Goal: Transaction & Acquisition: Purchase product/service

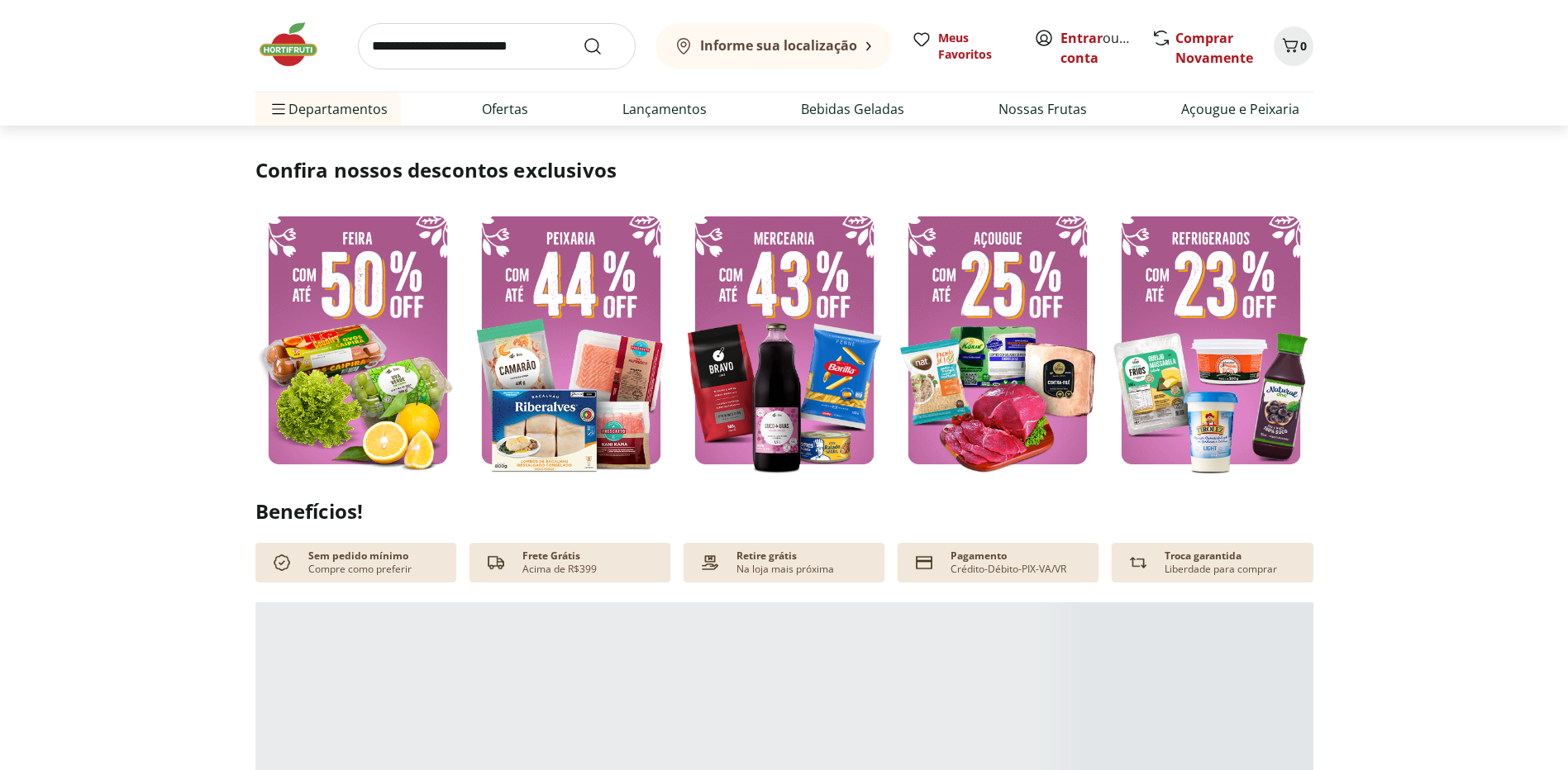
scroll to position [330, 0]
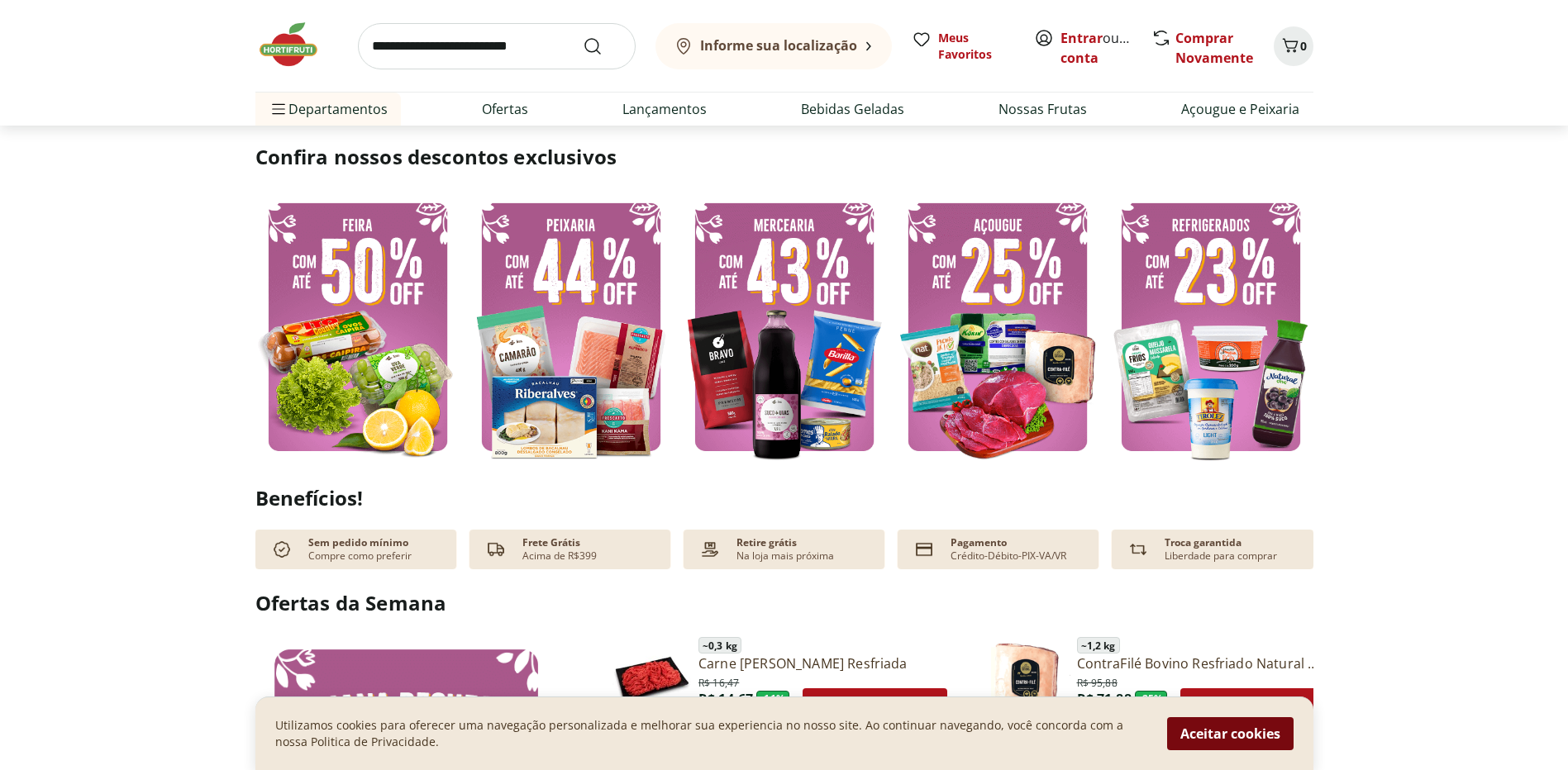
click at [1213, 733] on button "Aceitar cookies" at bounding box center [1230, 734] width 126 height 33
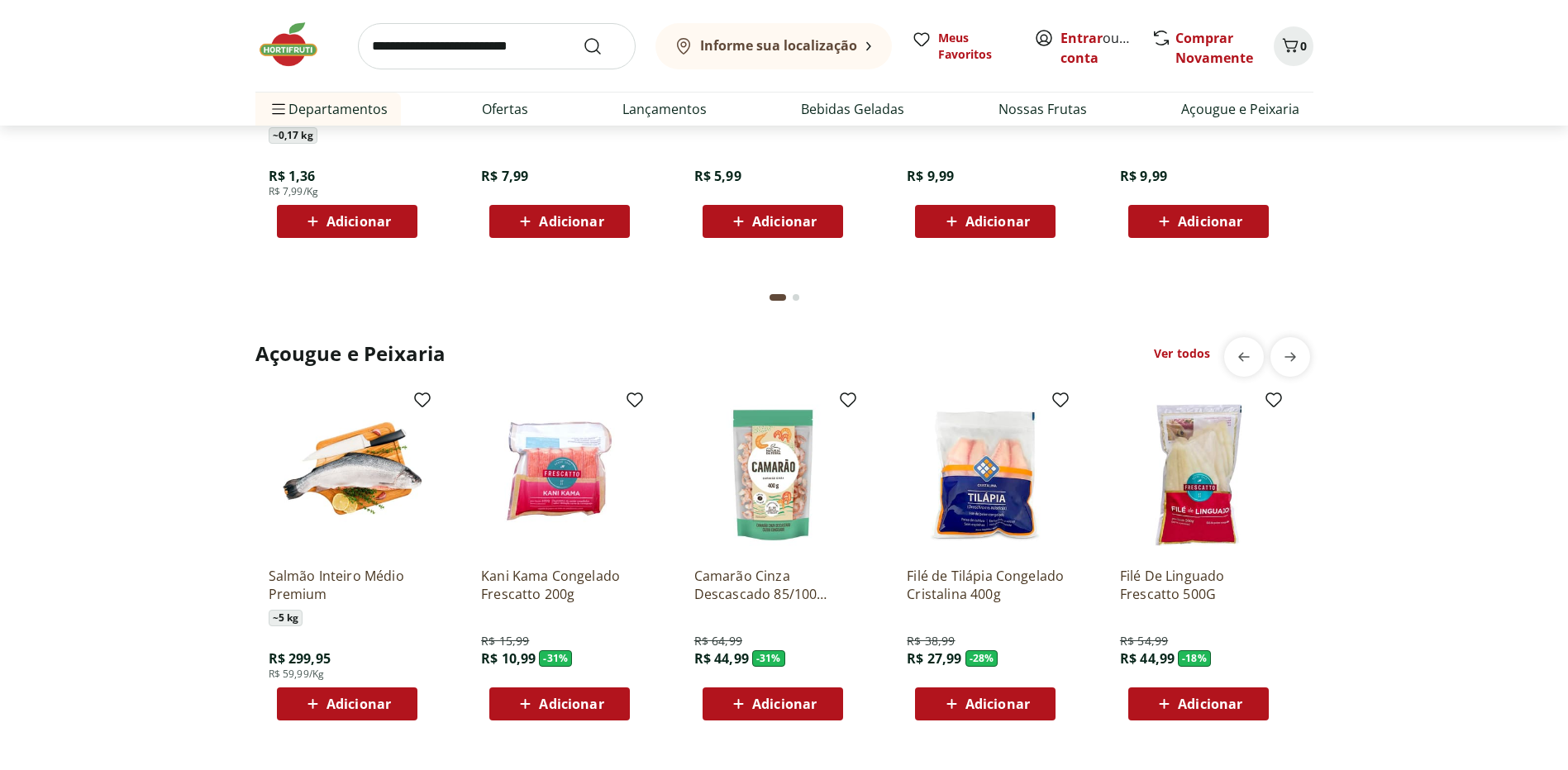
scroll to position [1570, 0]
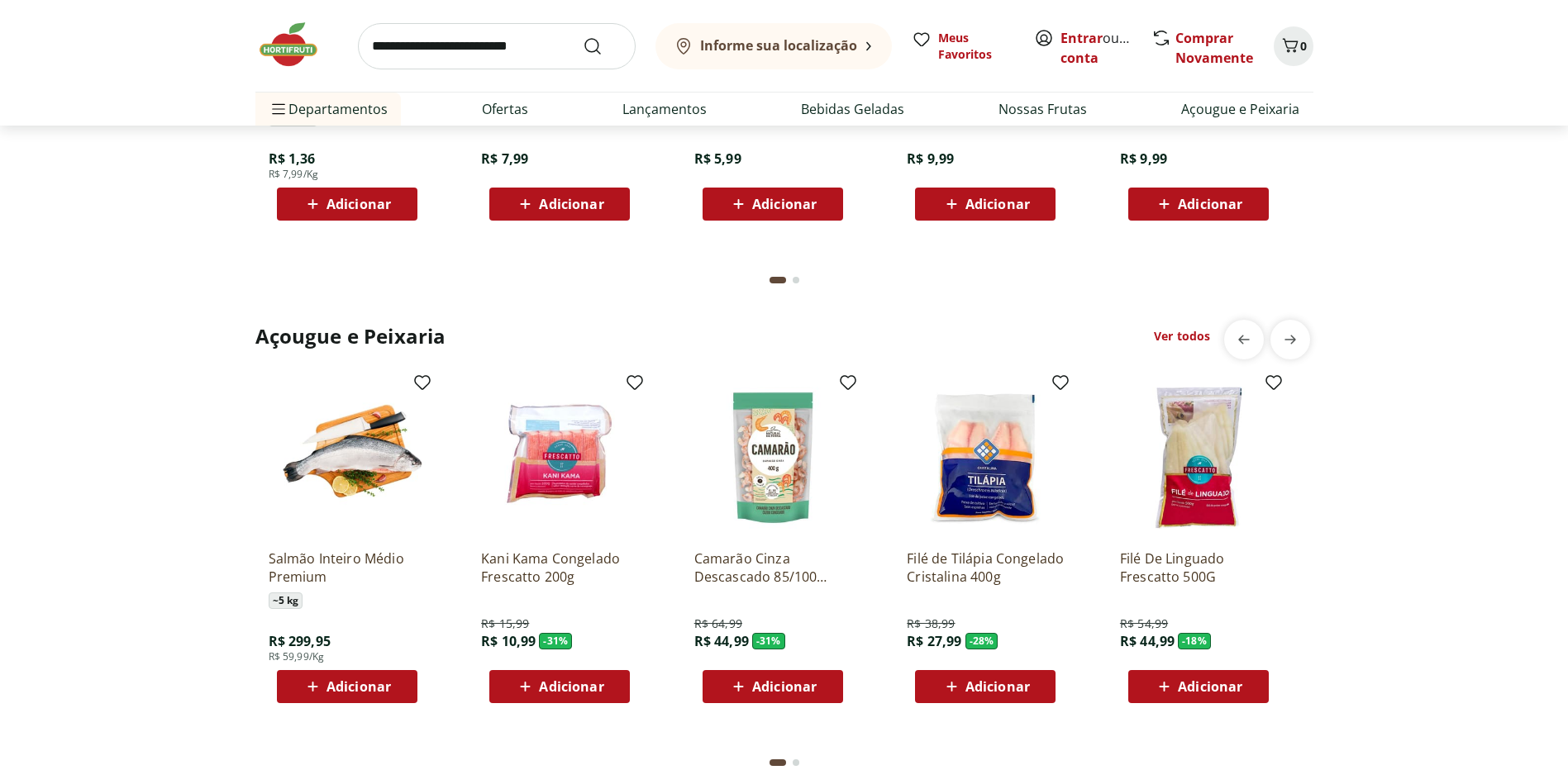
click at [185, 347] on div "Açougue e Peixaria Ver todos Salmão Inteiro Médio Premium ~ 5 kg R$ 299,95 R$ 5…" at bounding box center [784, 551] width 1502 height 463
click at [176, 376] on div "Açougue e Peixaria Ver todos Salmão Inteiro Médio Premium ~ 5 kg R$ 299,95 R$ 5…" at bounding box center [784, 551] width 1502 height 463
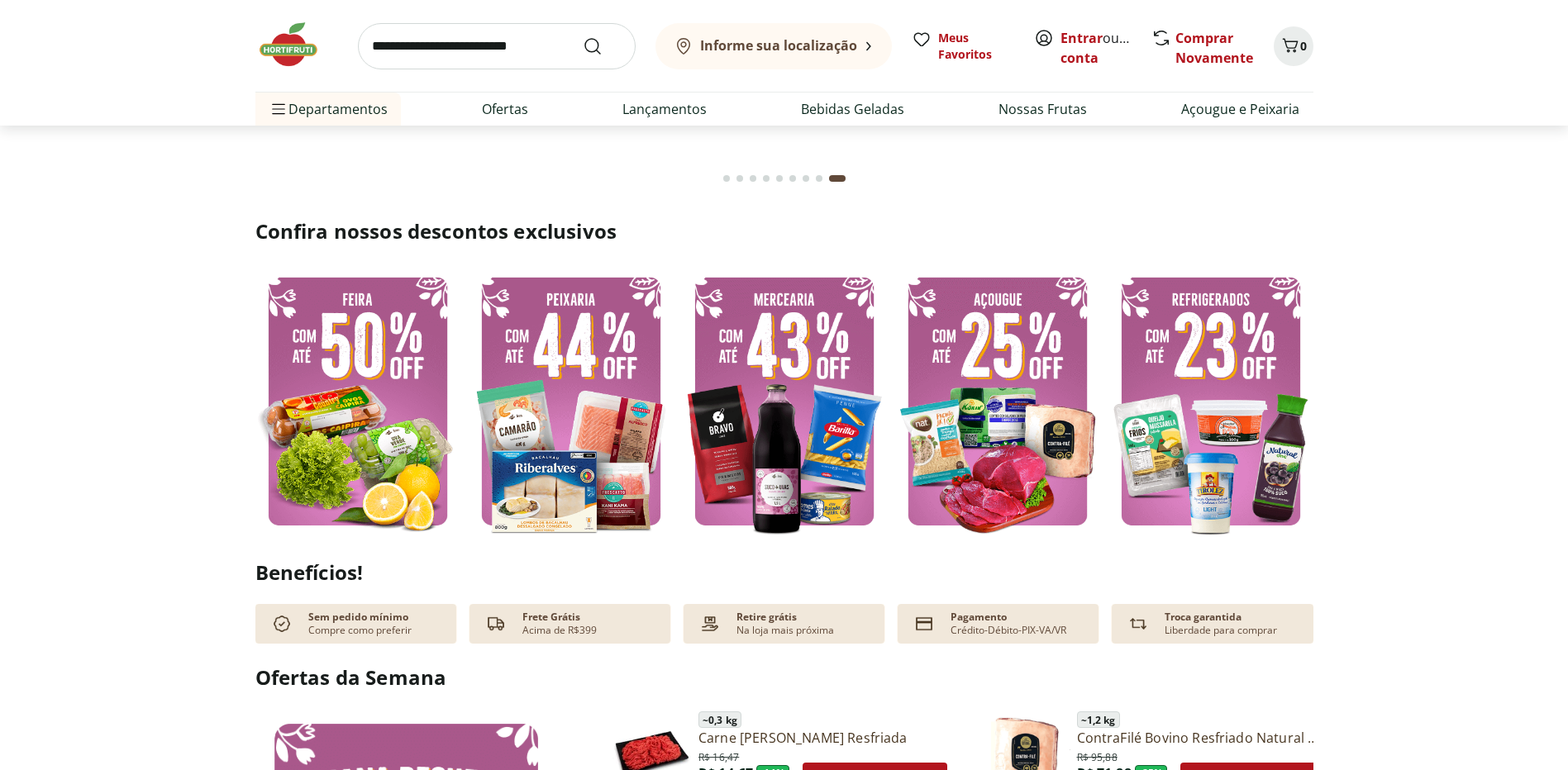
scroll to position [0, 0]
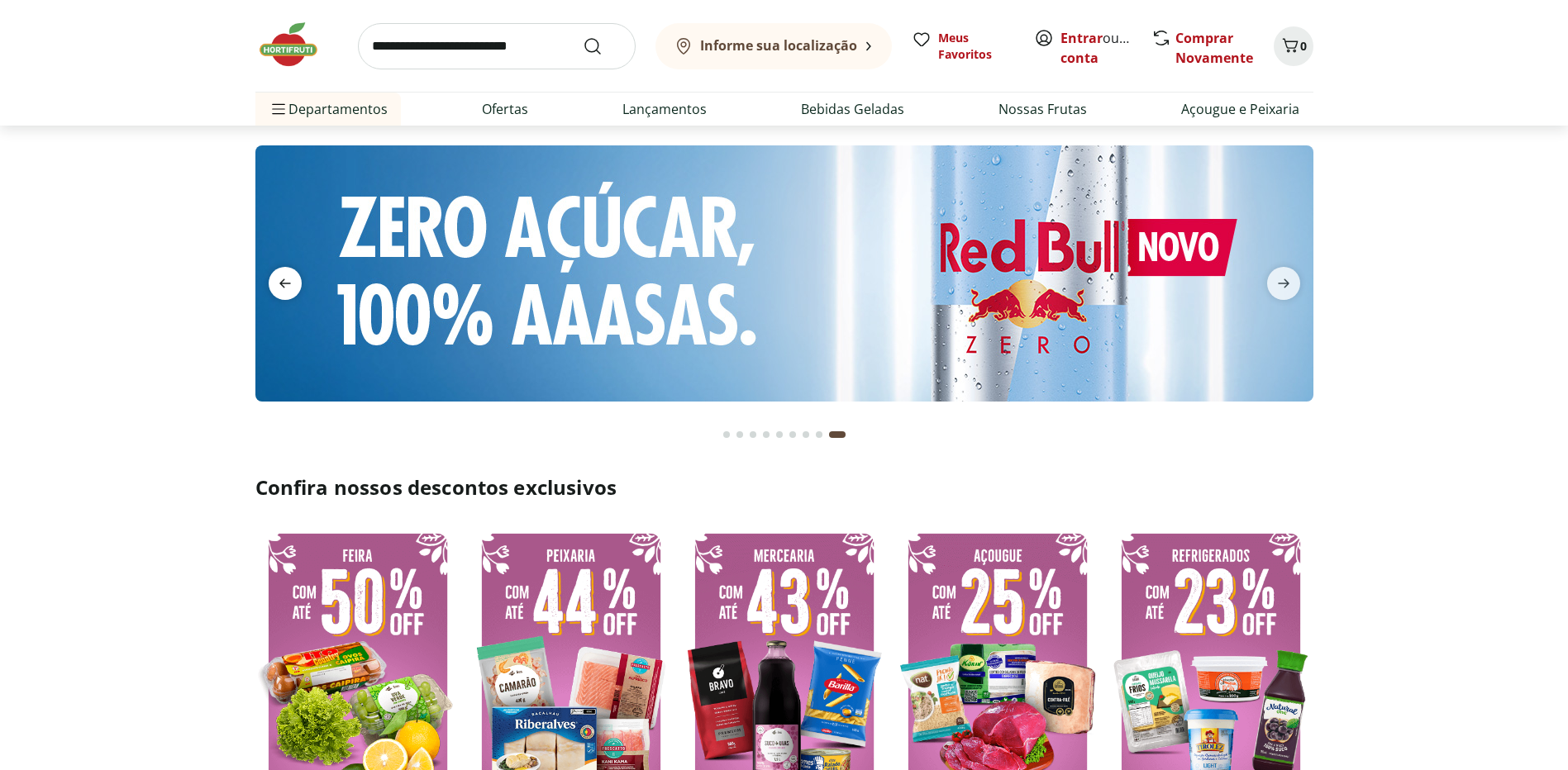
click at [277, 275] on icon "previous" at bounding box center [285, 283] width 20 height 20
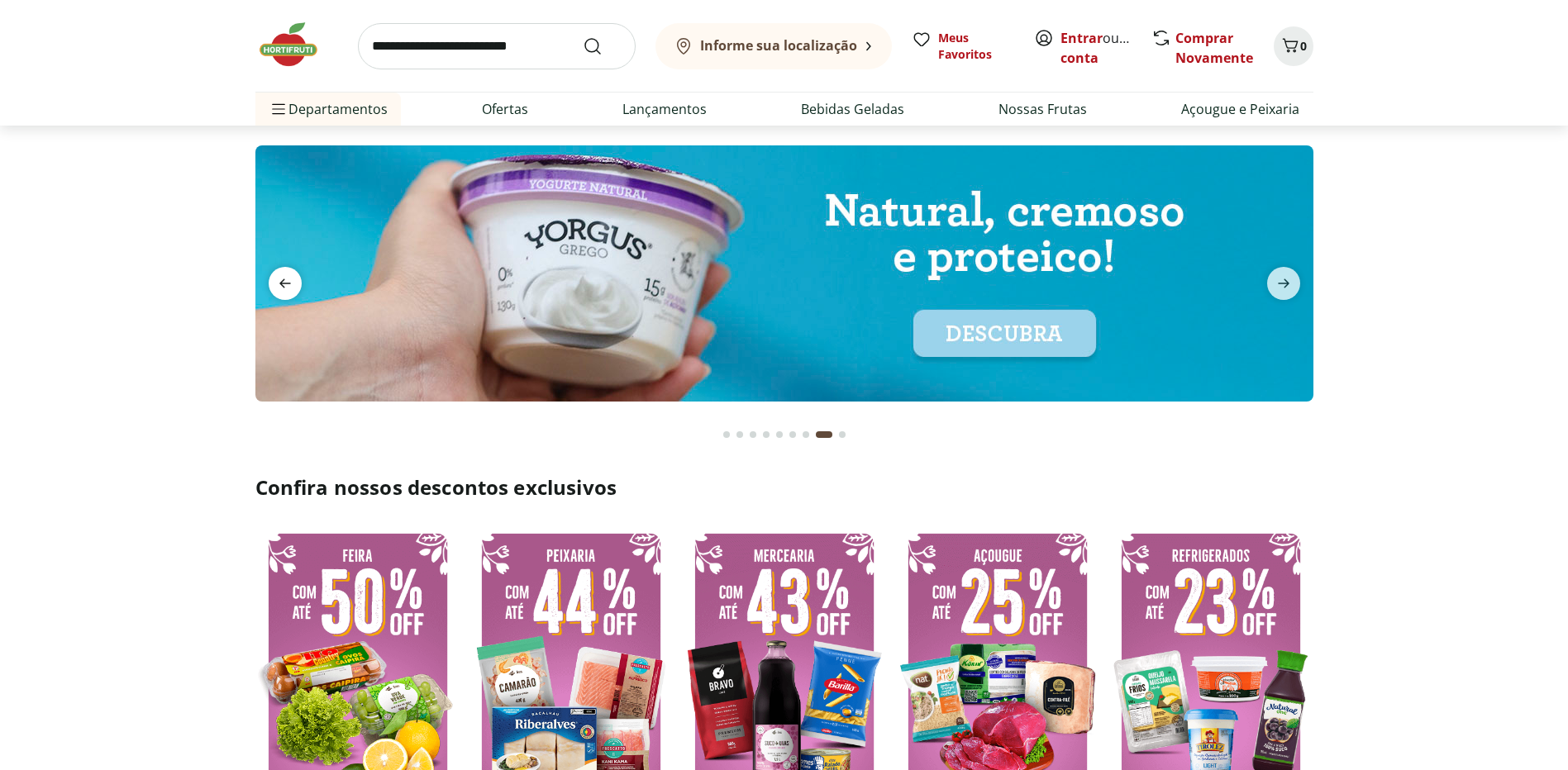
click at [277, 275] on icon "previous" at bounding box center [285, 283] width 20 height 20
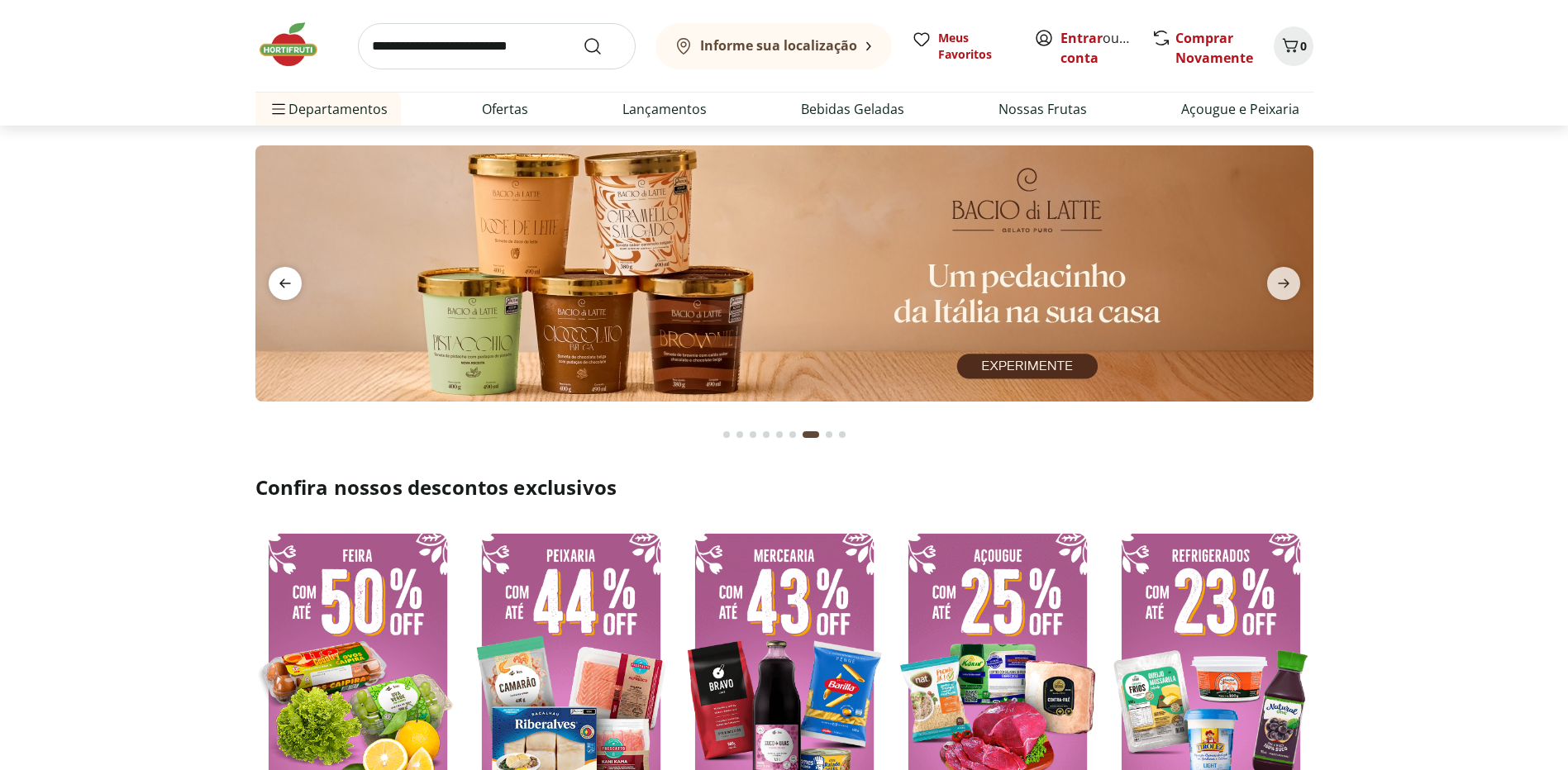
click at [277, 275] on icon "previous" at bounding box center [285, 283] width 20 height 20
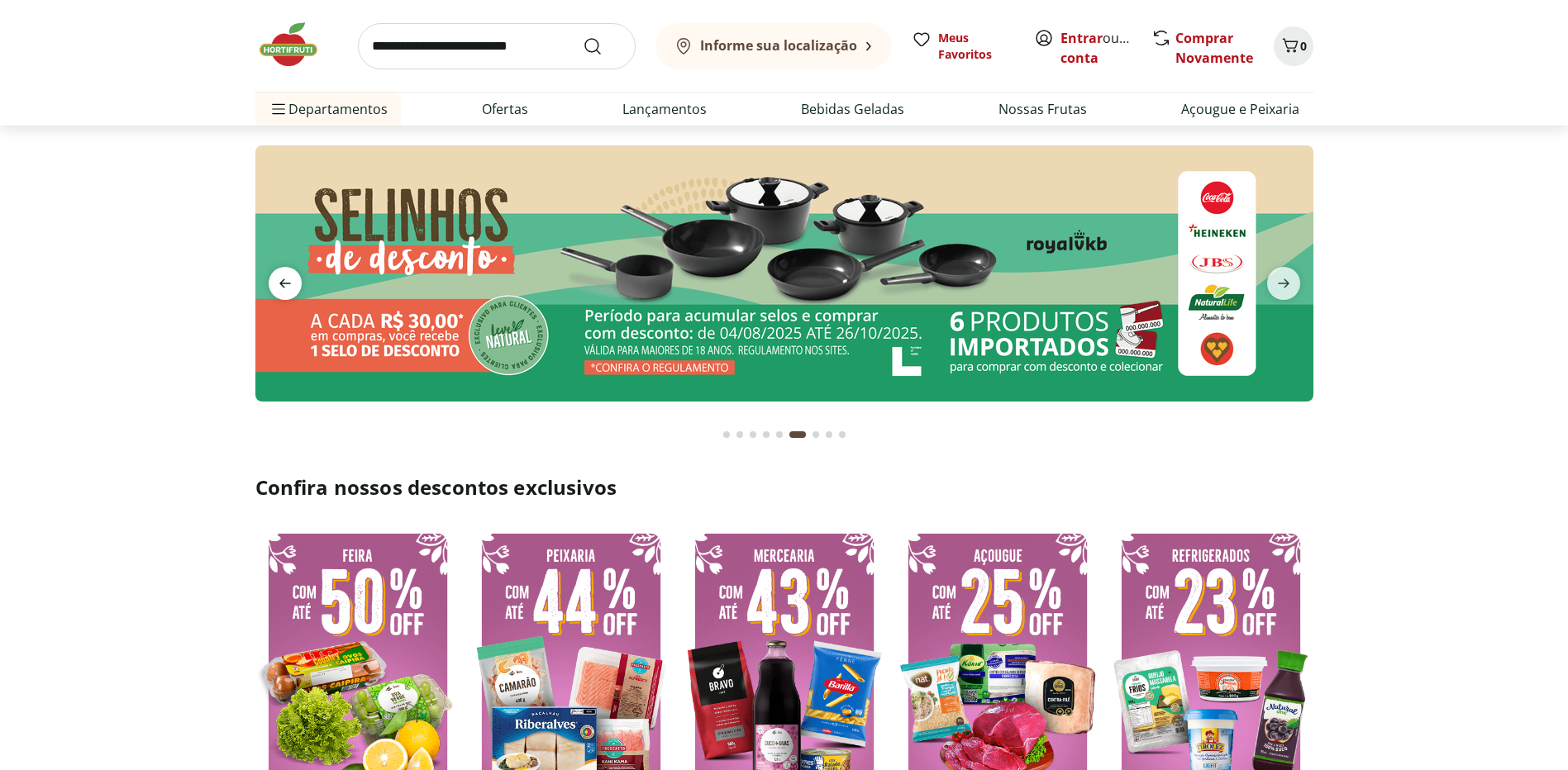
click at [277, 275] on icon "previous" at bounding box center [285, 283] width 20 height 20
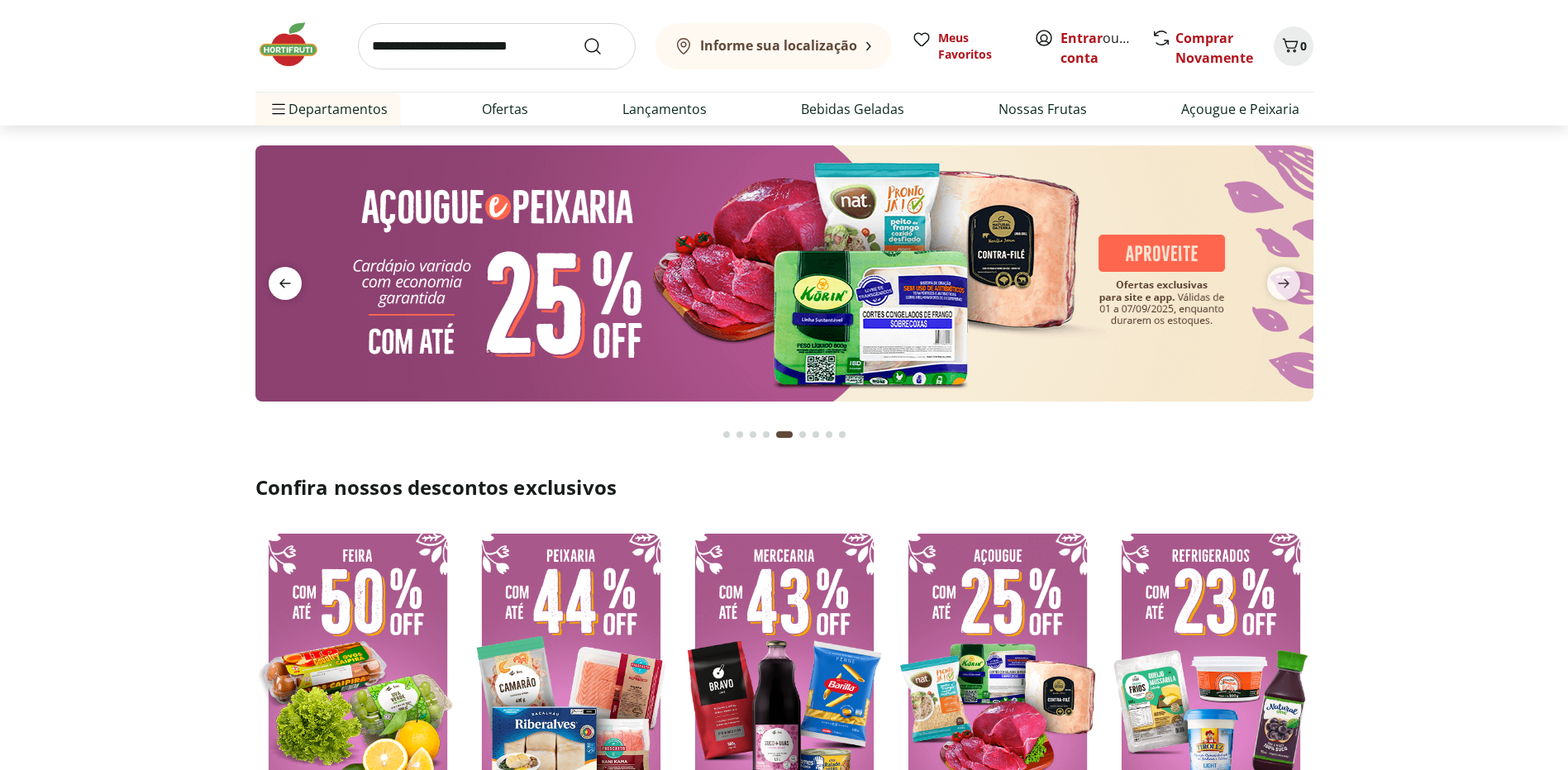
click at [277, 275] on icon "previous" at bounding box center [285, 283] width 20 height 20
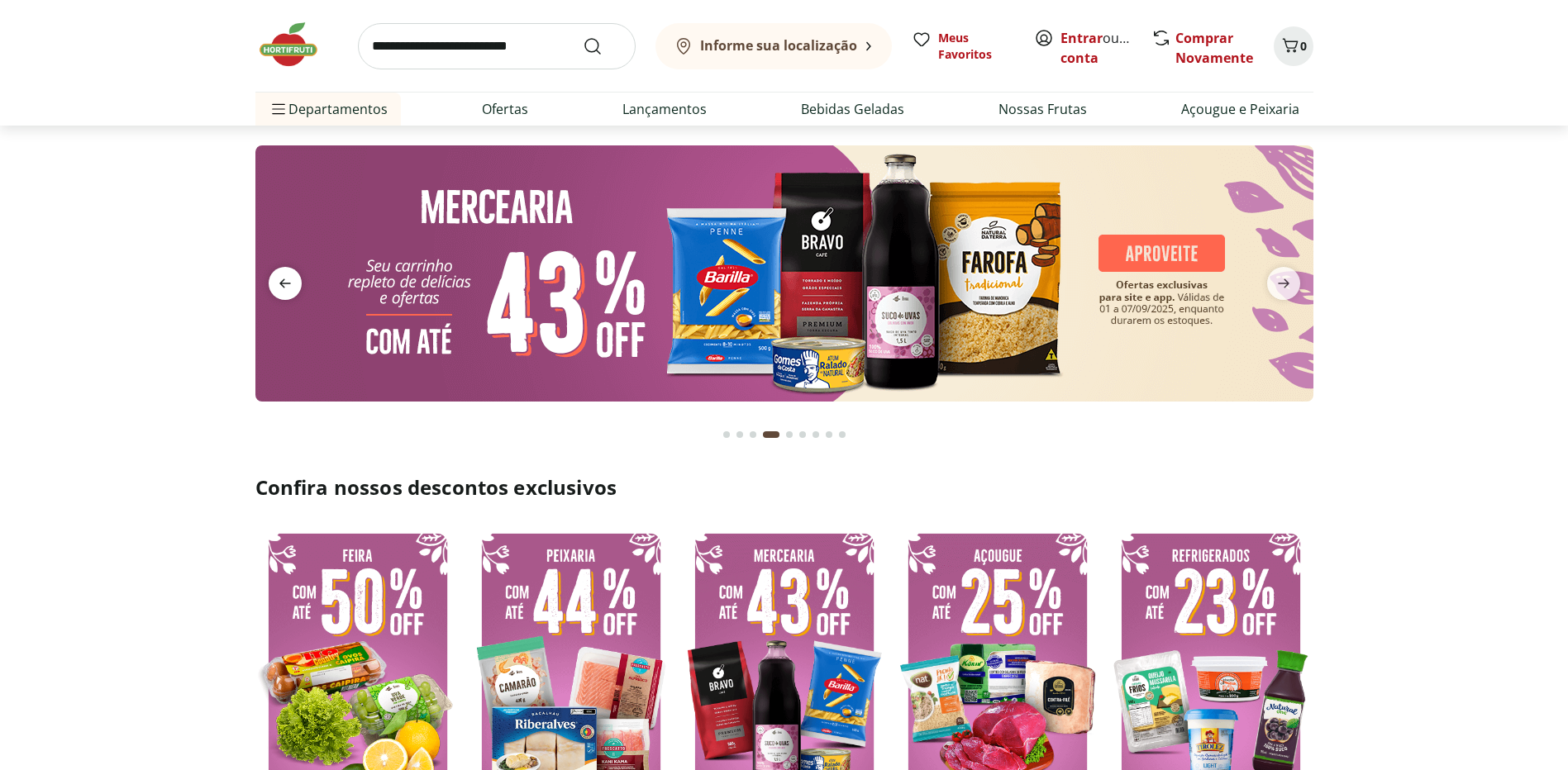
click at [277, 275] on icon "previous" at bounding box center [285, 283] width 20 height 20
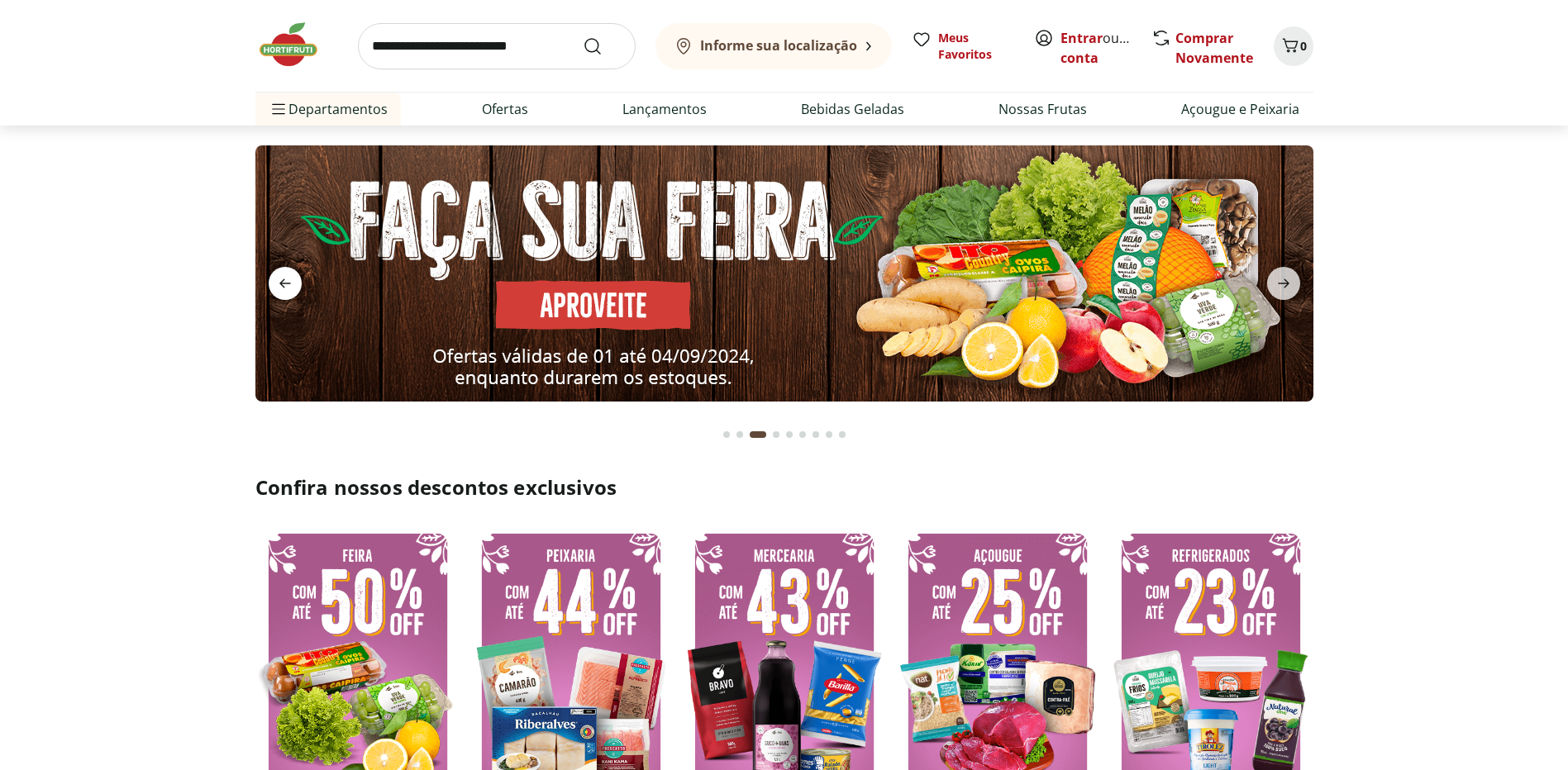
click at [277, 275] on icon "previous" at bounding box center [285, 283] width 20 height 20
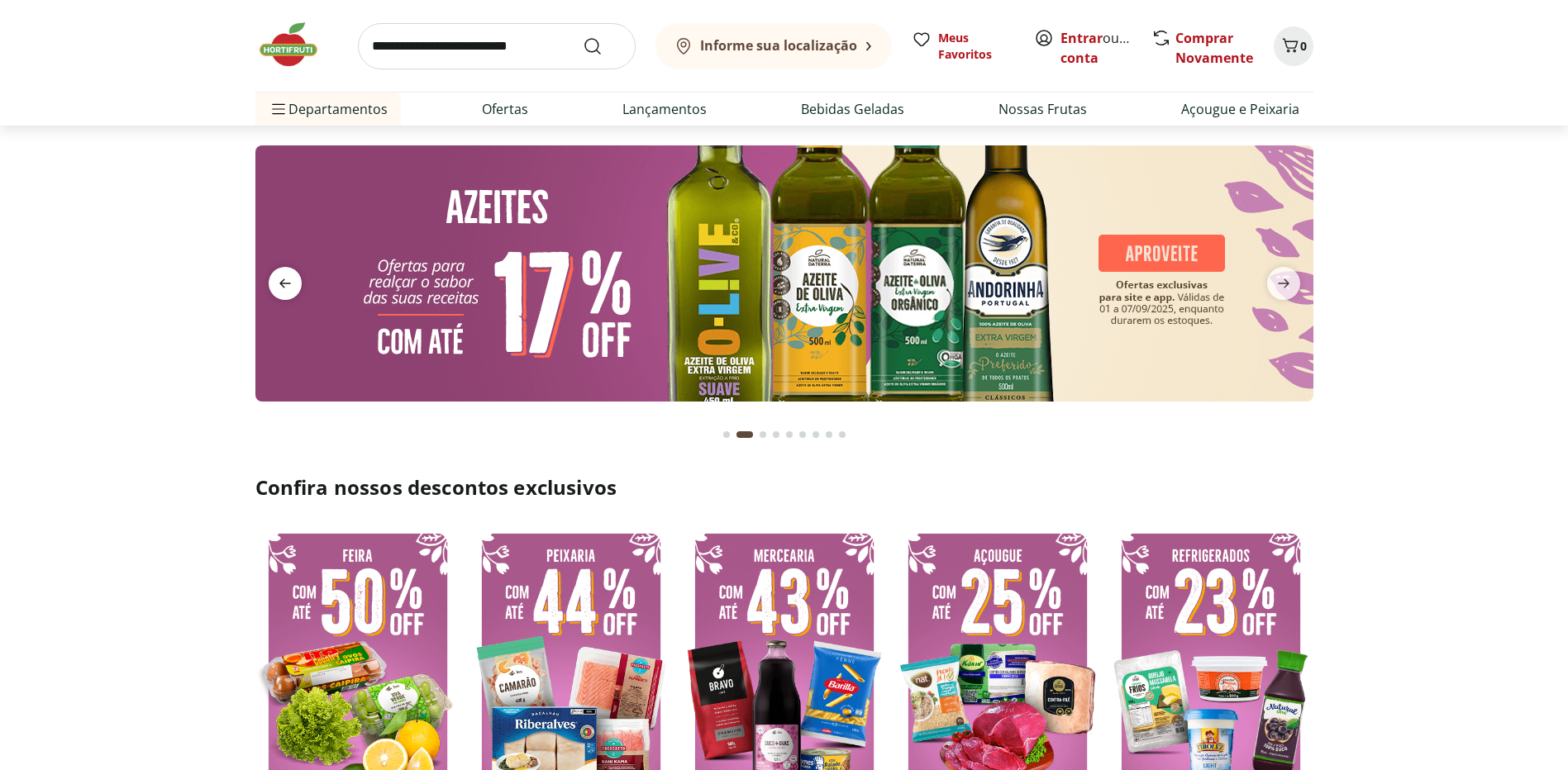
click at [277, 275] on icon "previous" at bounding box center [285, 283] width 20 height 20
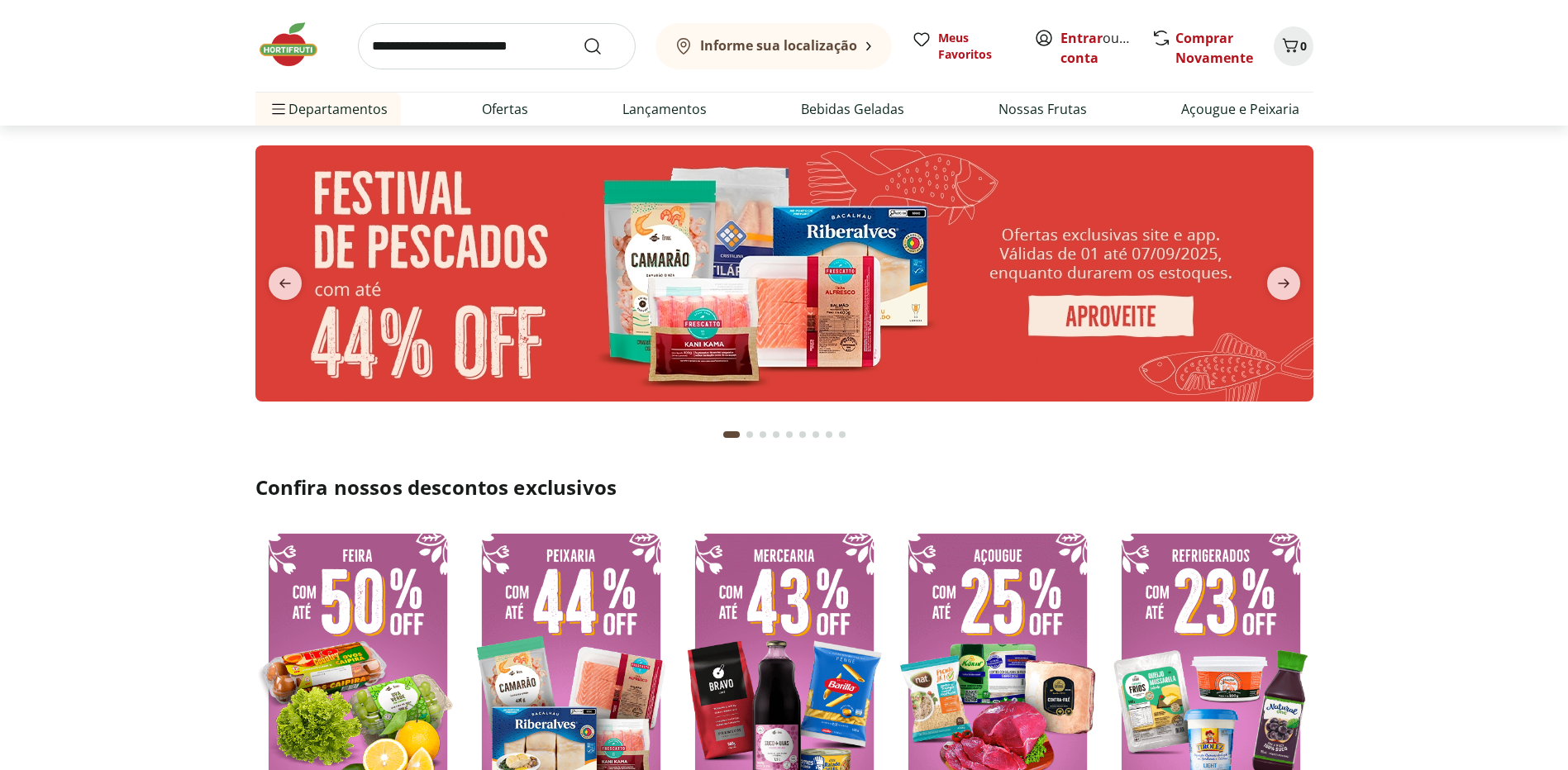
click at [307, 43] on img at bounding box center [296, 44] width 83 height 50
click at [308, 45] on img at bounding box center [296, 44] width 83 height 50
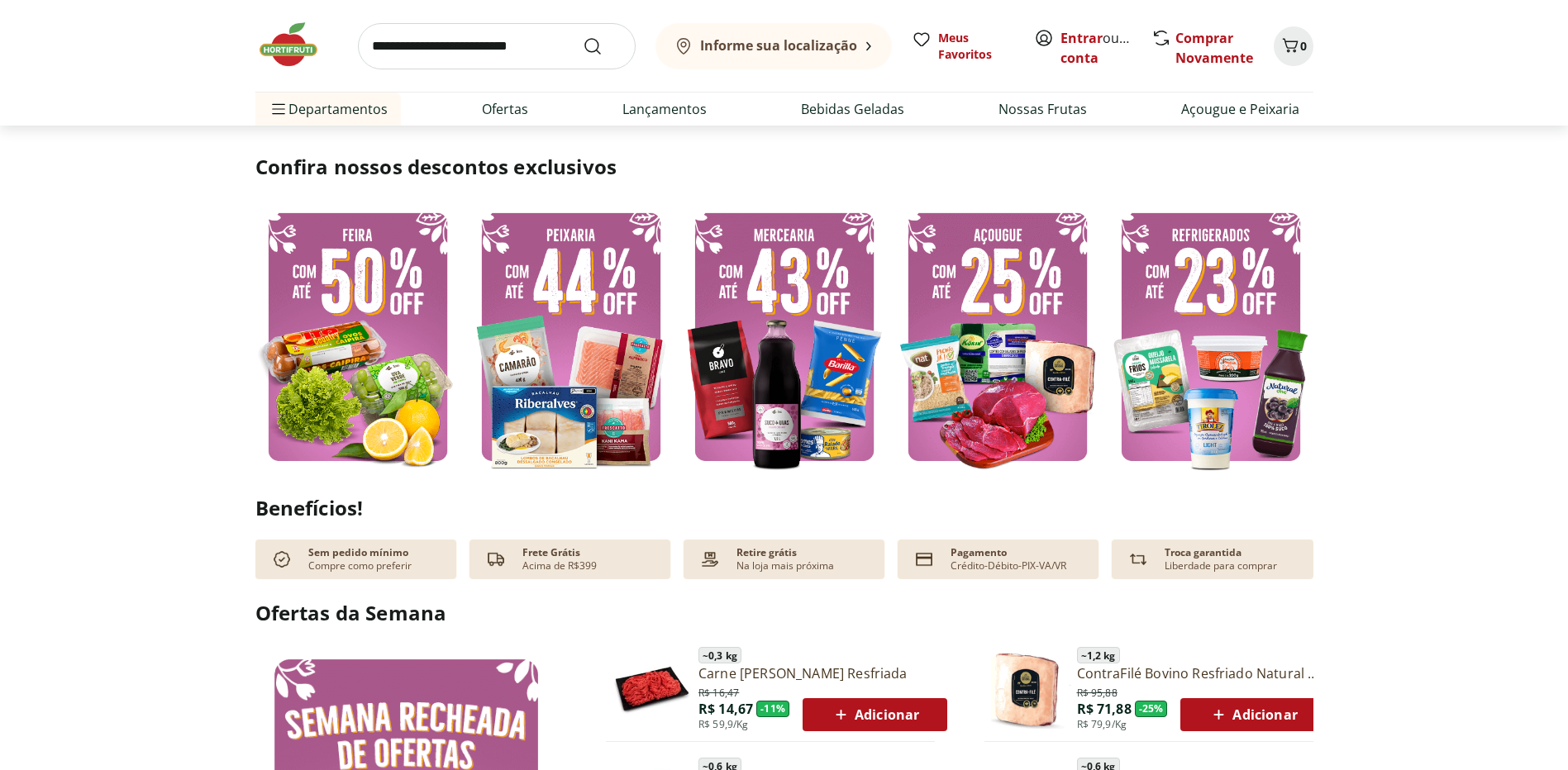
scroll to position [330, 0]
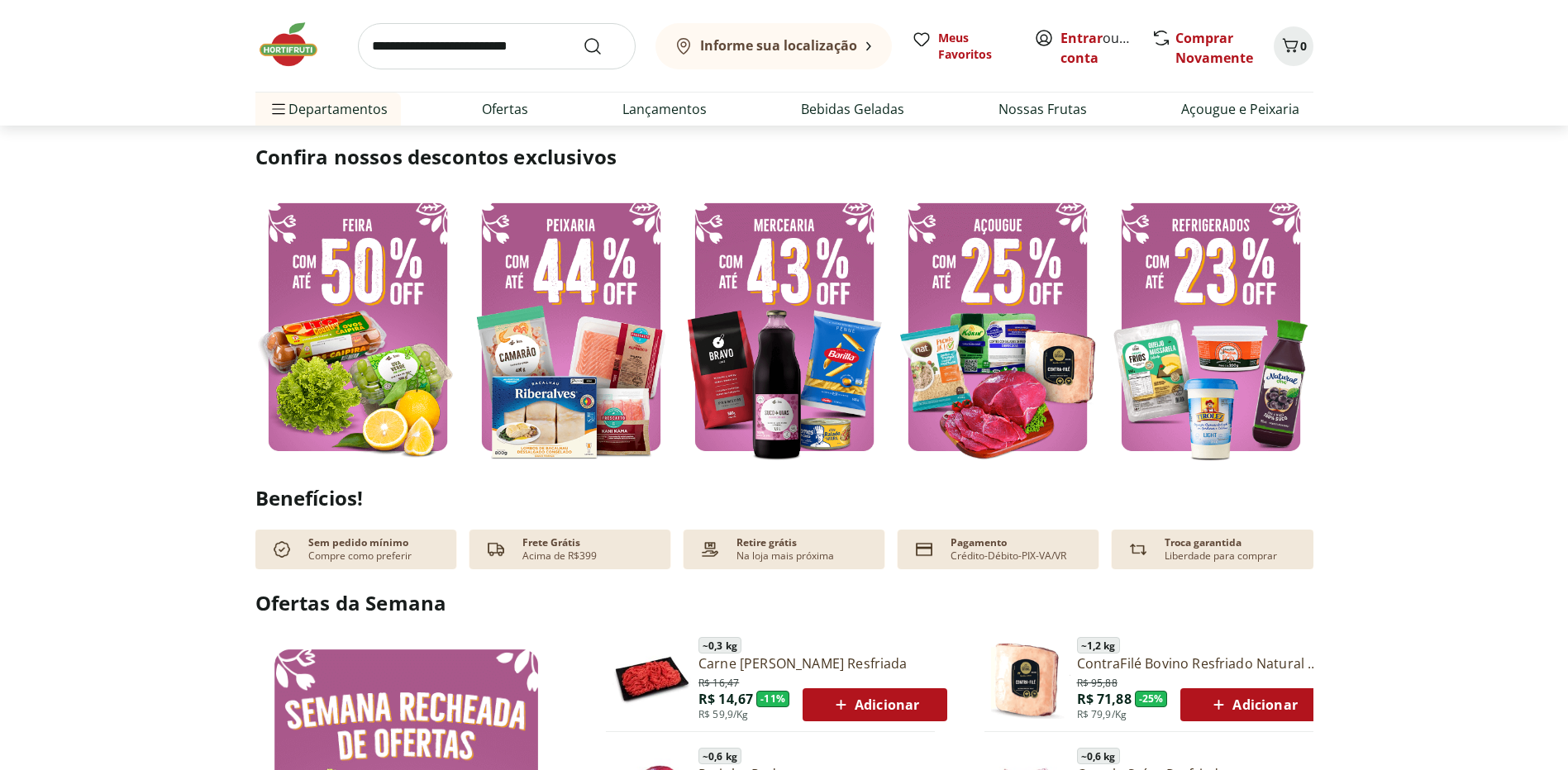
click at [346, 374] on img at bounding box center [358, 327] width 205 height 274
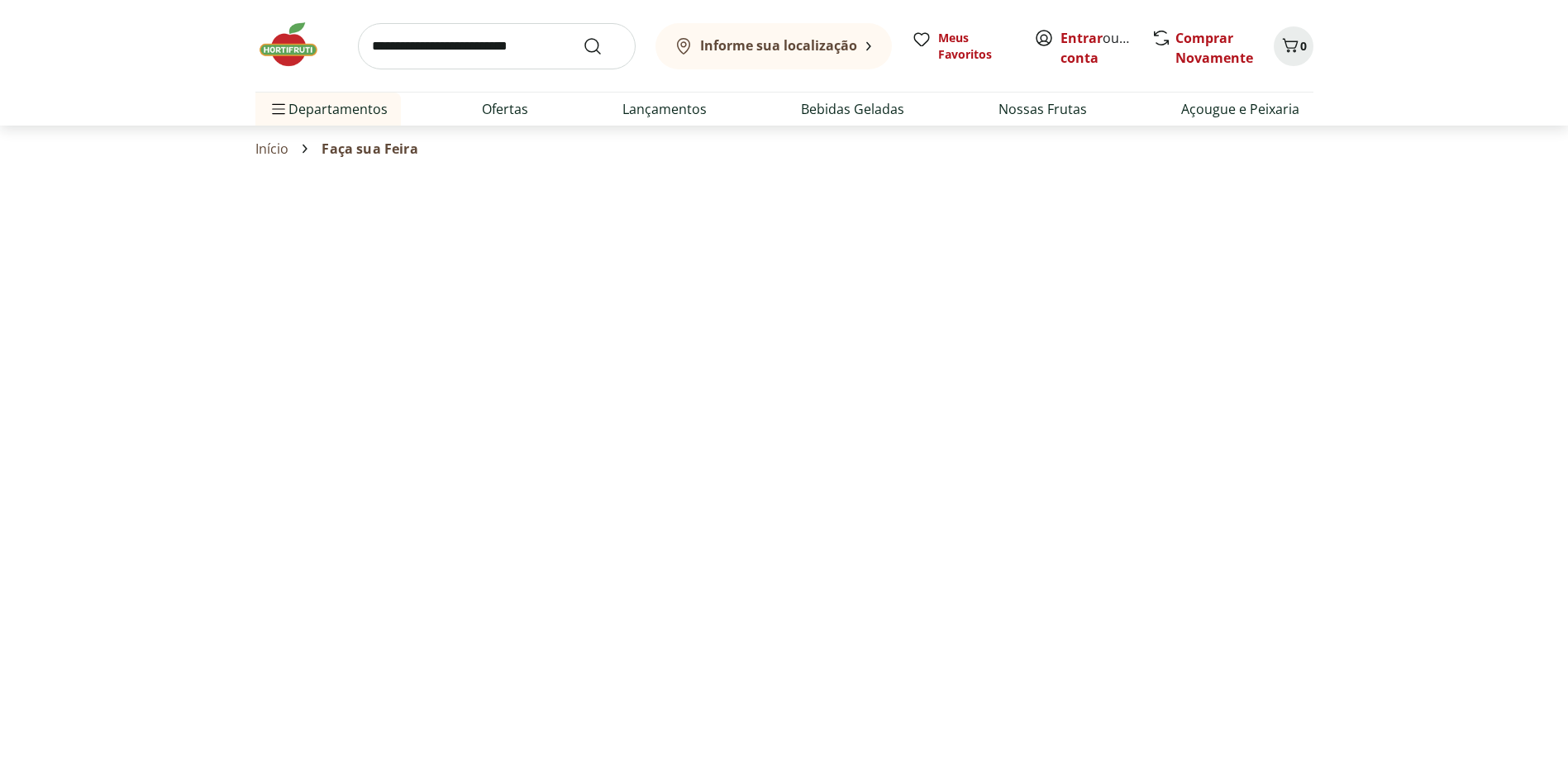
select select "**********"
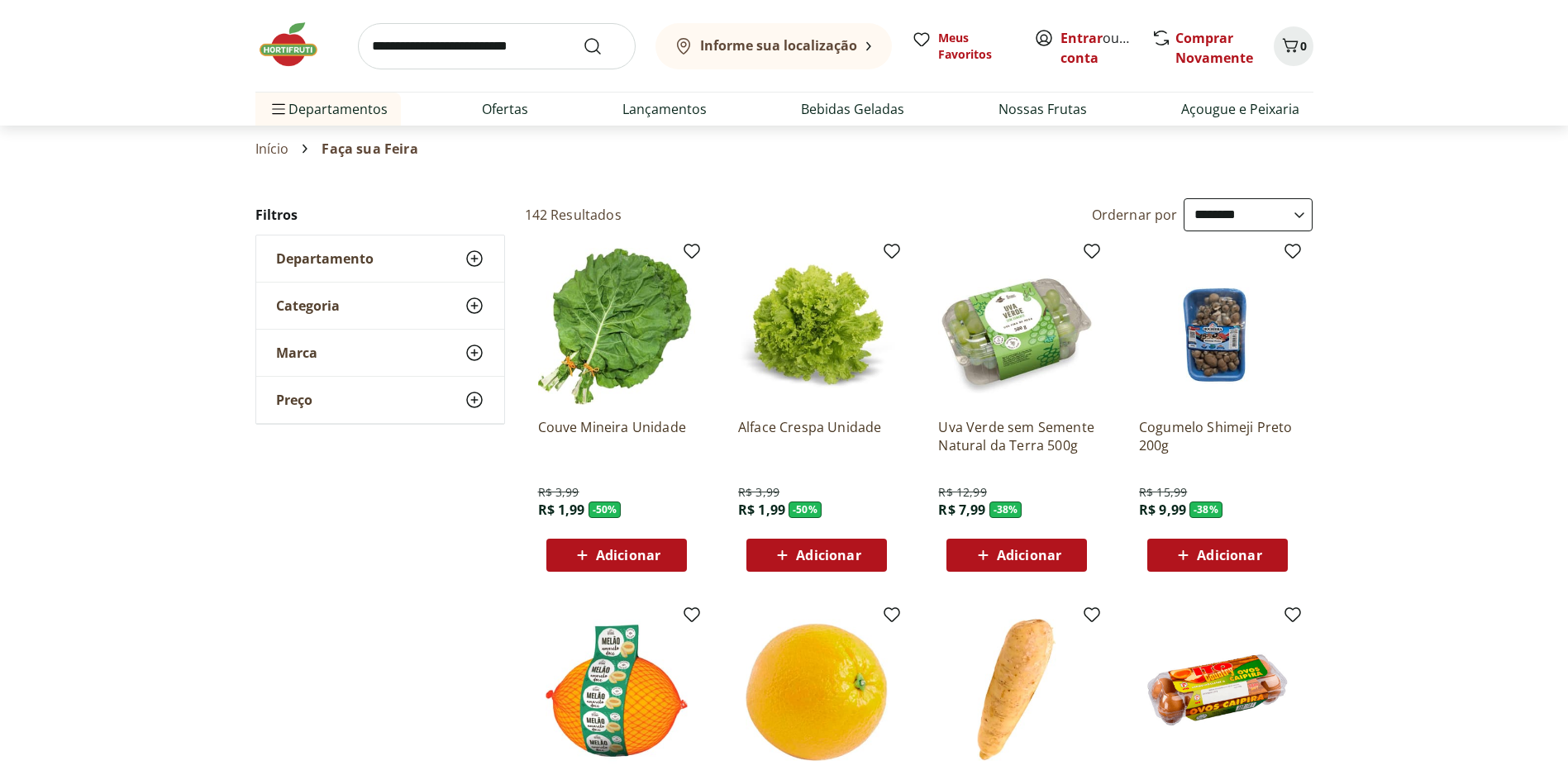
click at [1010, 550] on span "Adicionar" at bounding box center [1029, 556] width 64 height 14
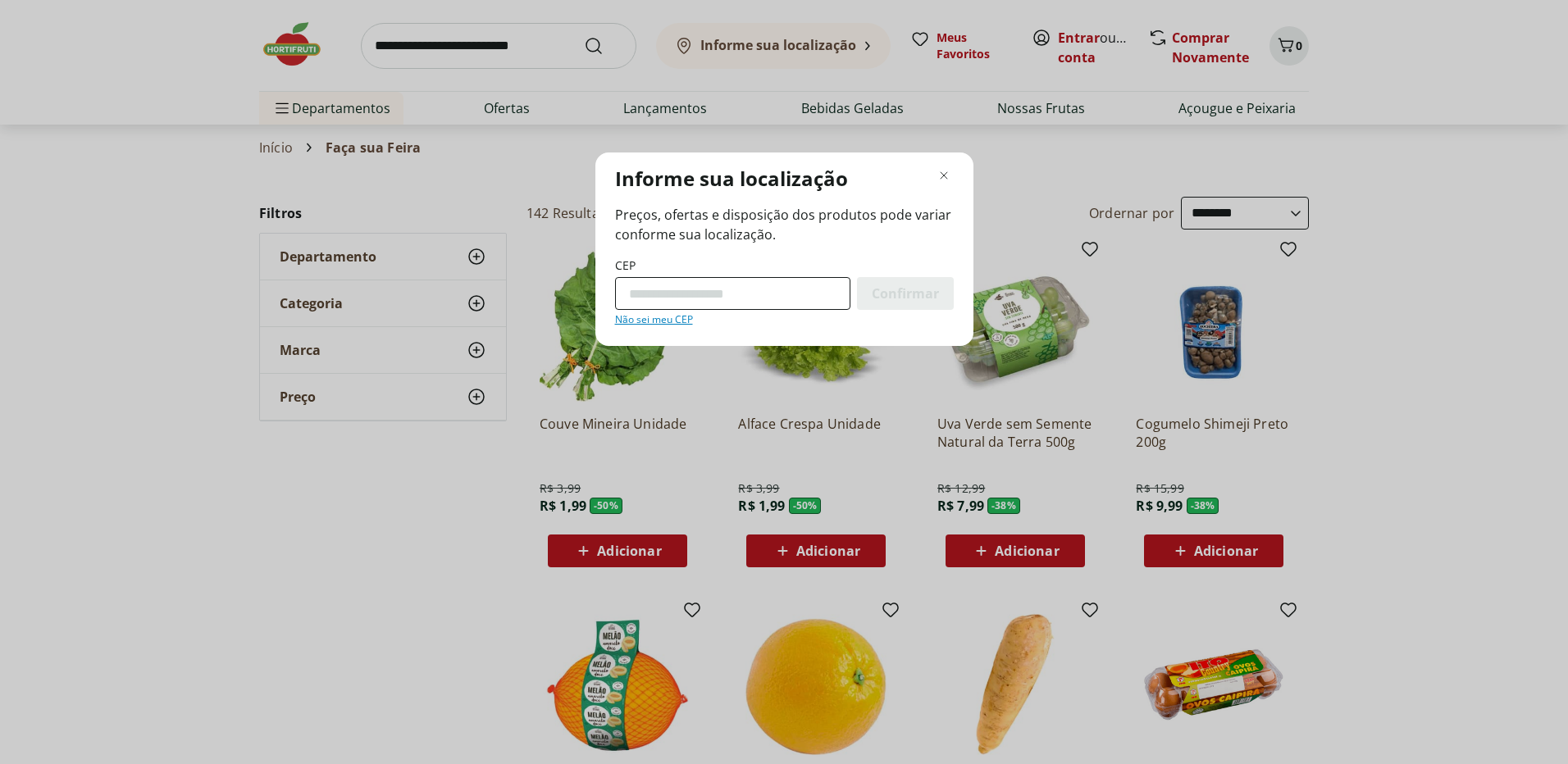
click at [698, 296] on input "CEP" at bounding box center [732, 294] width 235 height 33
type input "*********"
click at [857, 277] on button "Confirmar" at bounding box center [905, 294] width 97 height 33
click at [874, 287] on span "Confirmar" at bounding box center [904, 294] width 67 height 14
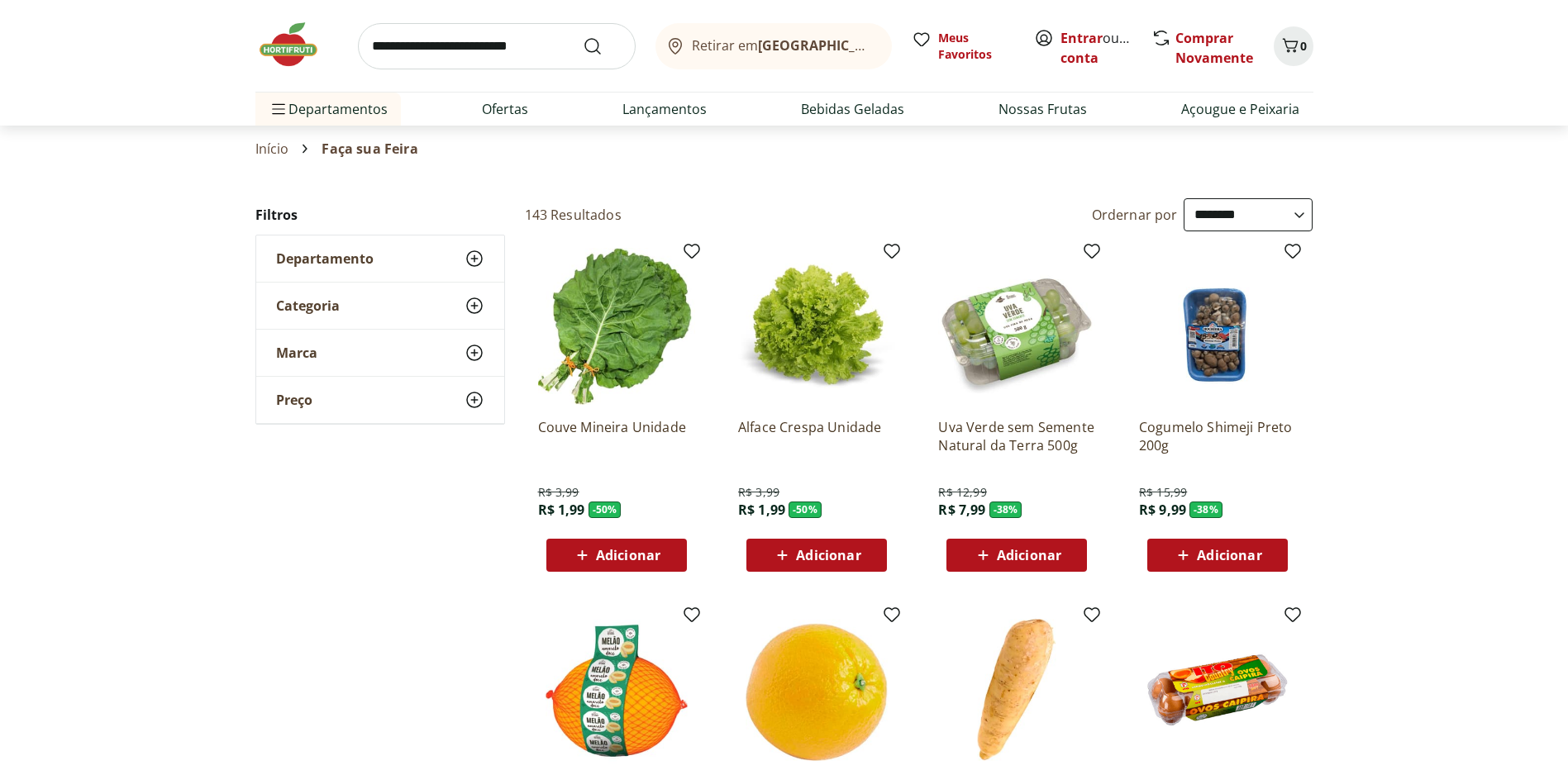
click at [1022, 545] on span "Adicionar" at bounding box center [1017, 555] width 89 height 20
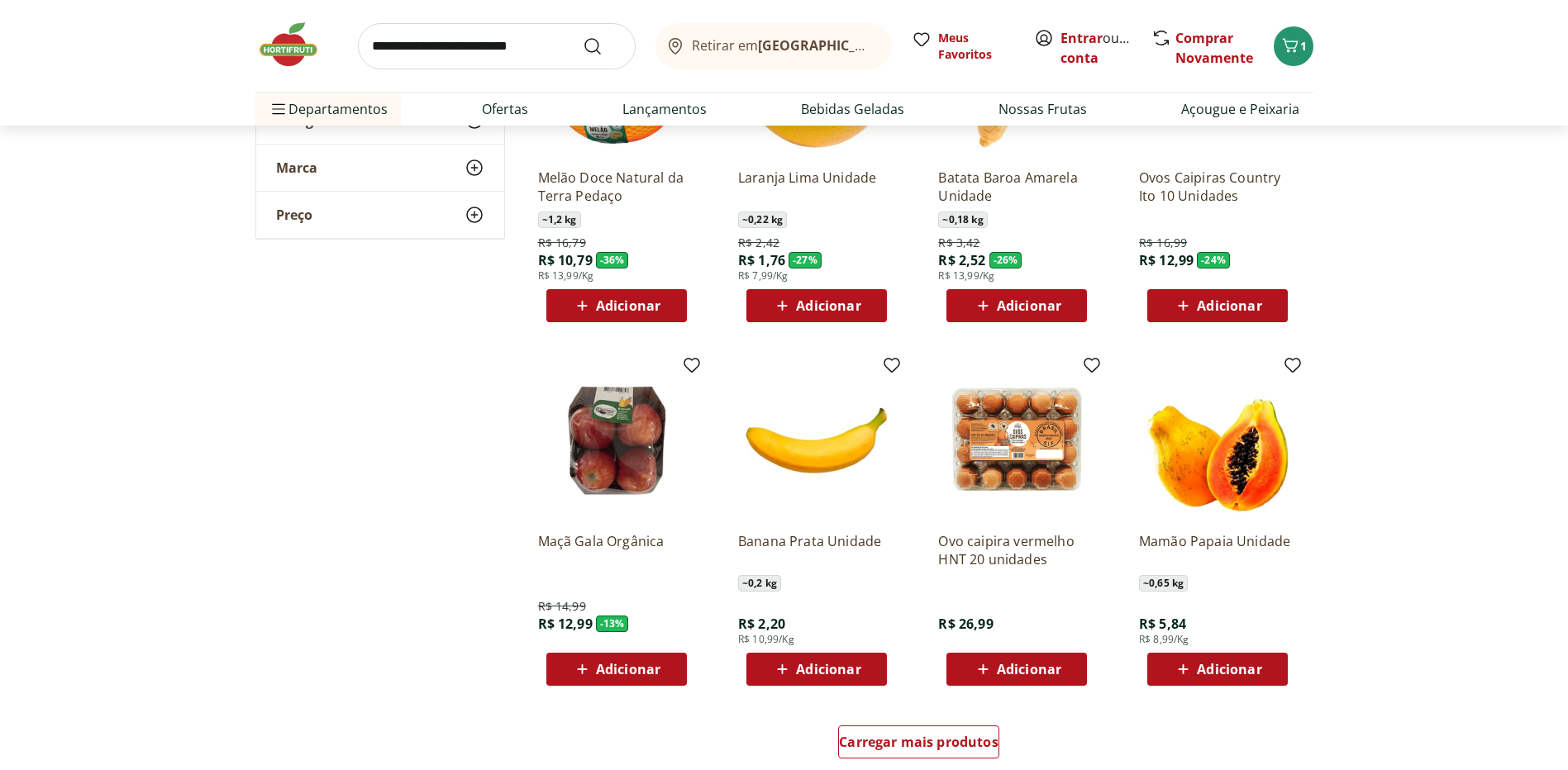
scroll to position [662, 0]
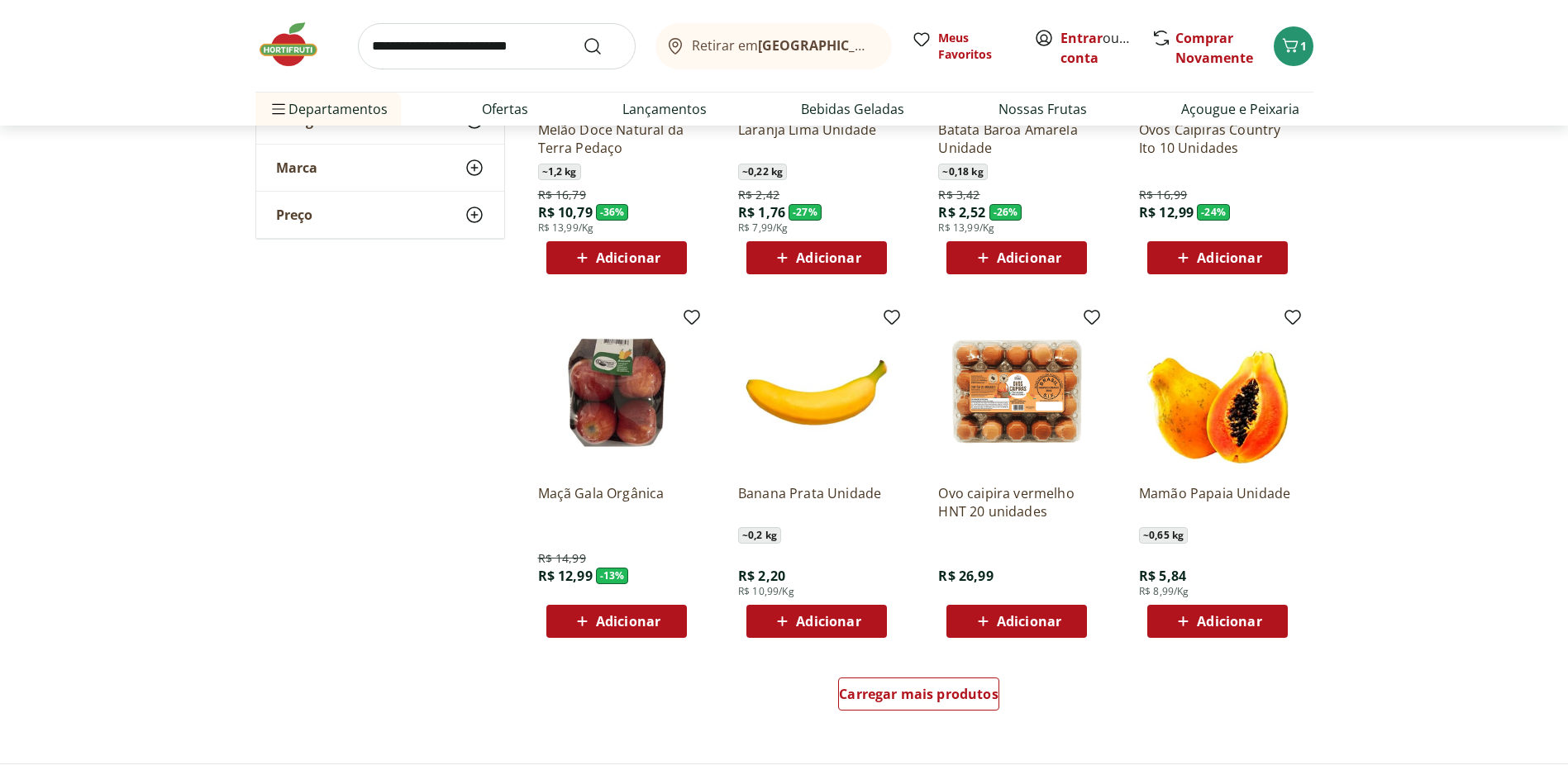
click at [1031, 622] on span "Adicionar" at bounding box center [1029, 621] width 64 height 14
click at [832, 616] on span "Adicionar" at bounding box center [828, 621] width 64 height 14
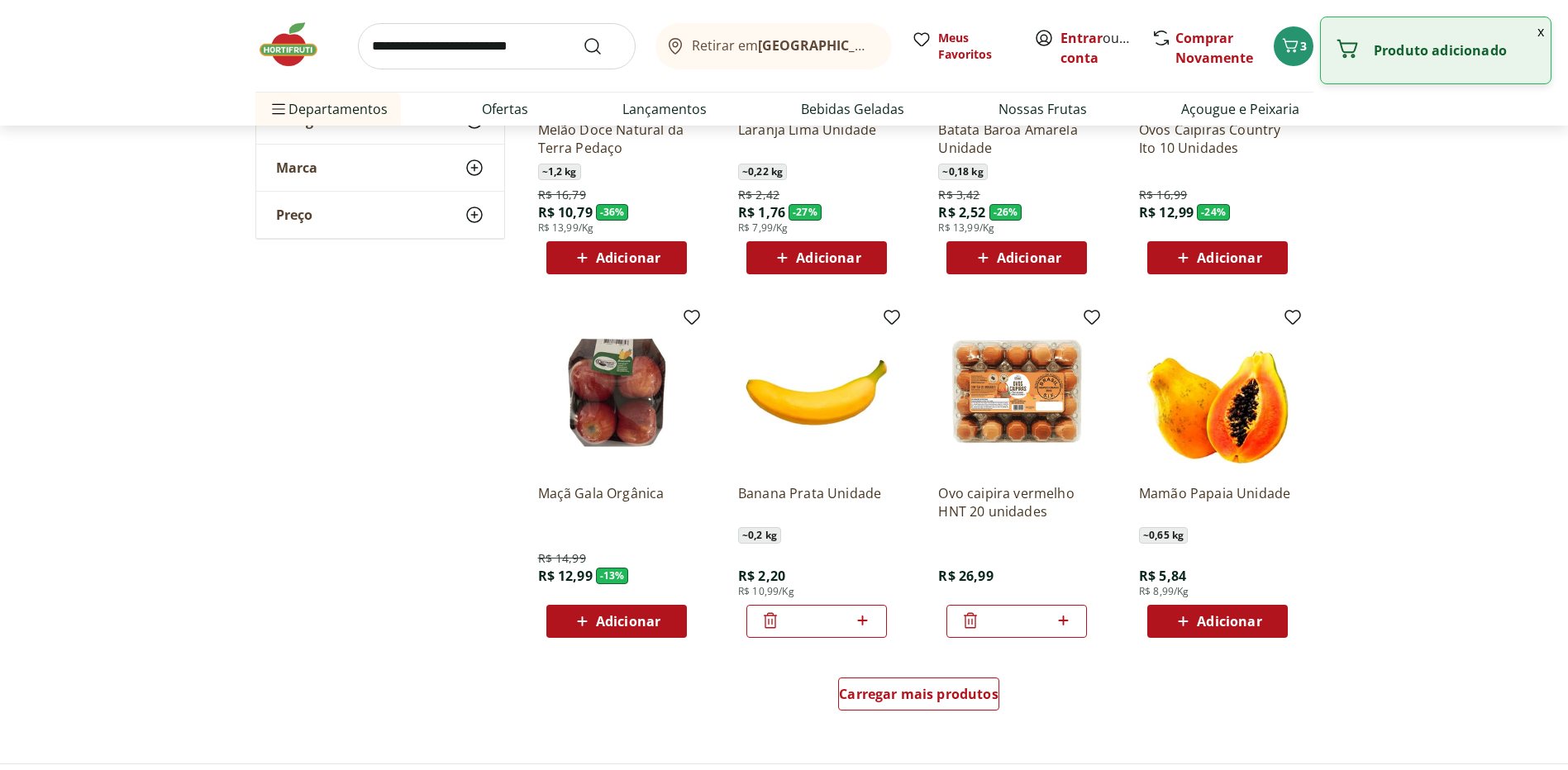
click at [862, 619] on icon at bounding box center [862, 620] width 21 height 20
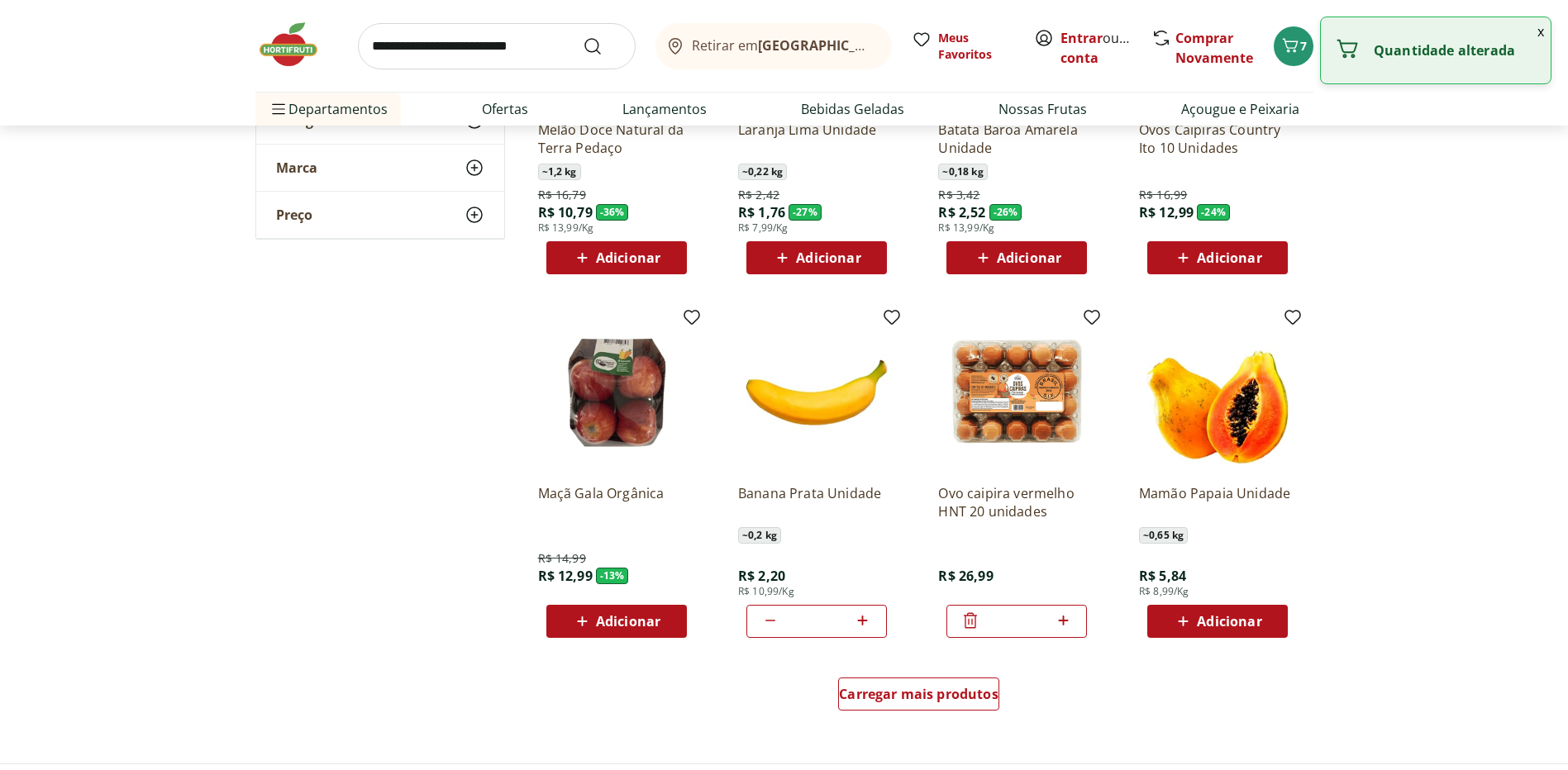
type input "*"
click at [963, 688] on span "Carregar mais produtos" at bounding box center [918, 695] width 159 height 14
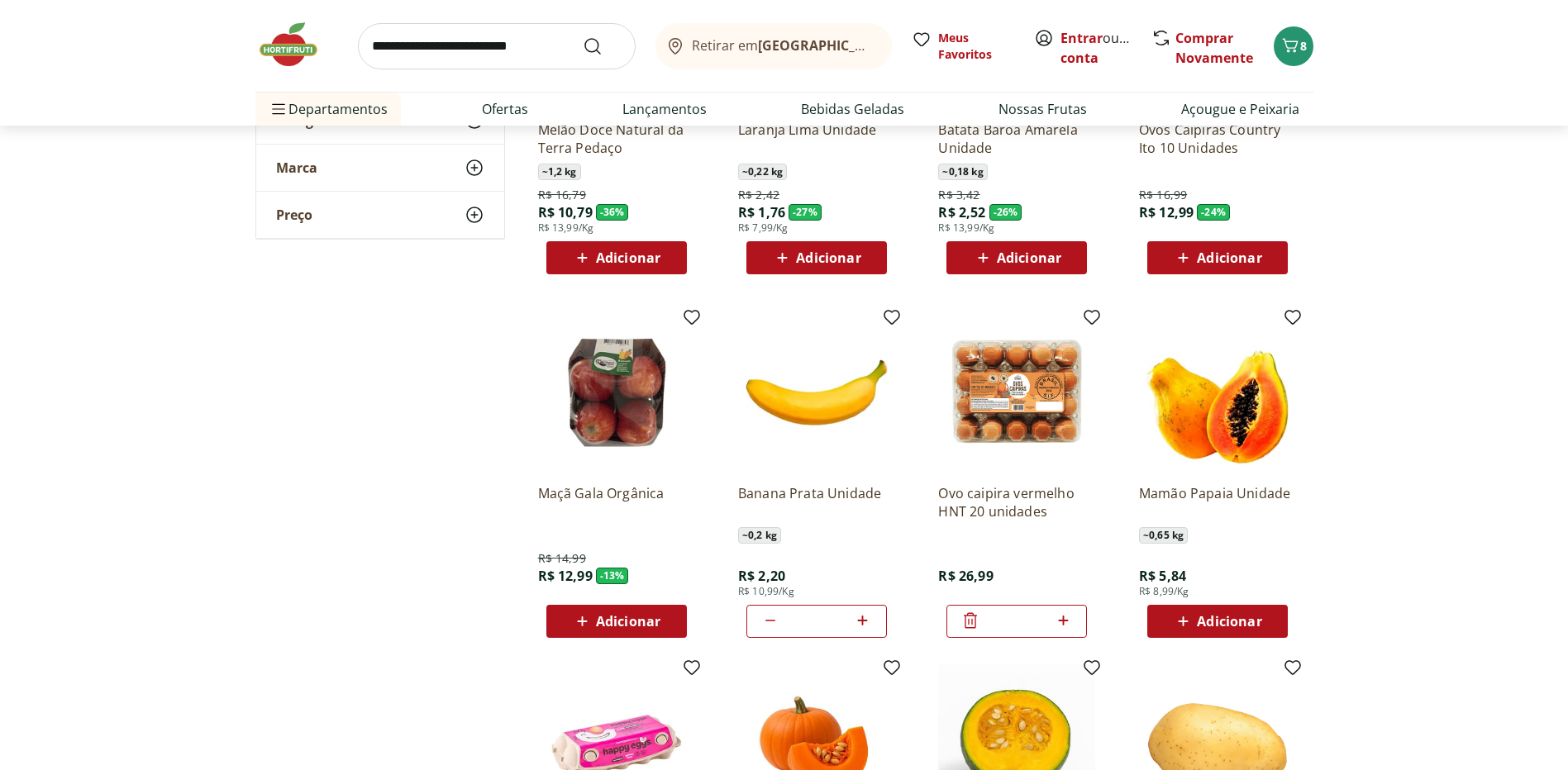
click at [639, 627] on span "Adicionar" at bounding box center [628, 621] width 64 height 14
click at [570, 625] on icon at bounding box center [571, 620] width 20 height 20
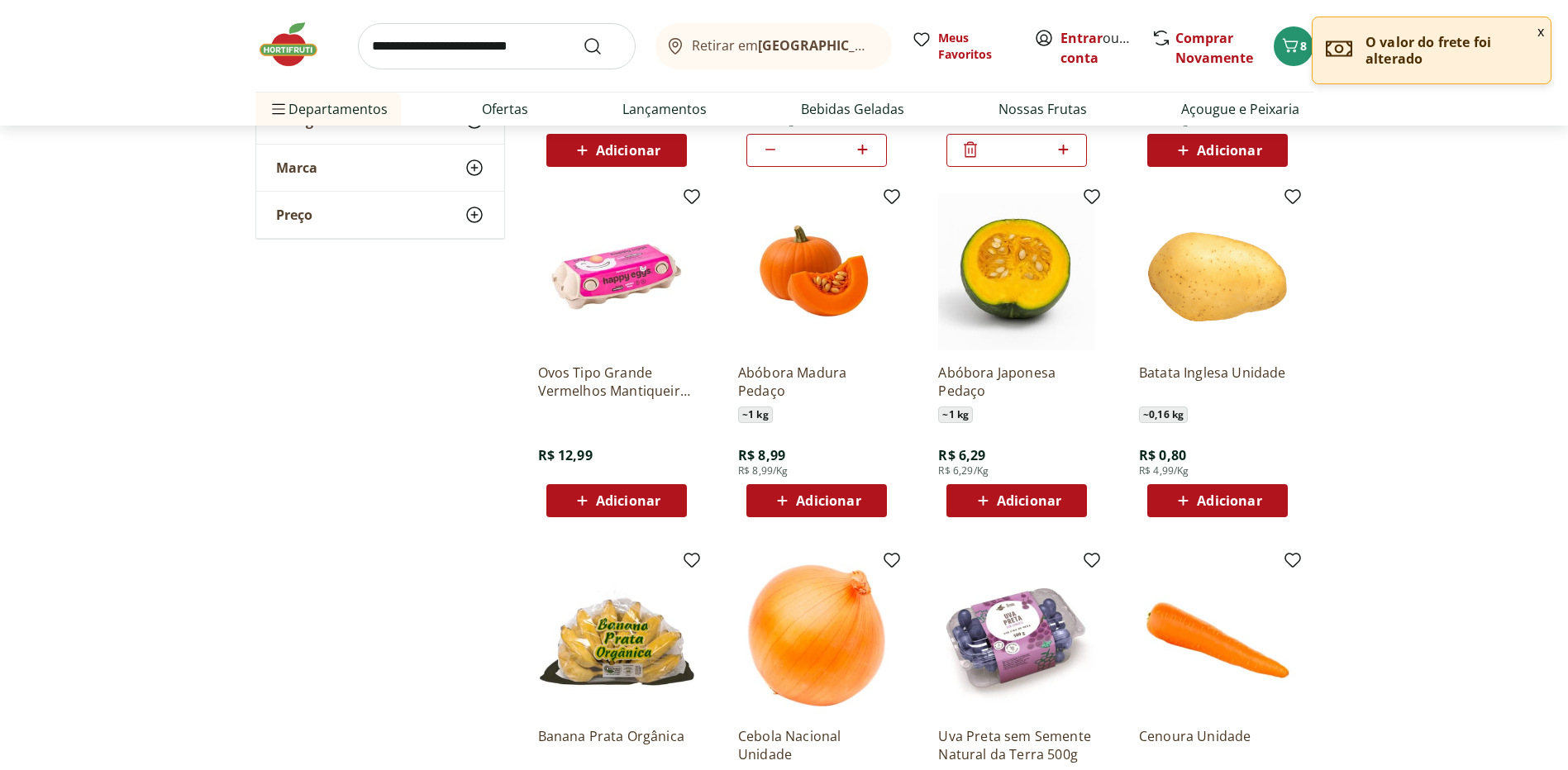
scroll to position [1157, 0]
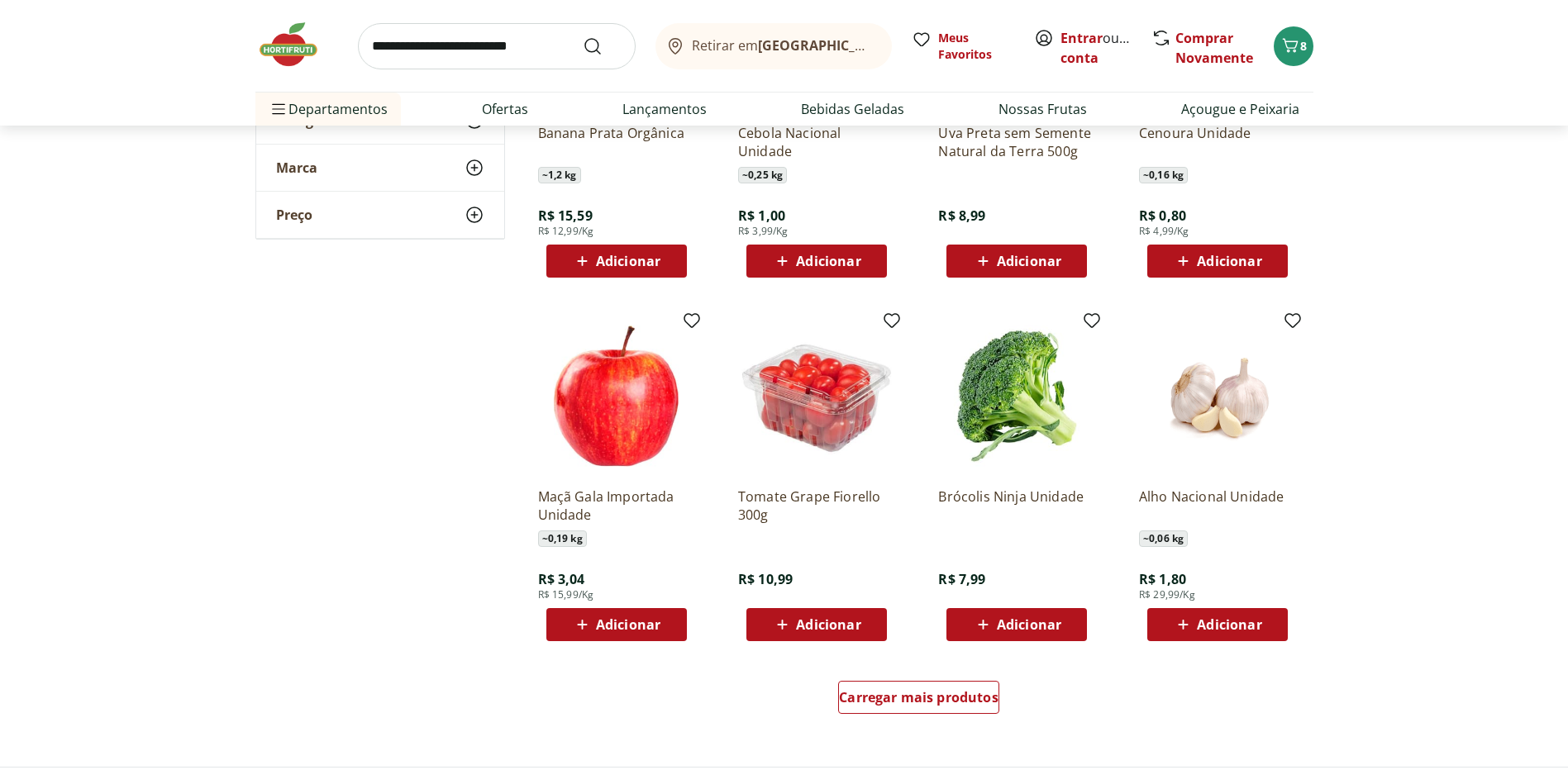
scroll to position [1818, 0]
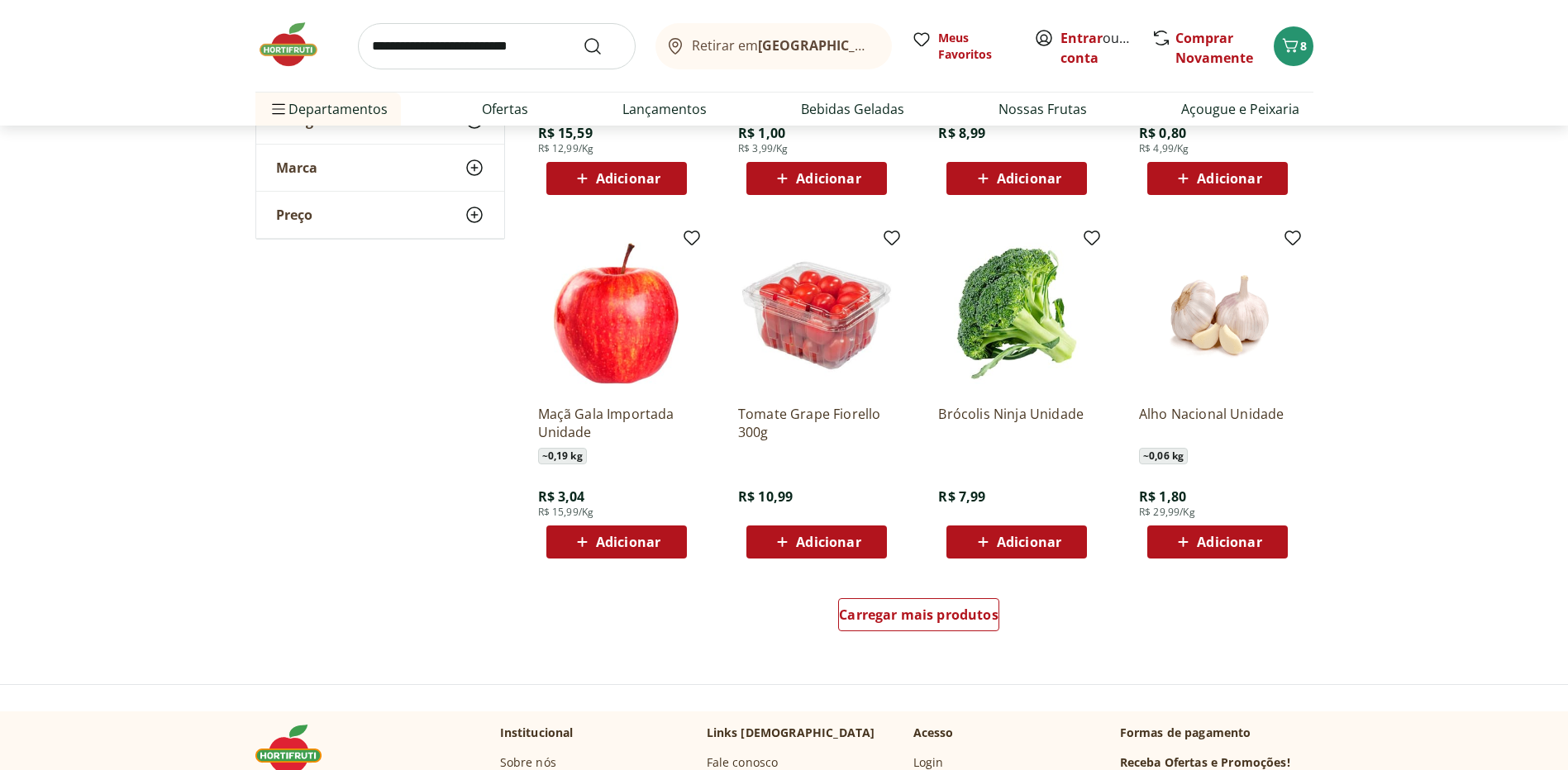
click at [625, 535] on span "Adicionar" at bounding box center [628, 542] width 64 height 14
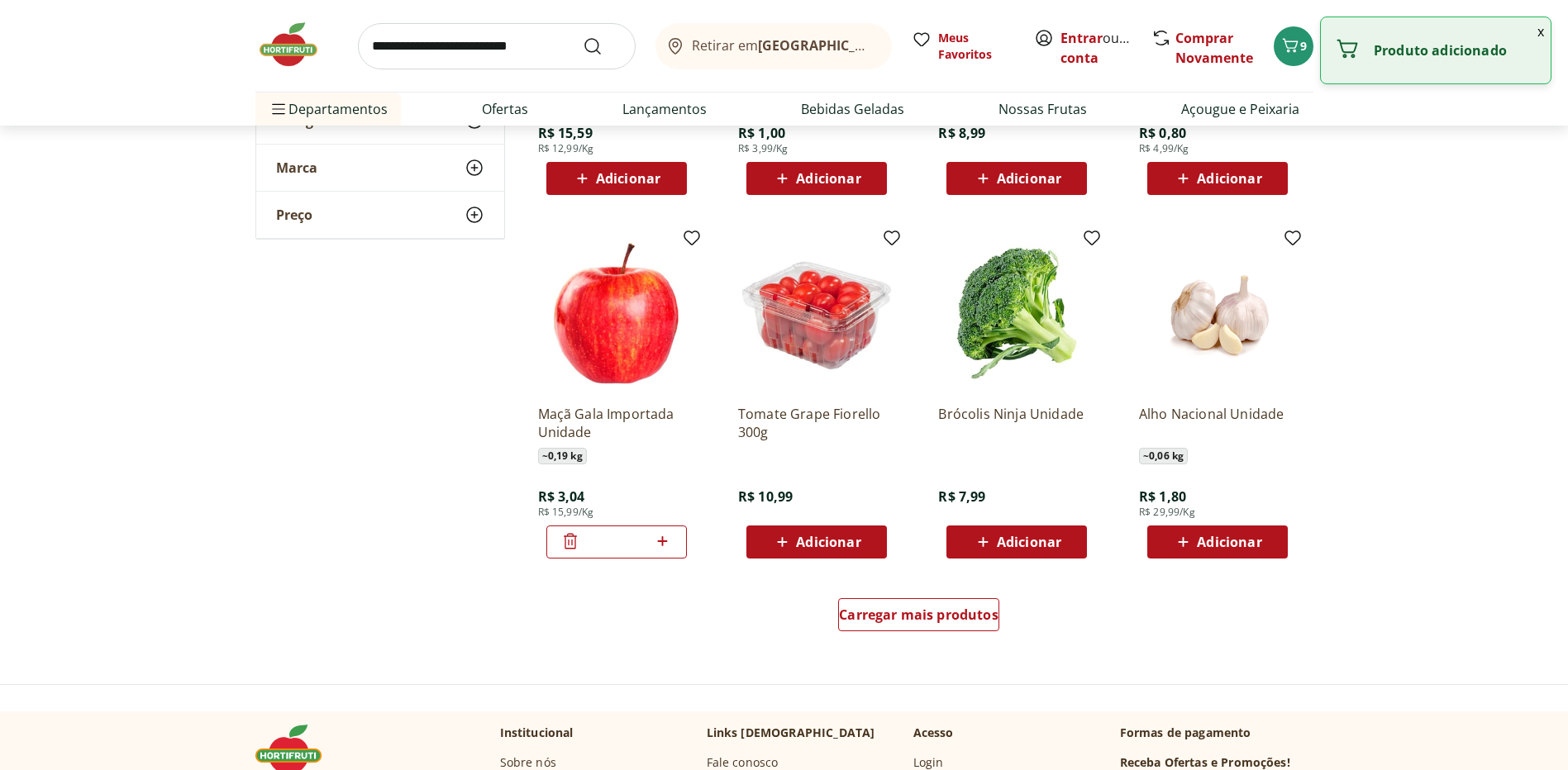
click at [658, 542] on icon at bounding box center [662, 541] width 10 height 10
click at [662, 540] on icon at bounding box center [662, 541] width 10 height 10
type input "*"
click at [834, 539] on span "Adicionar" at bounding box center [828, 542] width 64 height 14
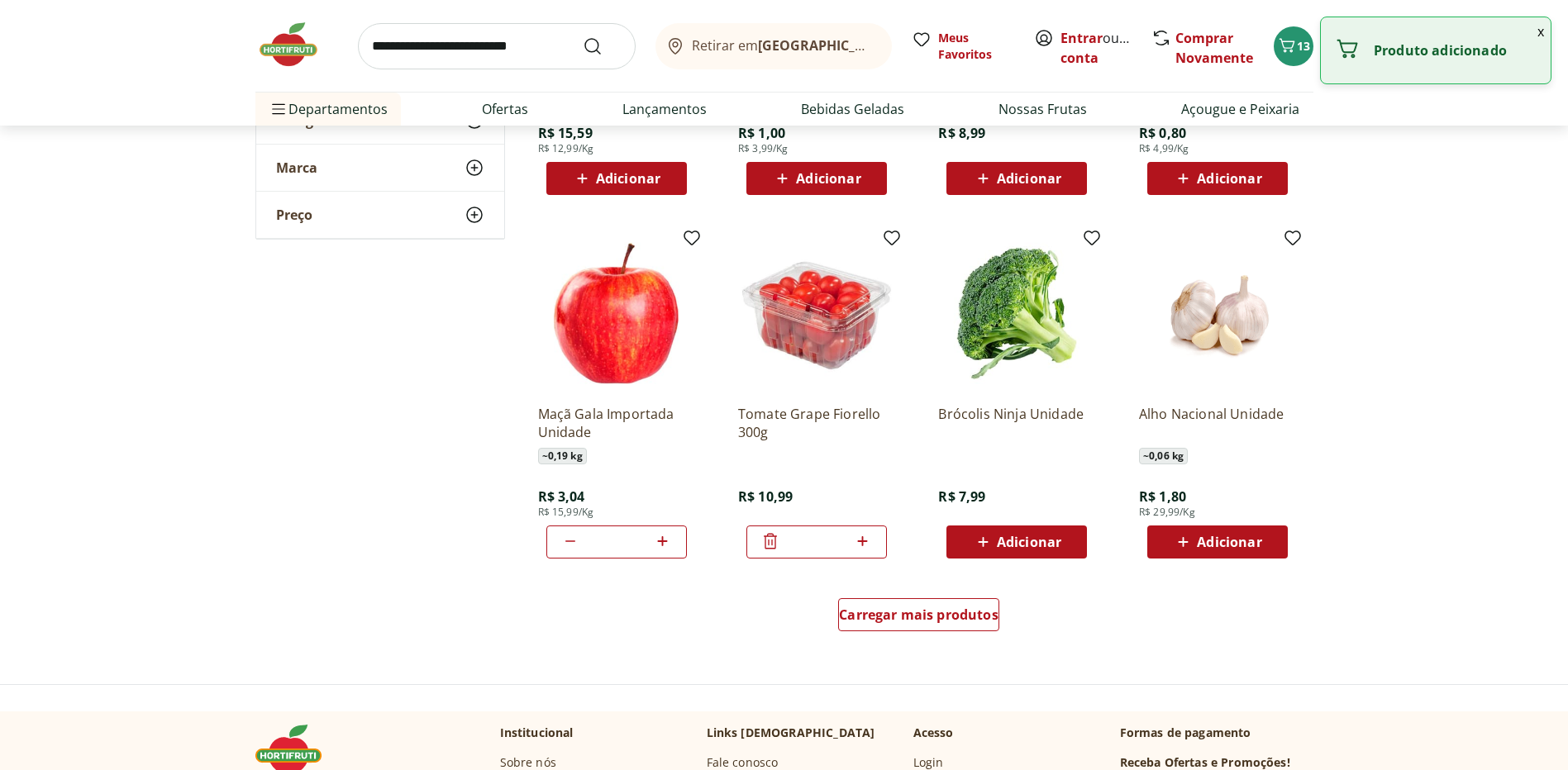
click at [862, 539] on icon at bounding box center [862, 541] width 21 height 20
type input "*"
click at [939, 619] on span "Carregar mais produtos" at bounding box center [918, 616] width 159 height 14
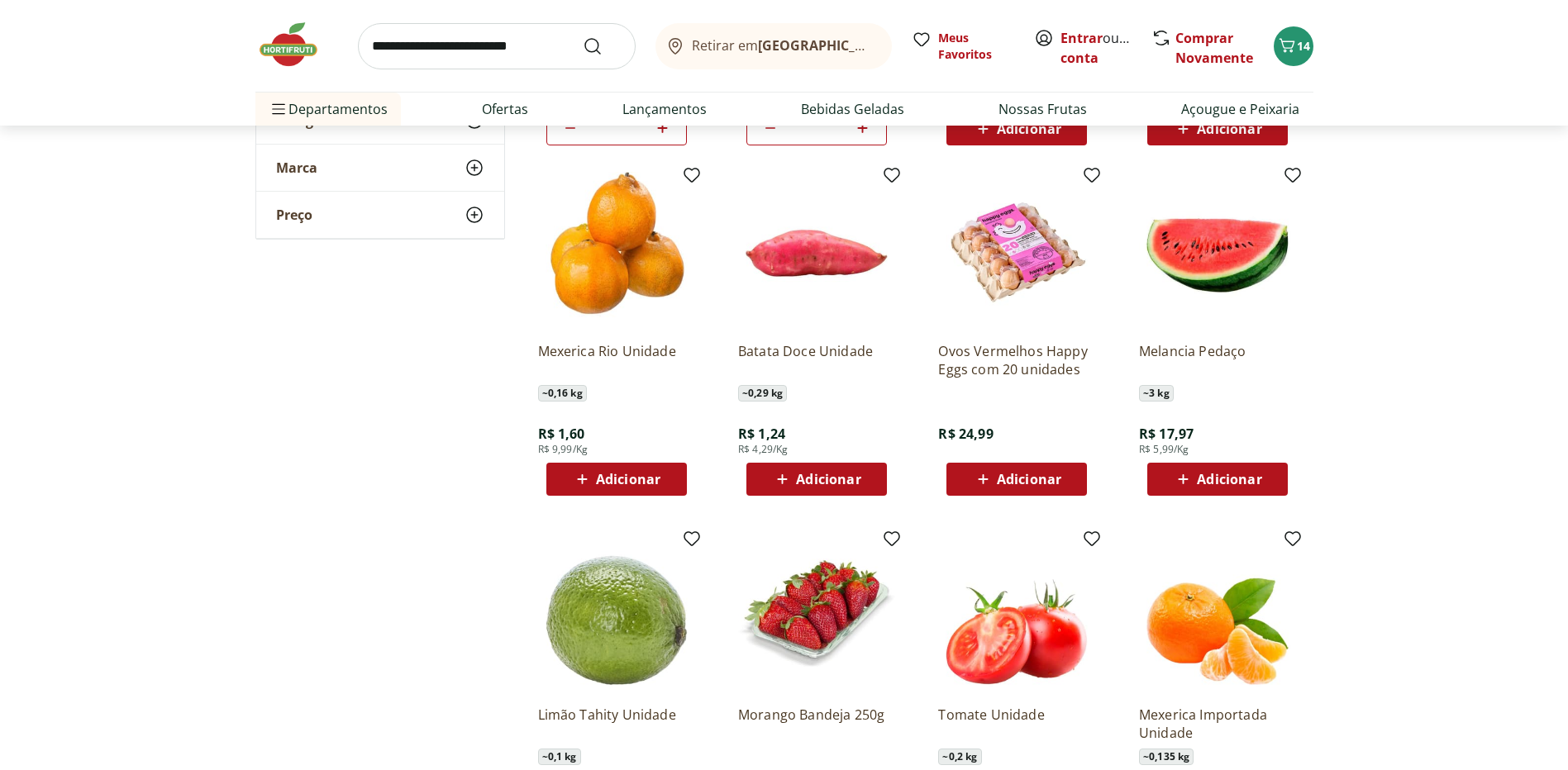
scroll to position [2315, 0]
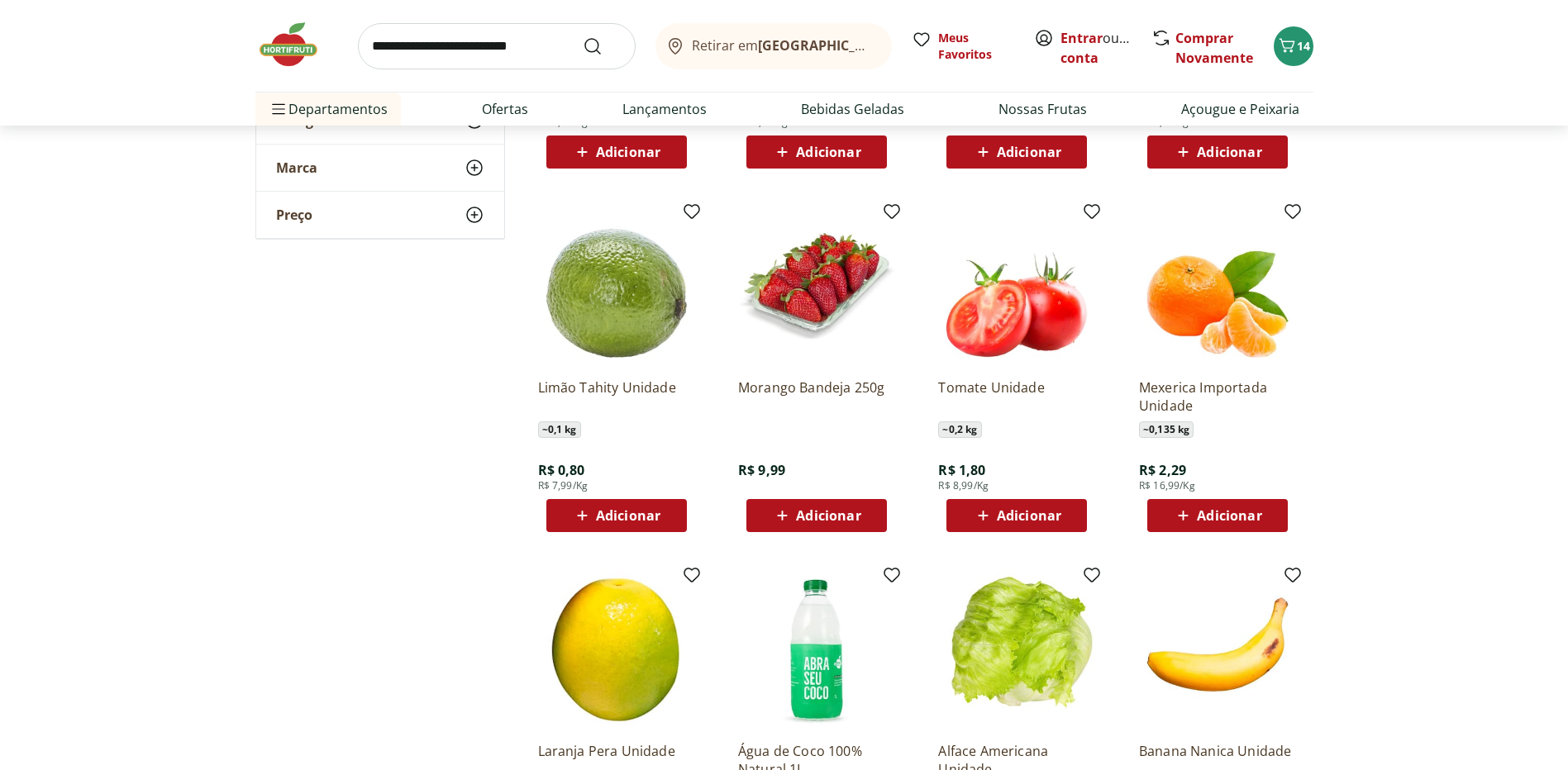
scroll to position [2563, 0]
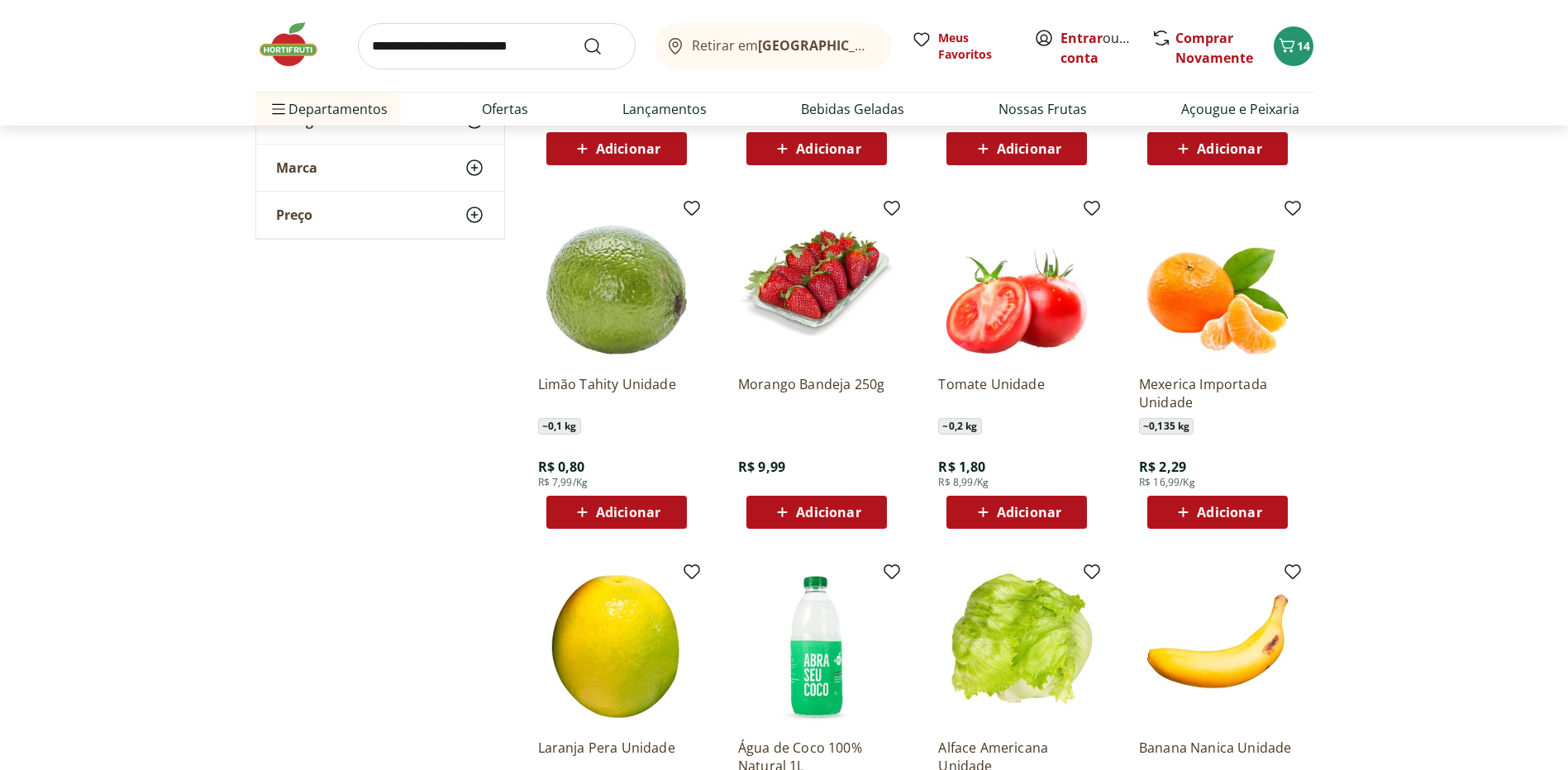
click at [854, 506] on span "Adicionar" at bounding box center [828, 513] width 64 height 14
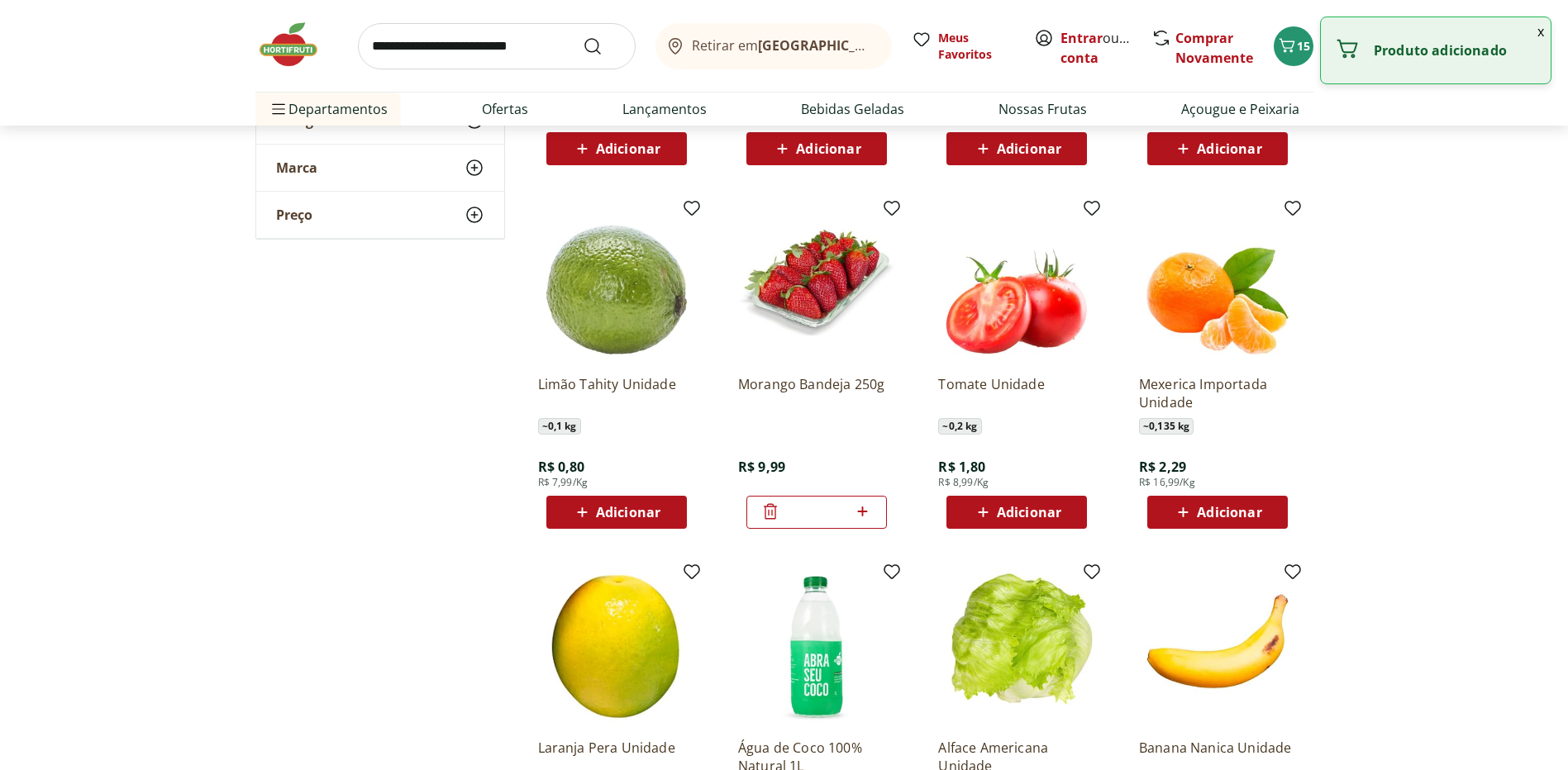
click at [862, 511] on icon at bounding box center [862, 512] width 21 height 20
type input "*"
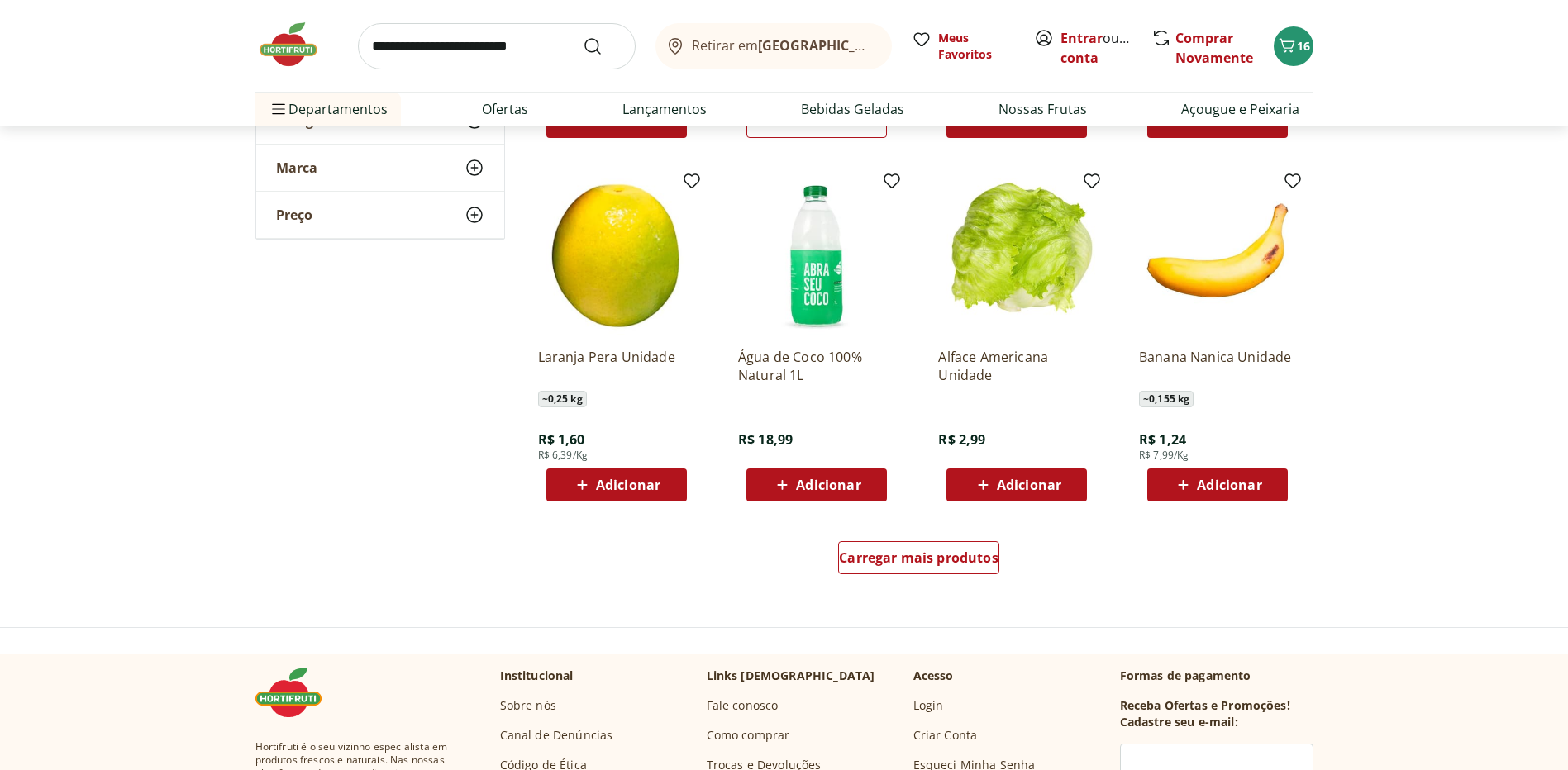
scroll to position [2976, 0]
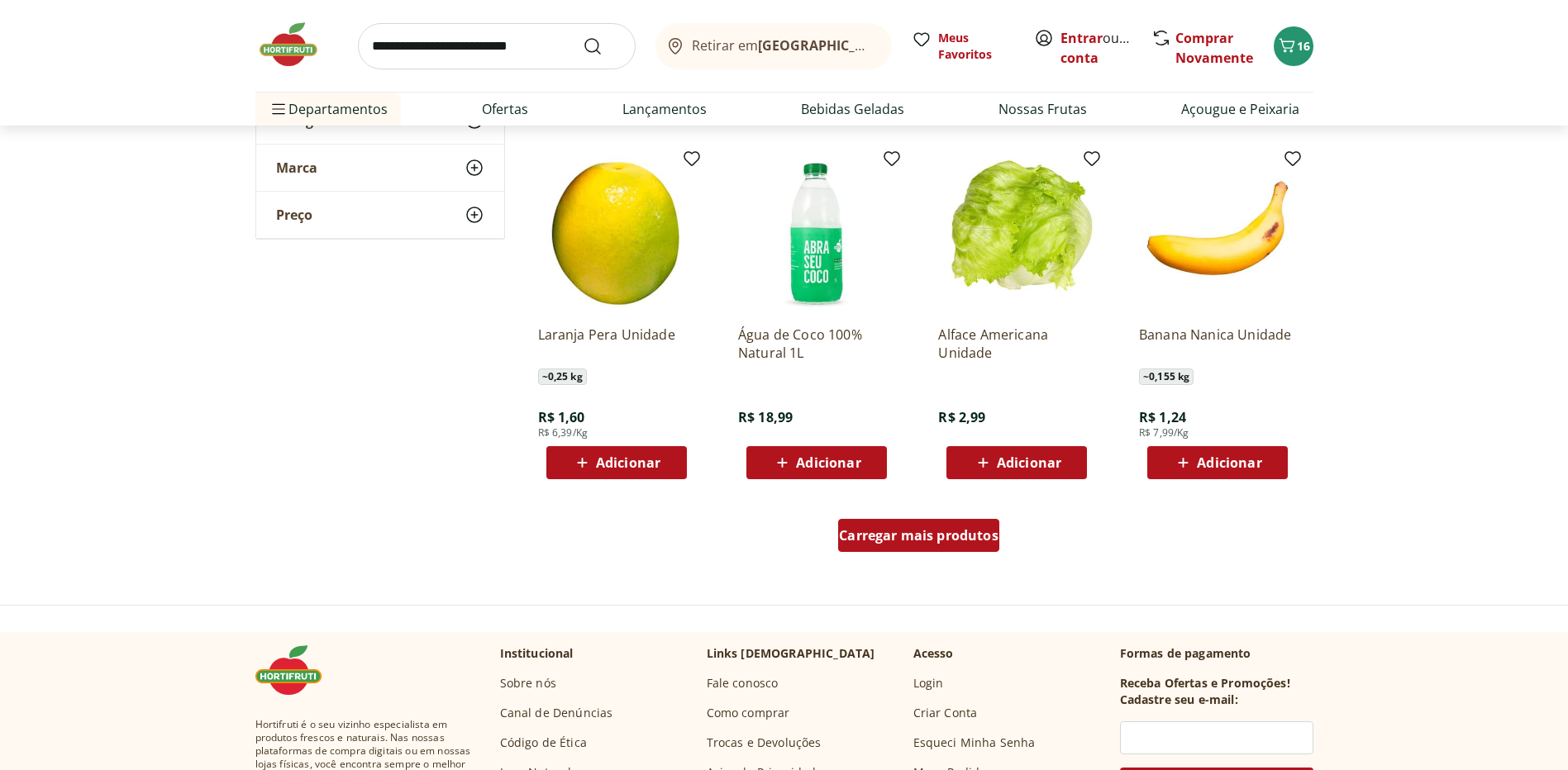
click at [920, 531] on span "Carregar mais produtos" at bounding box center [918, 535] width 159 height 14
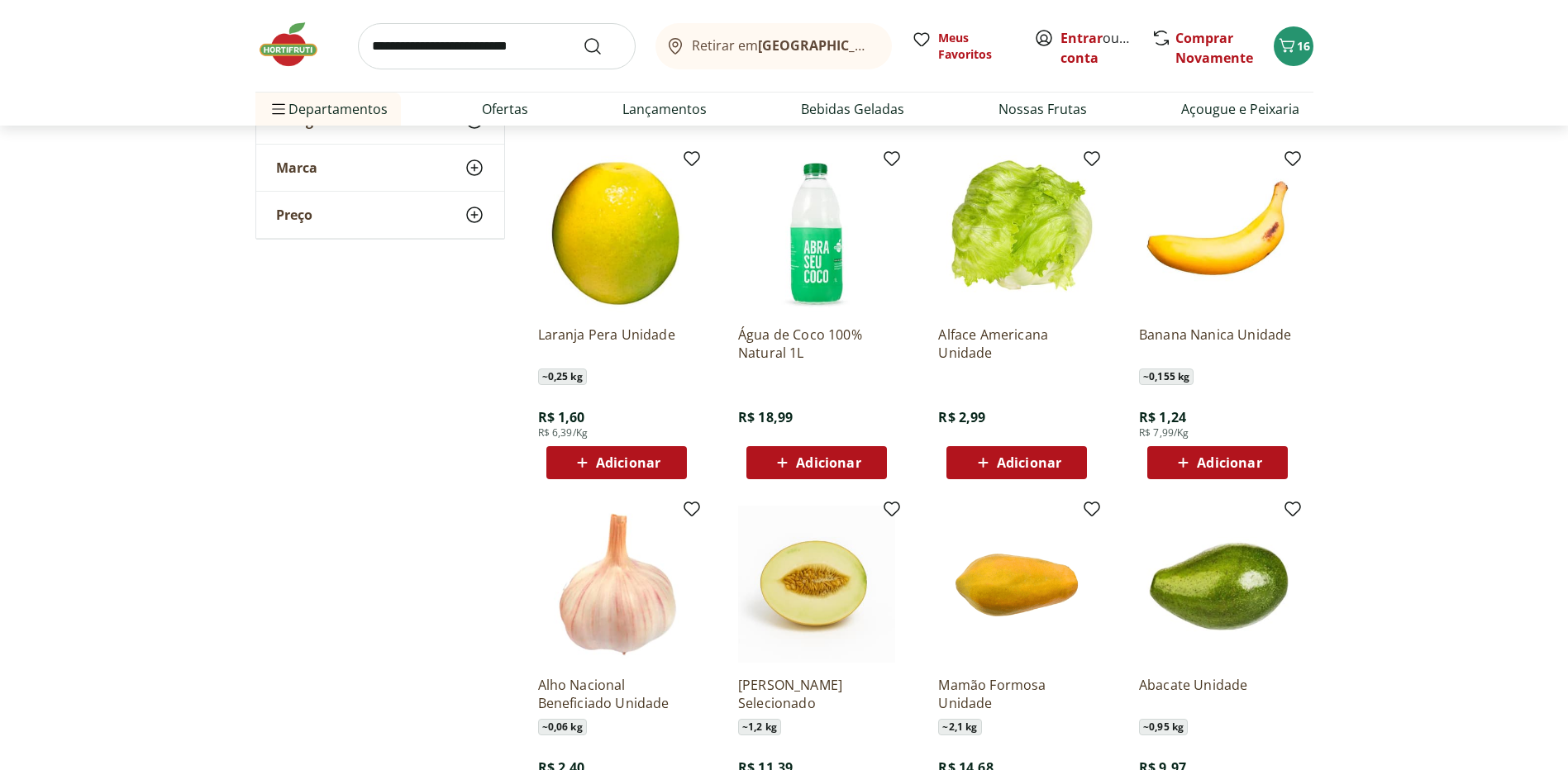
click at [1224, 456] on span "Adicionar" at bounding box center [1229, 463] width 64 height 14
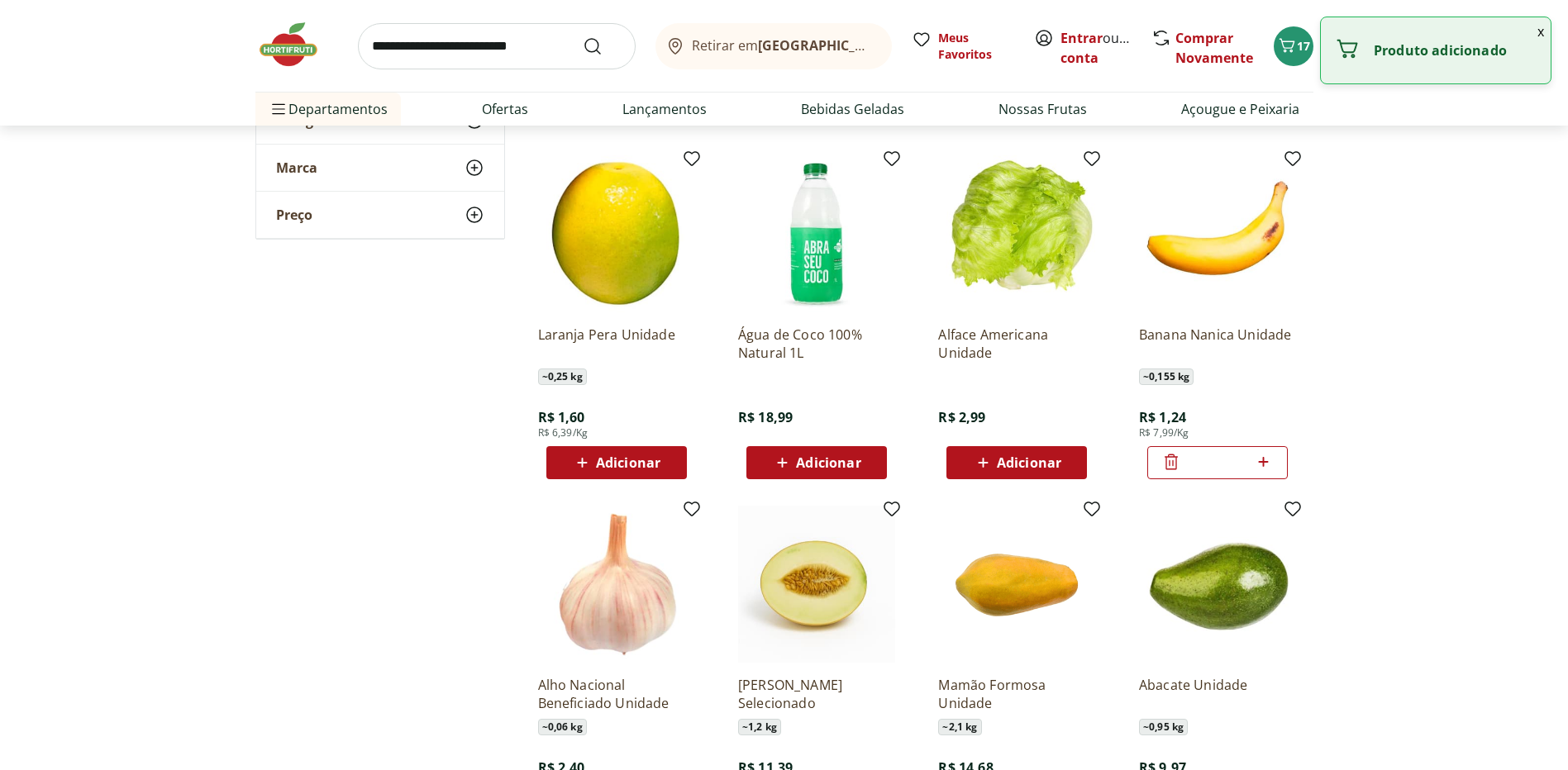
click at [1264, 462] on icon at bounding box center [1263, 462] width 10 height 10
click at [1264, 461] on icon at bounding box center [1263, 462] width 10 height 10
type input "*"
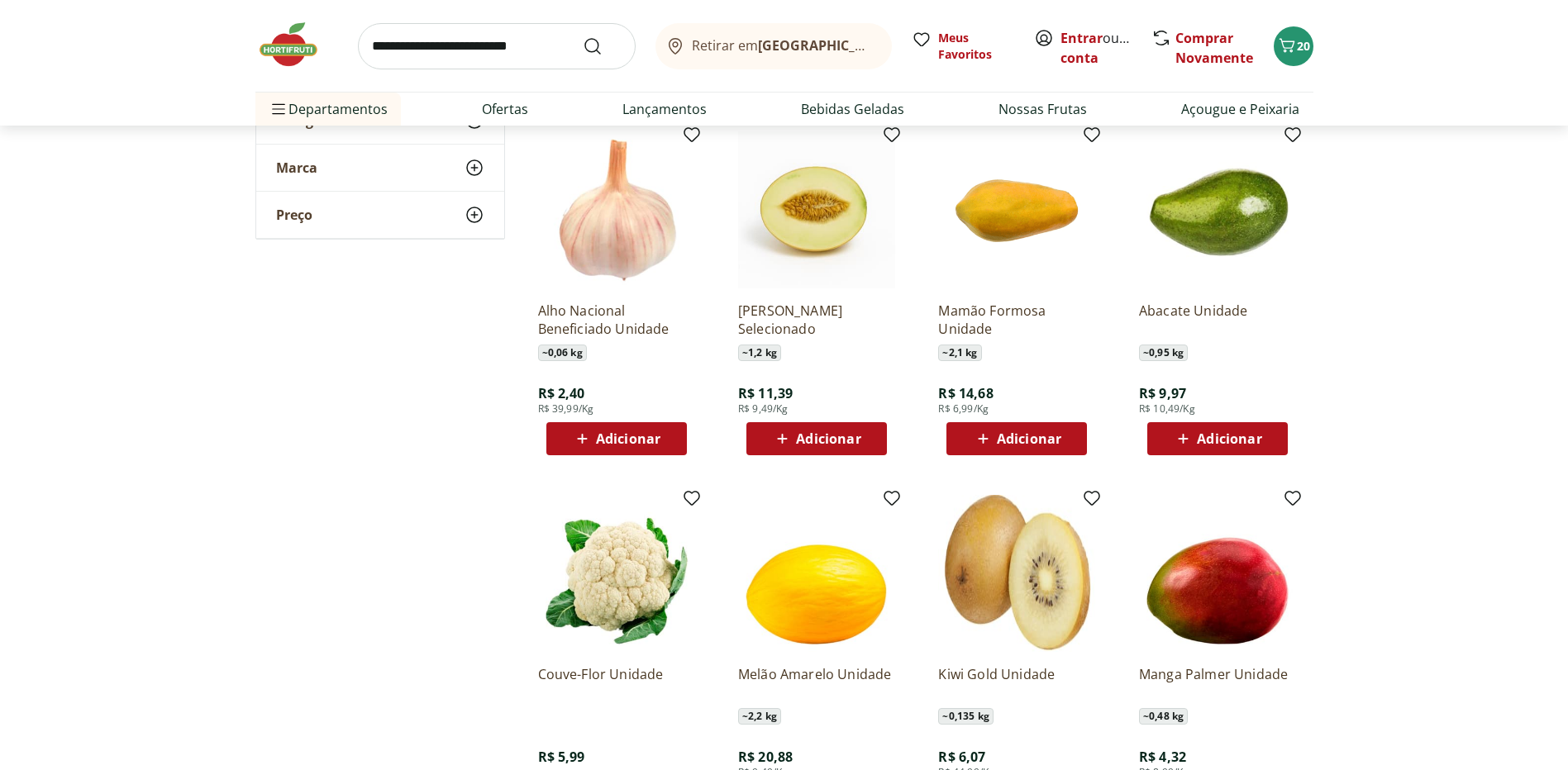
scroll to position [3390, 0]
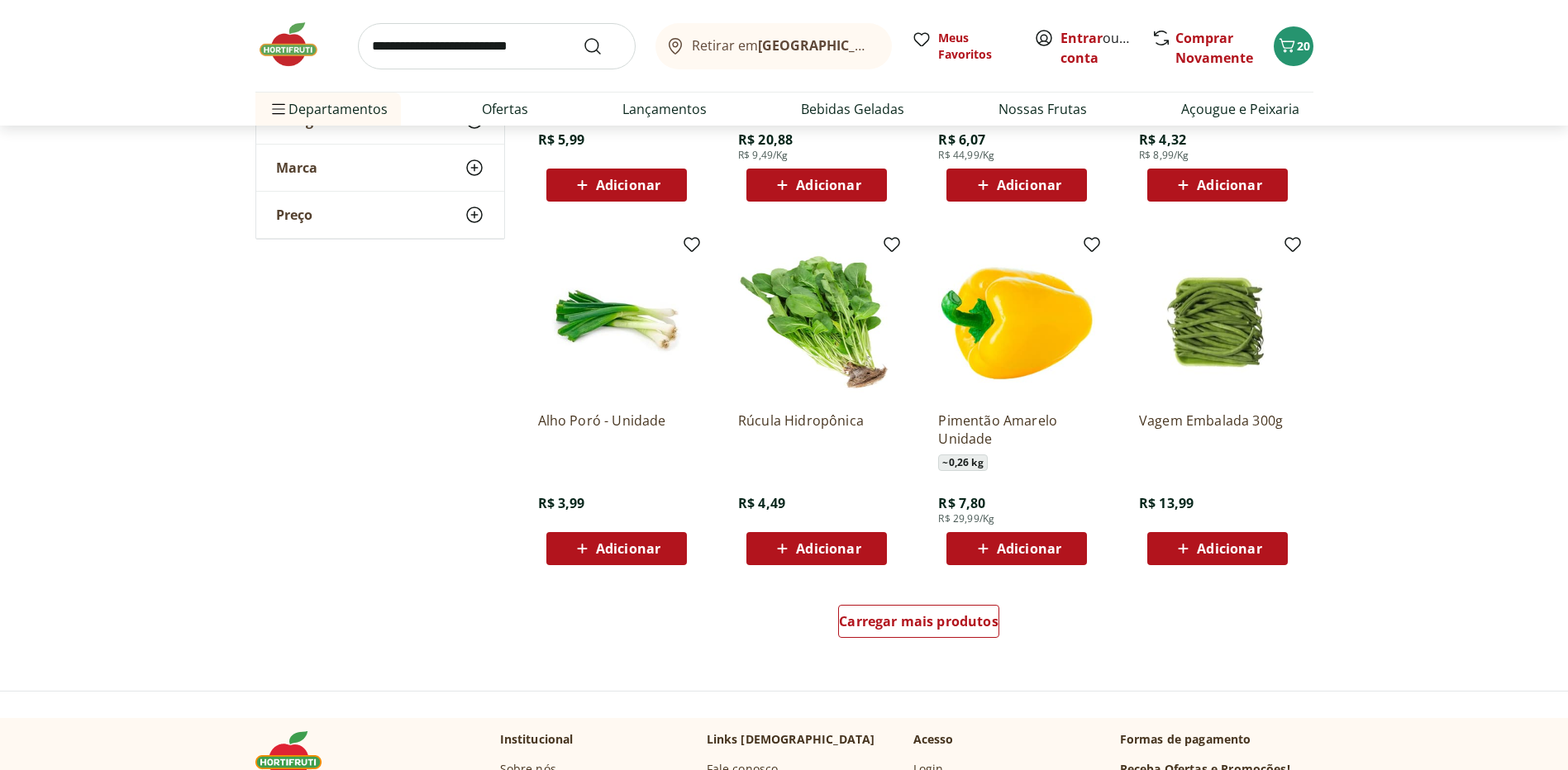
scroll to position [4050, 0]
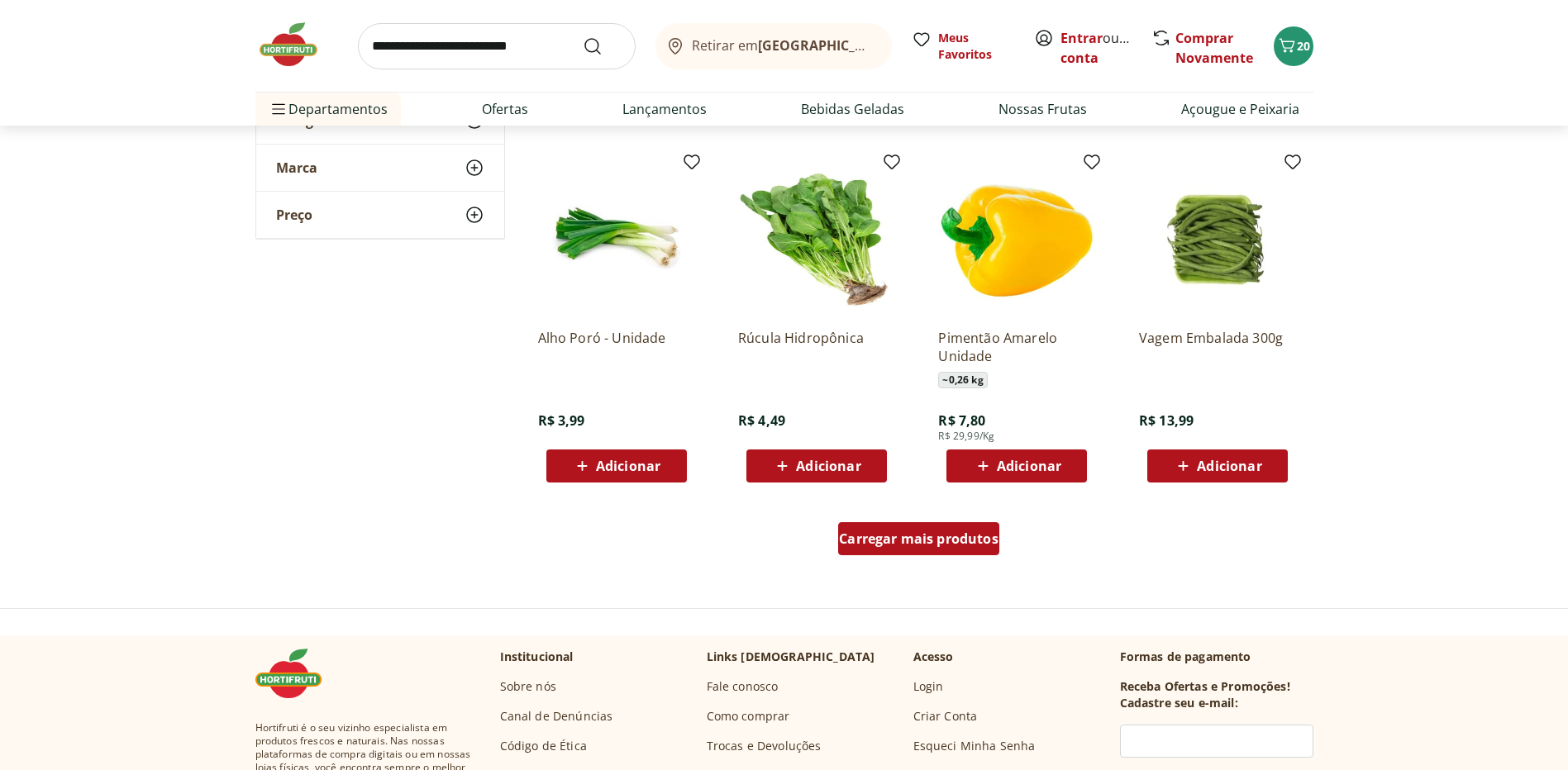
click at [931, 535] on span "Carregar mais produtos" at bounding box center [918, 539] width 159 height 14
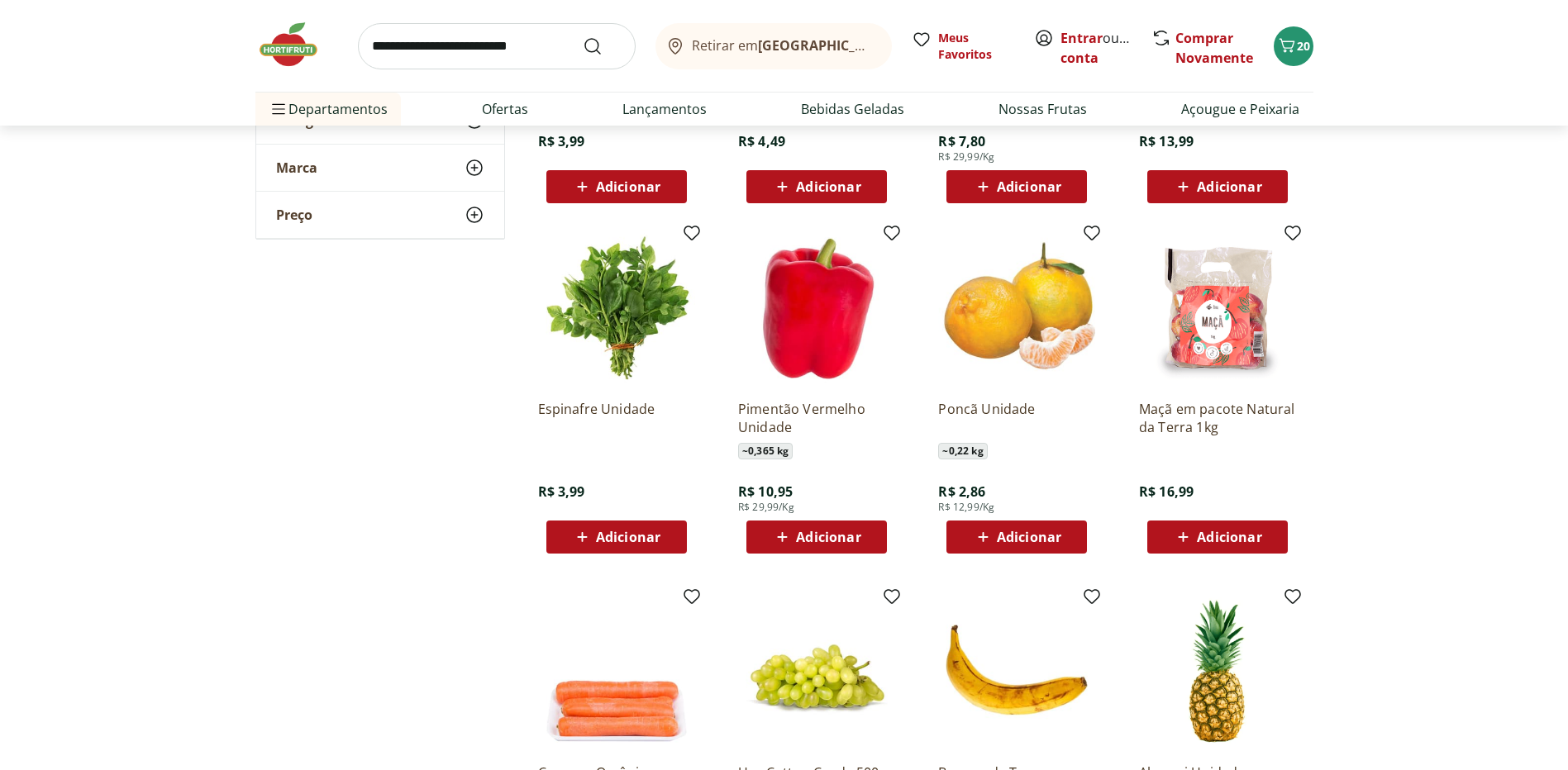
scroll to position [4382, 0]
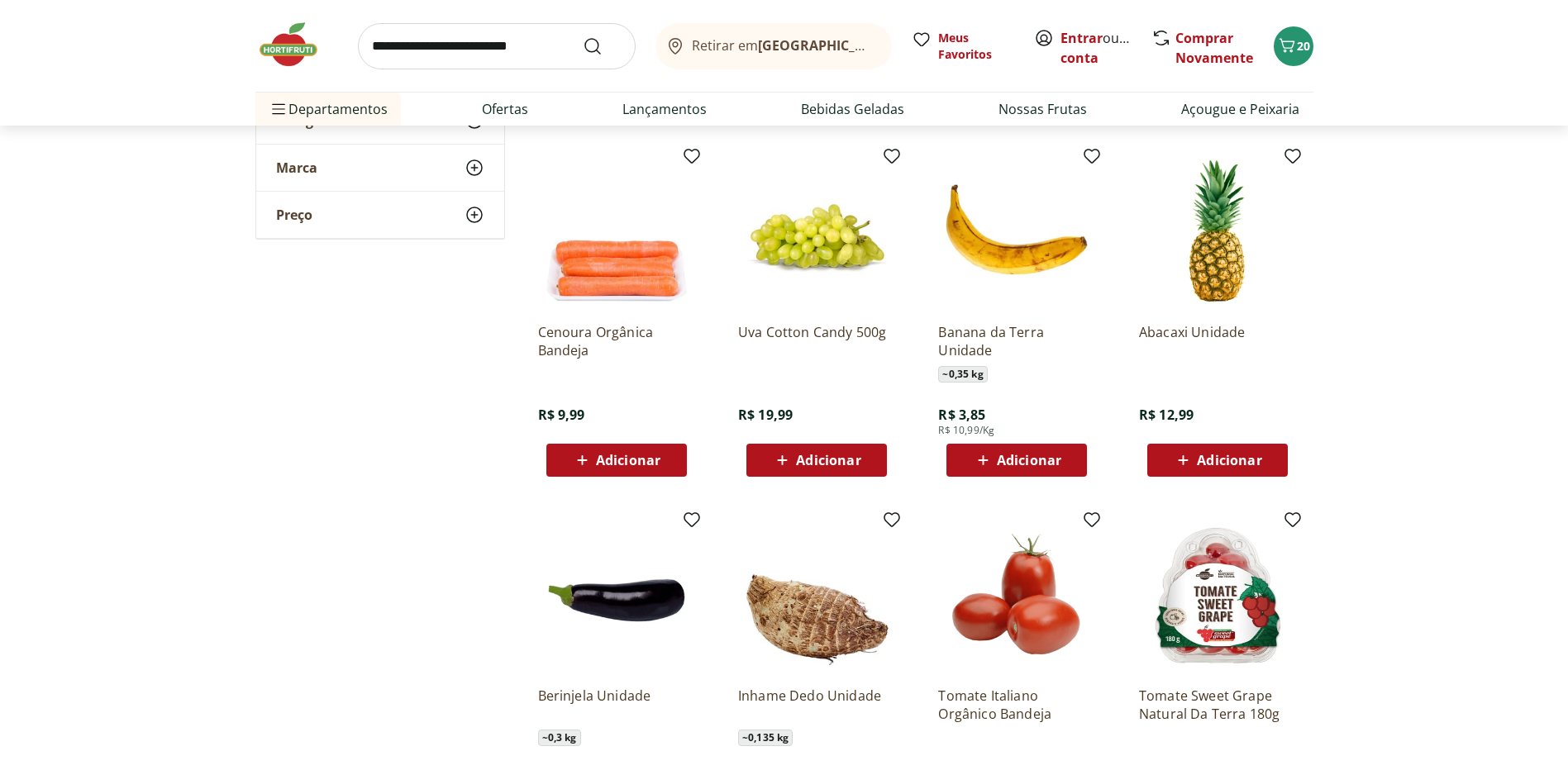
scroll to position [4795, 0]
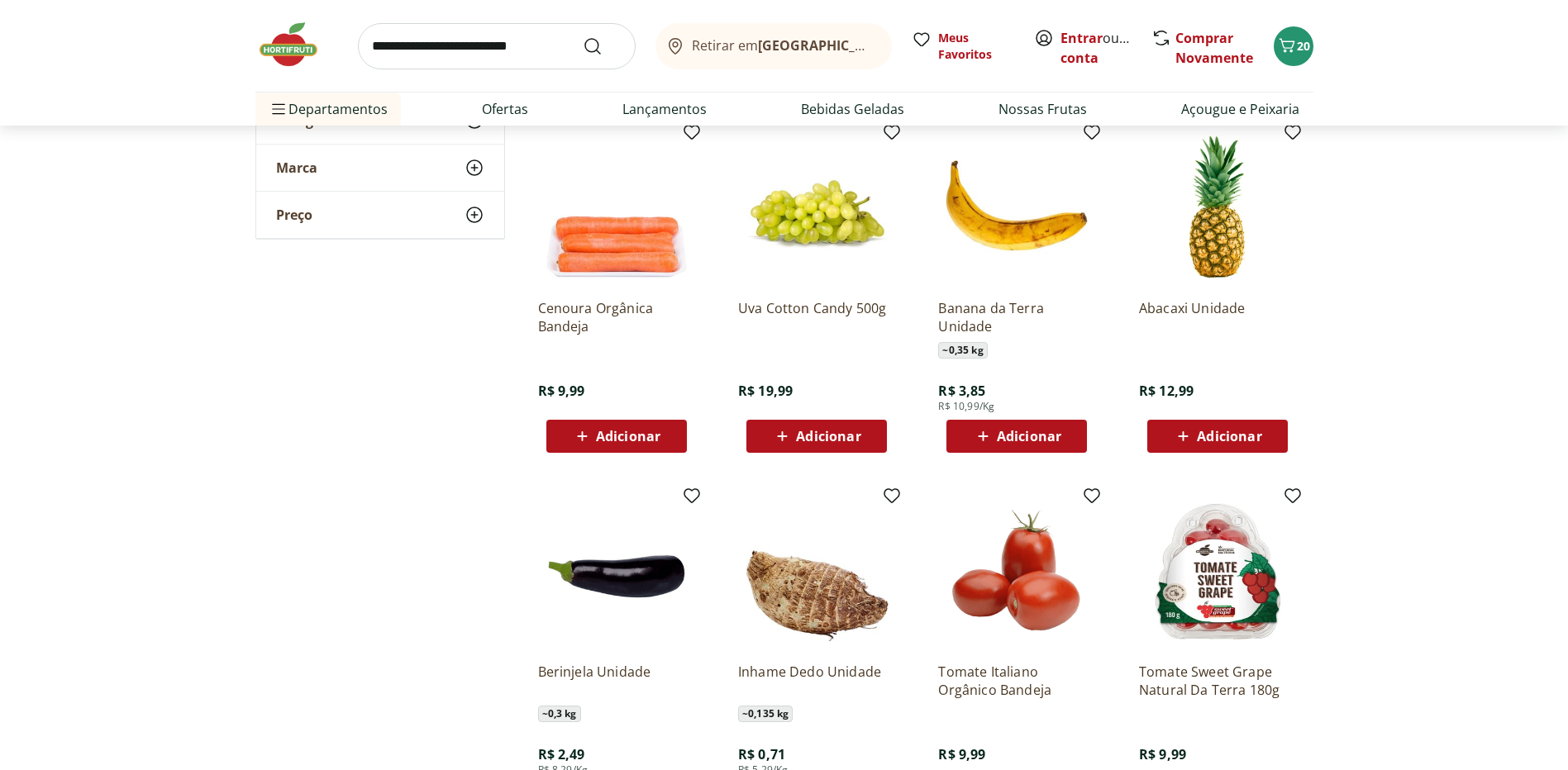
click at [1040, 432] on span "Adicionar" at bounding box center [1029, 437] width 64 height 14
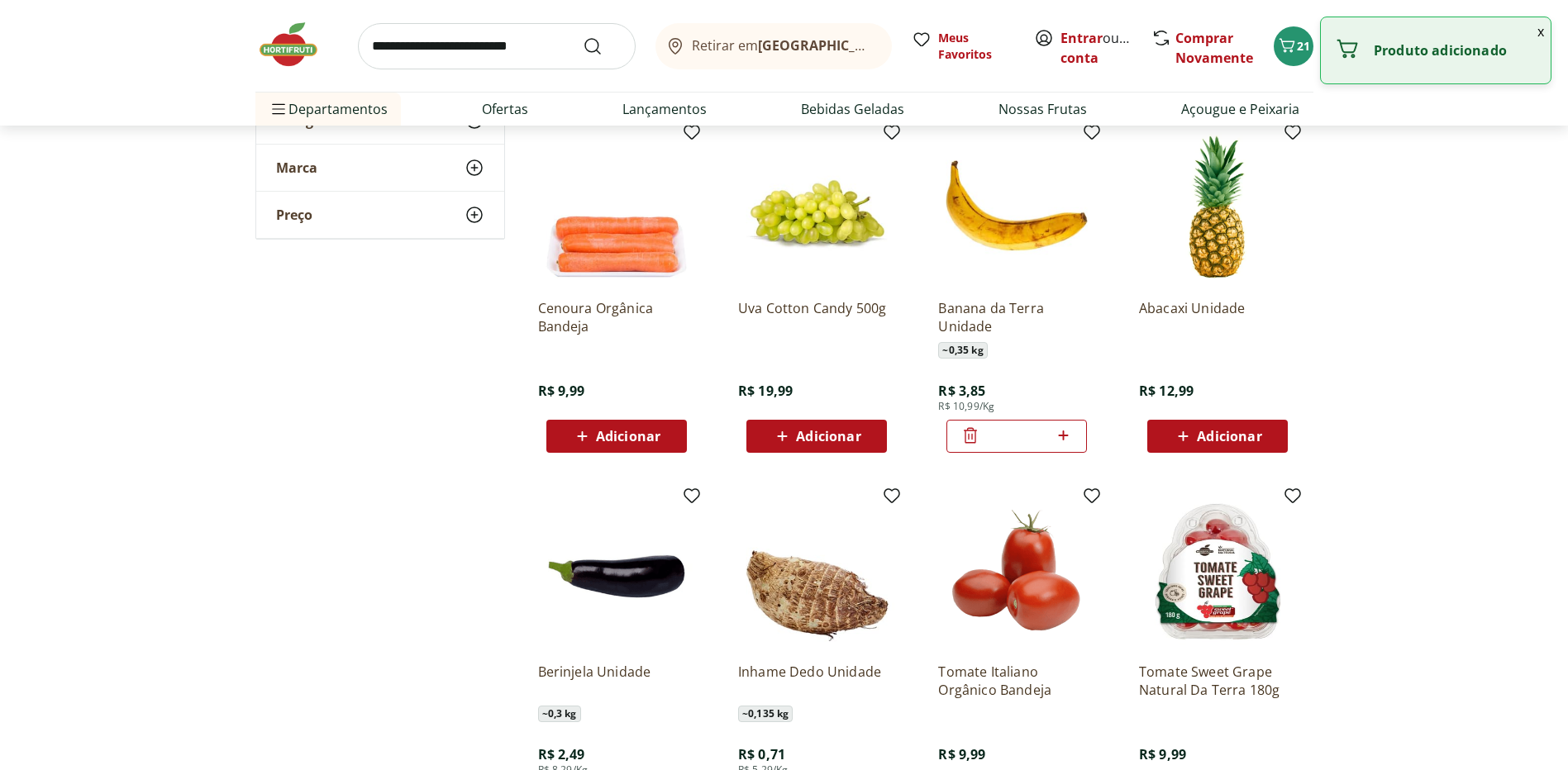
click at [1065, 435] on icon at bounding box center [1063, 436] width 21 height 20
type input "*"
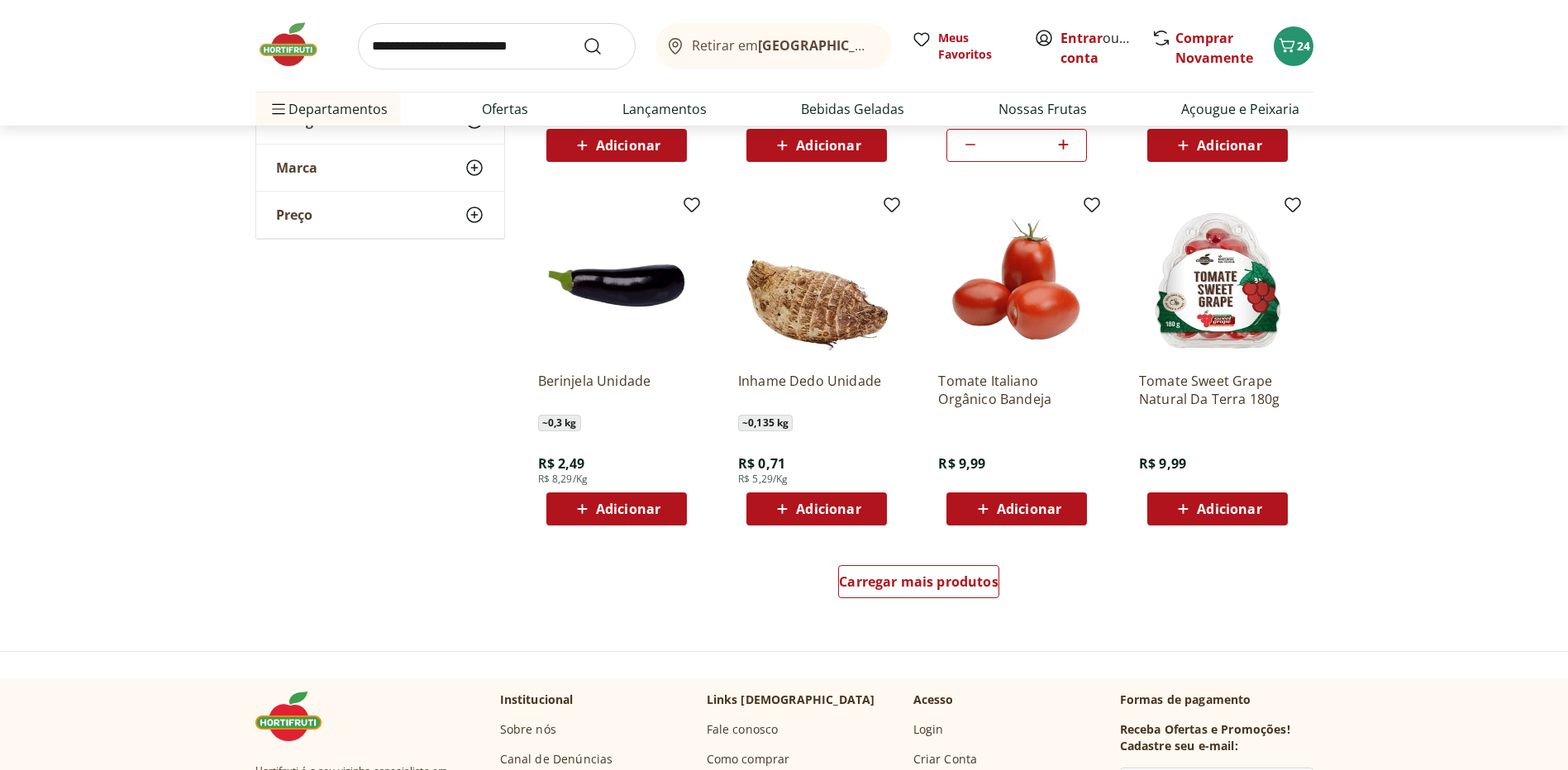
scroll to position [5125, 0]
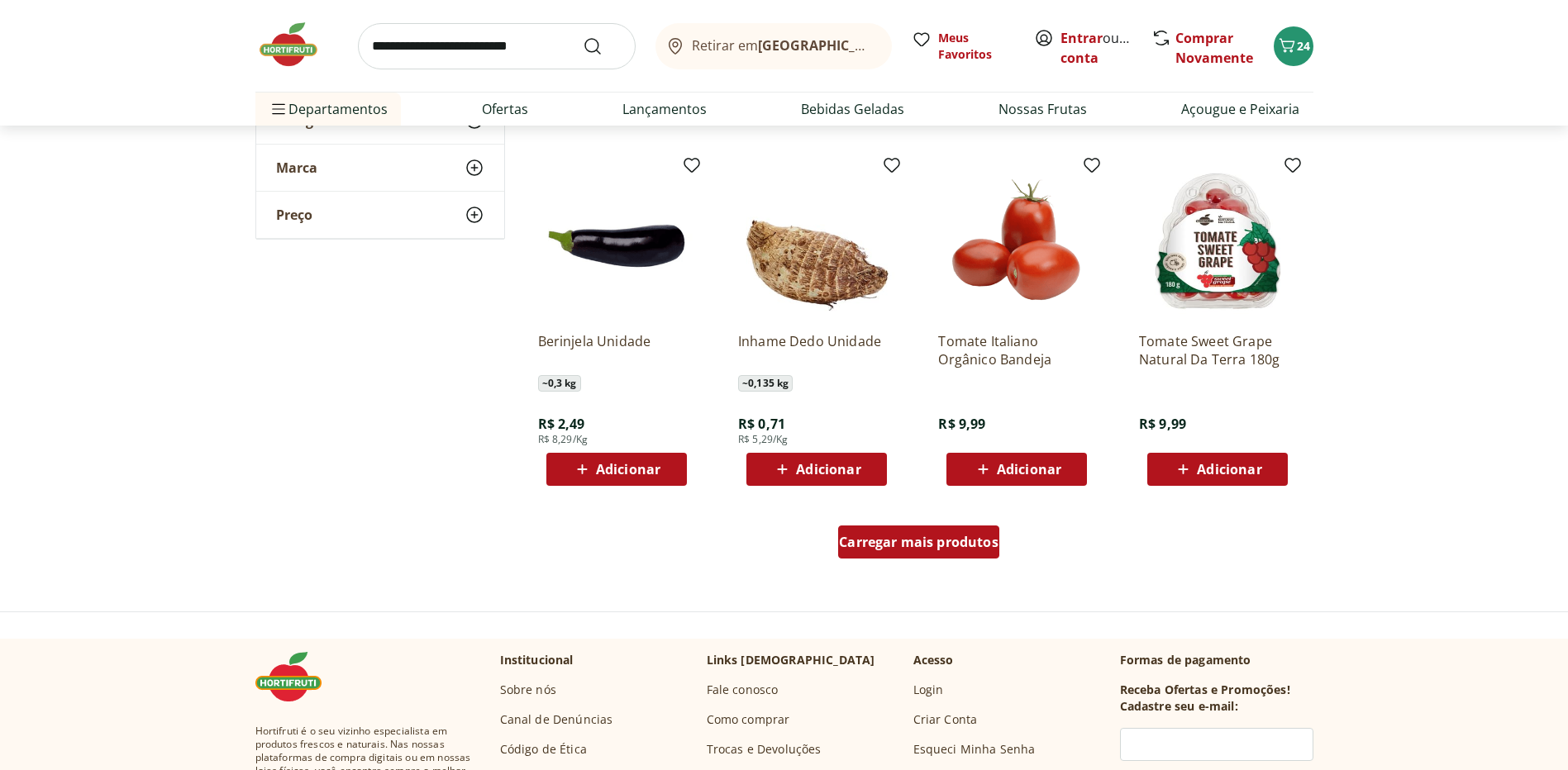
click at [948, 536] on span "Carregar mais produtos" at bounding box center [918, 542] width 159 height 14
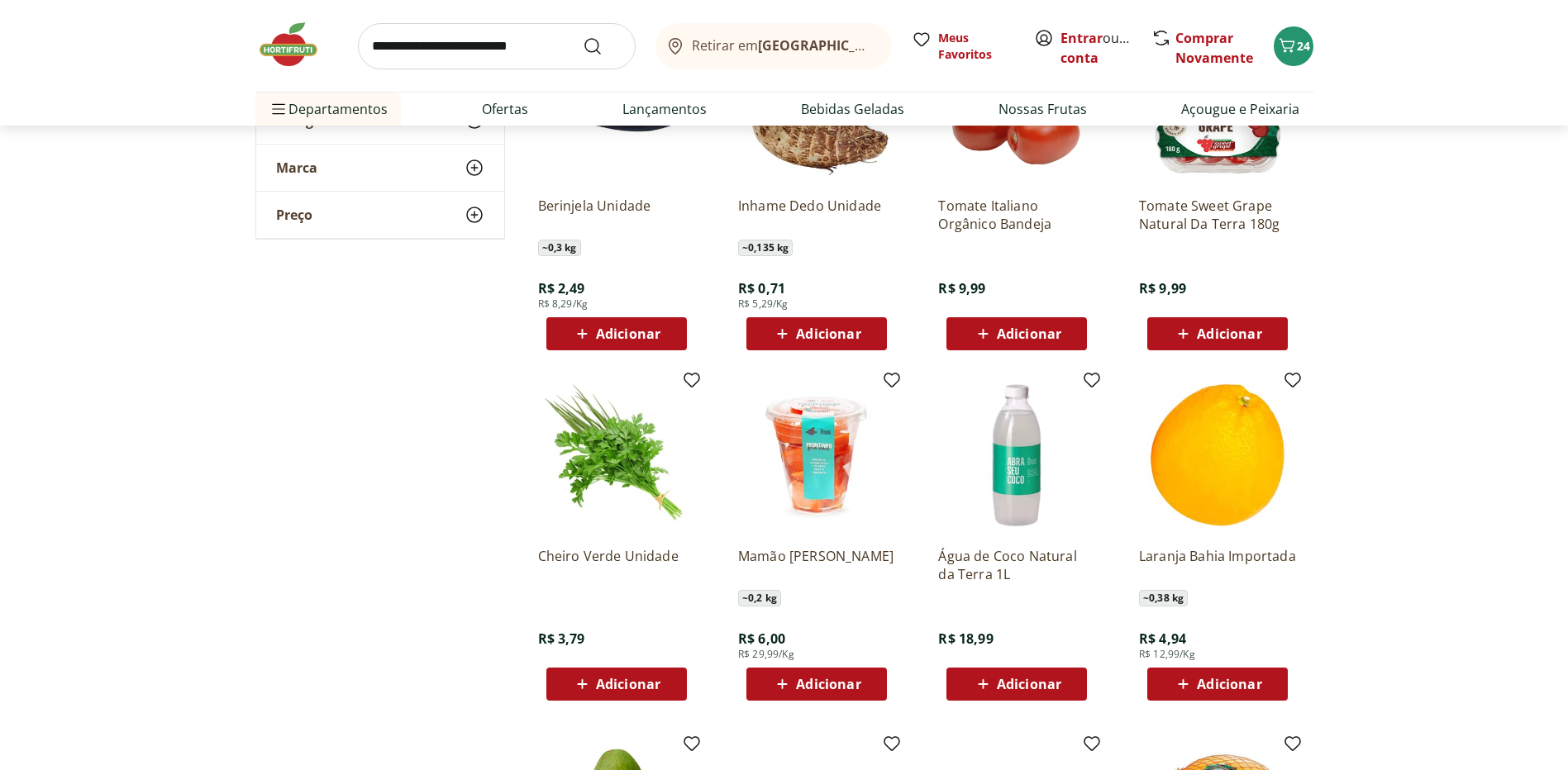
scroll to position [5456, 0]
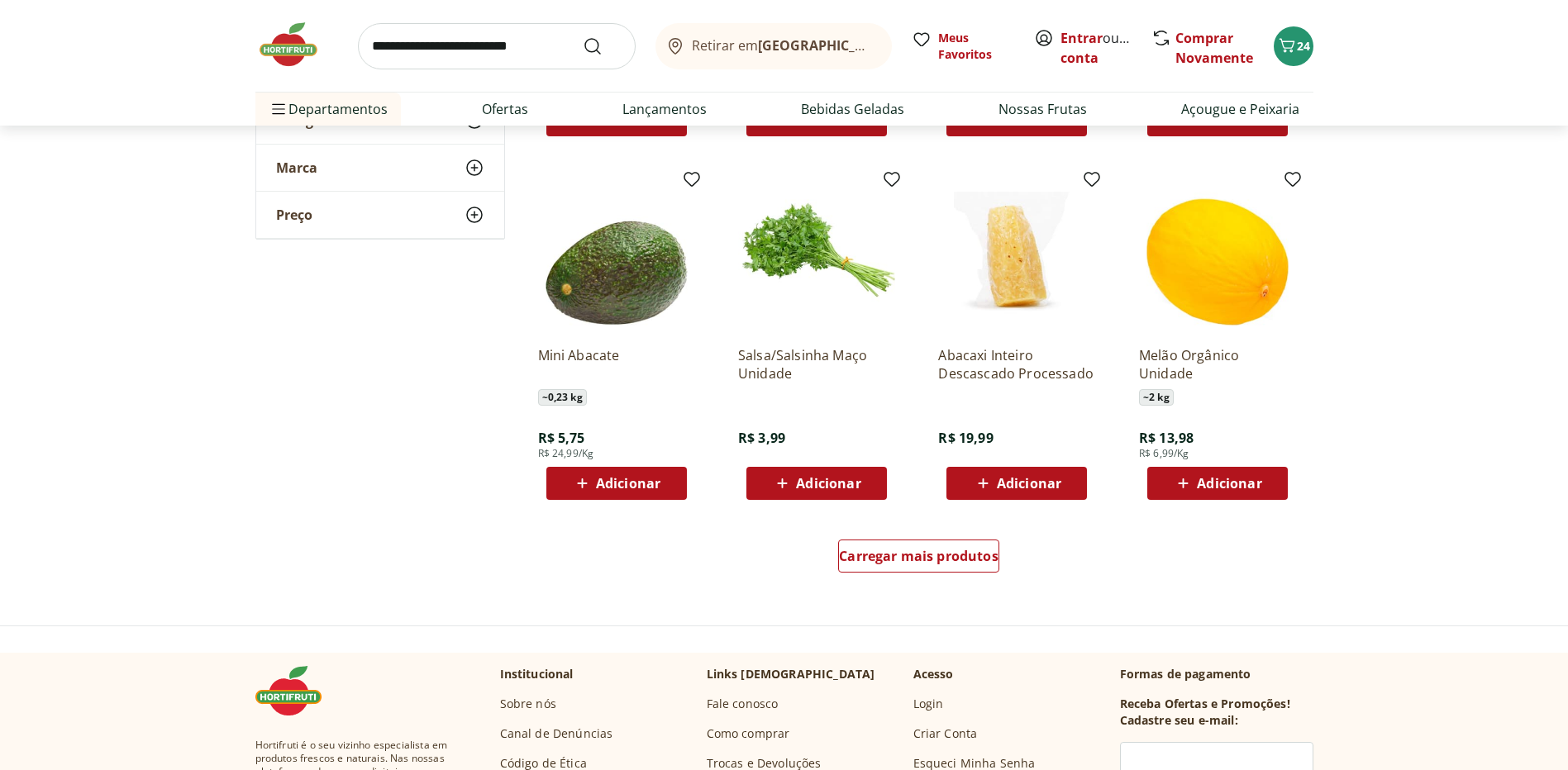
scroll to position [6283, 0]
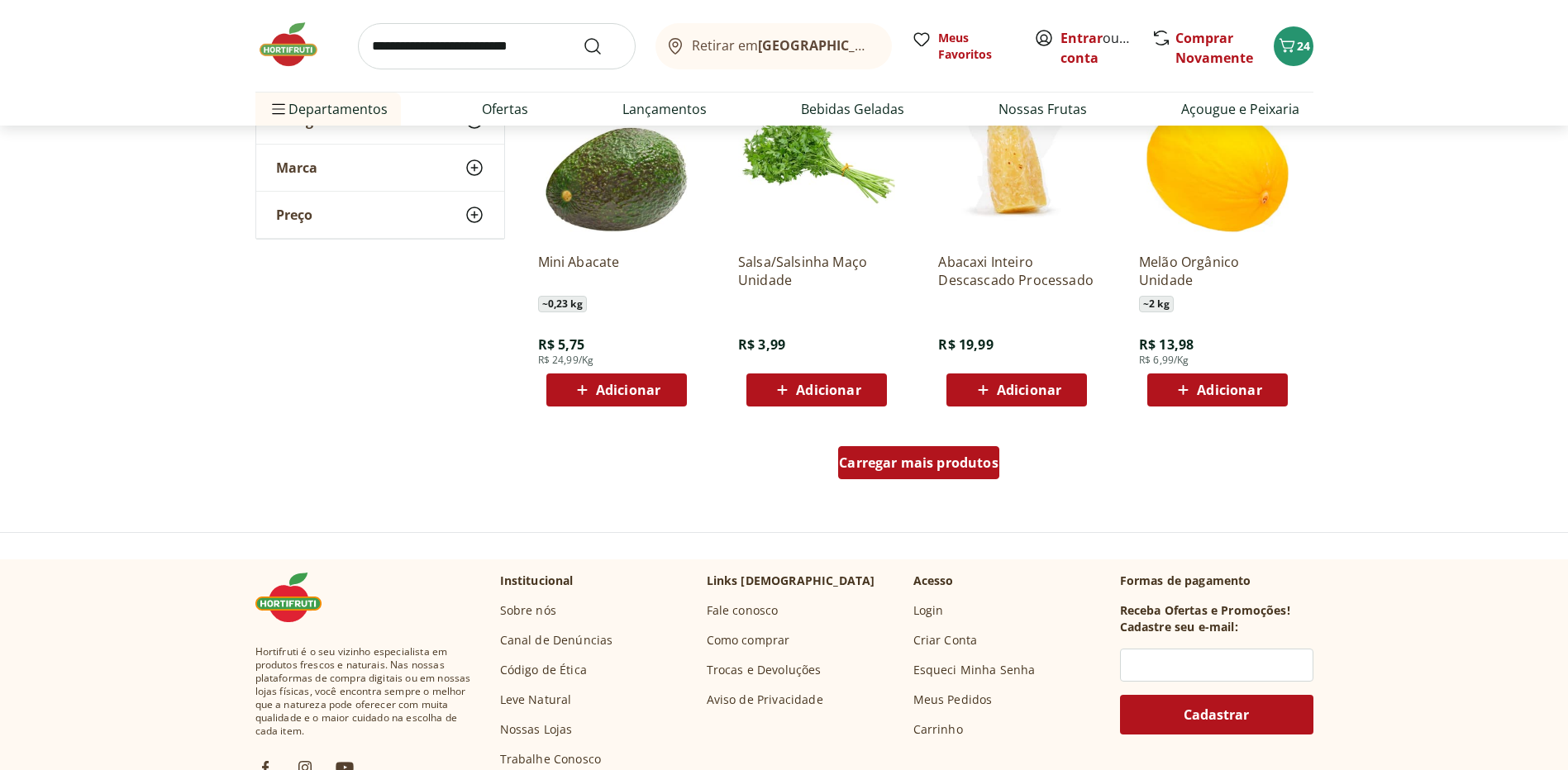
click at [970, 470] on span "Carregar mais produtos" at bounding box center [918, 463] width 159 height 14
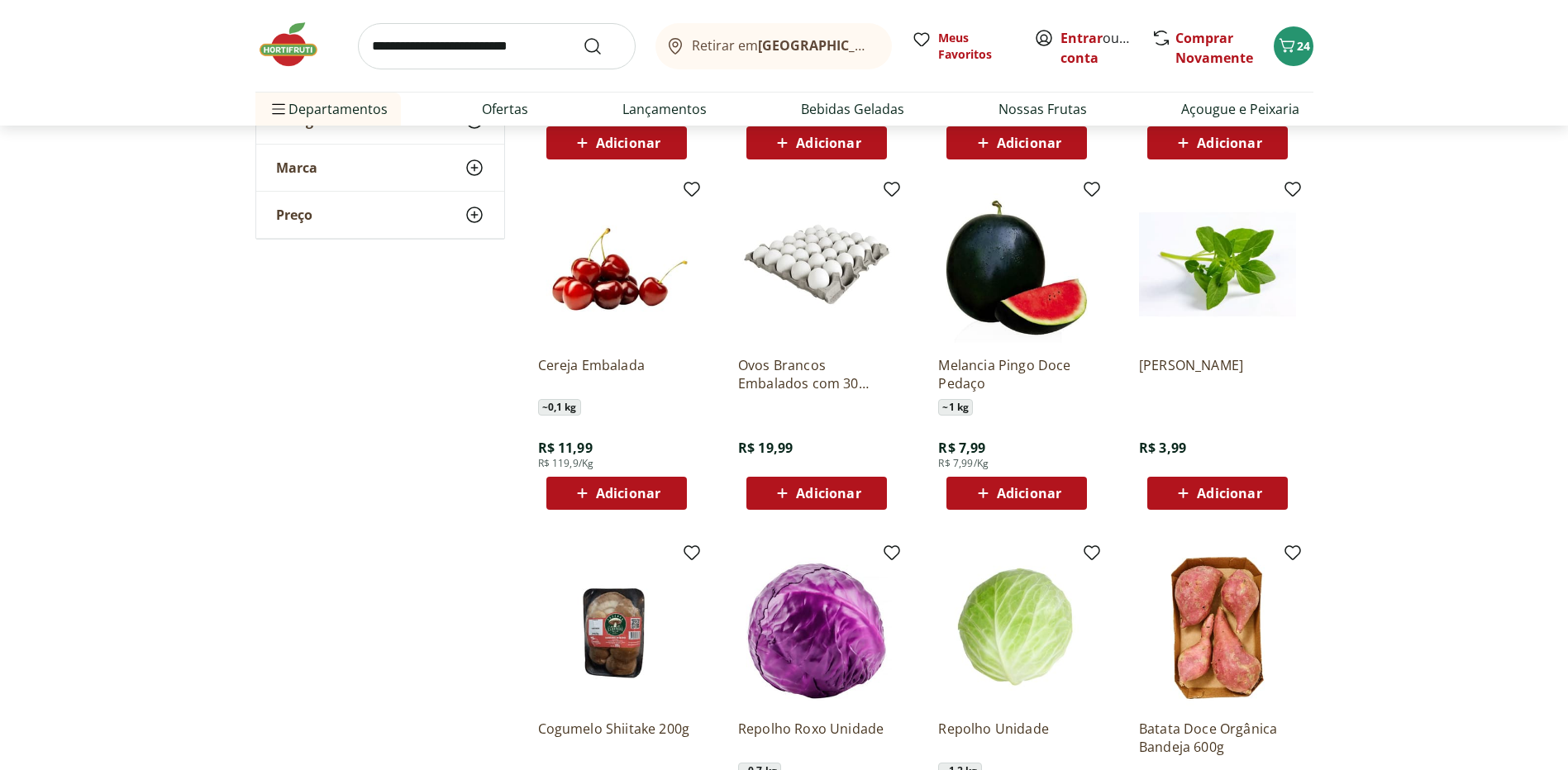
scroll to position [6530, 0]
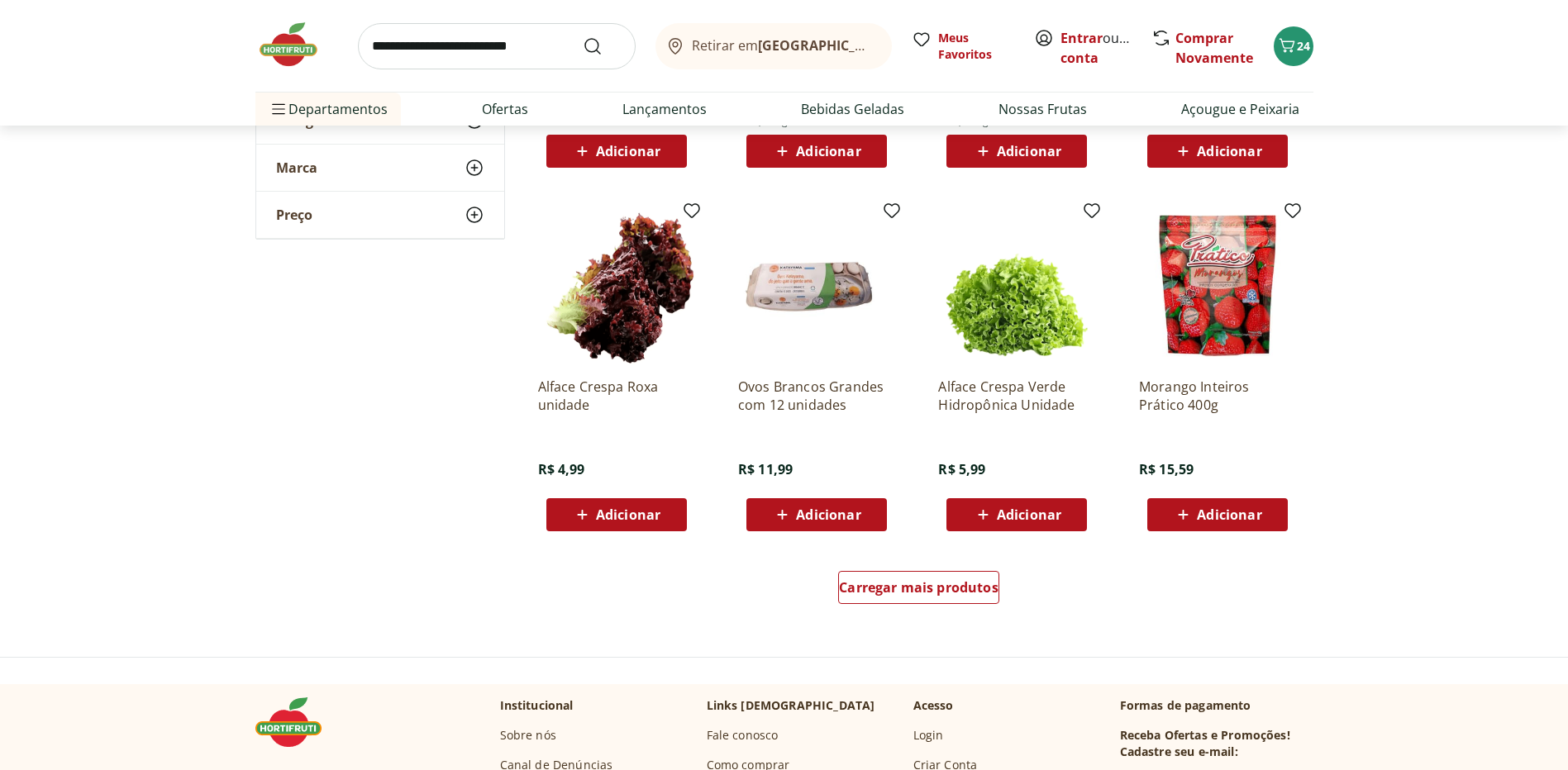
scroll to position [7275, 0]
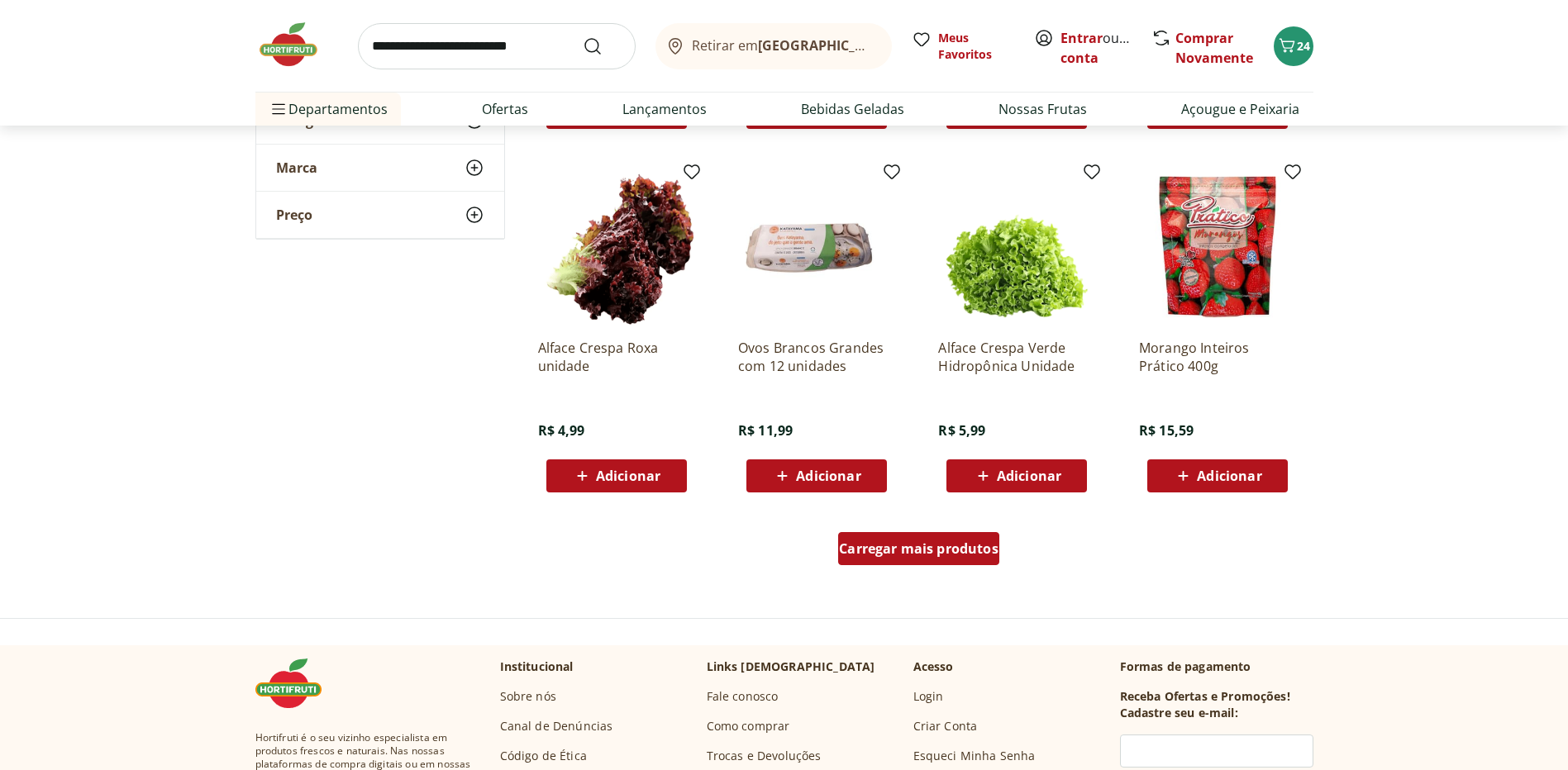
drag, startPoint x: 934, startPoint y: 551, endPoint x: 1291, endPoint y: 497, distance: 361.1
click at [934, 551] on span "Carregar mais produtos" at bounding box center [918, 549] width 159 height 14
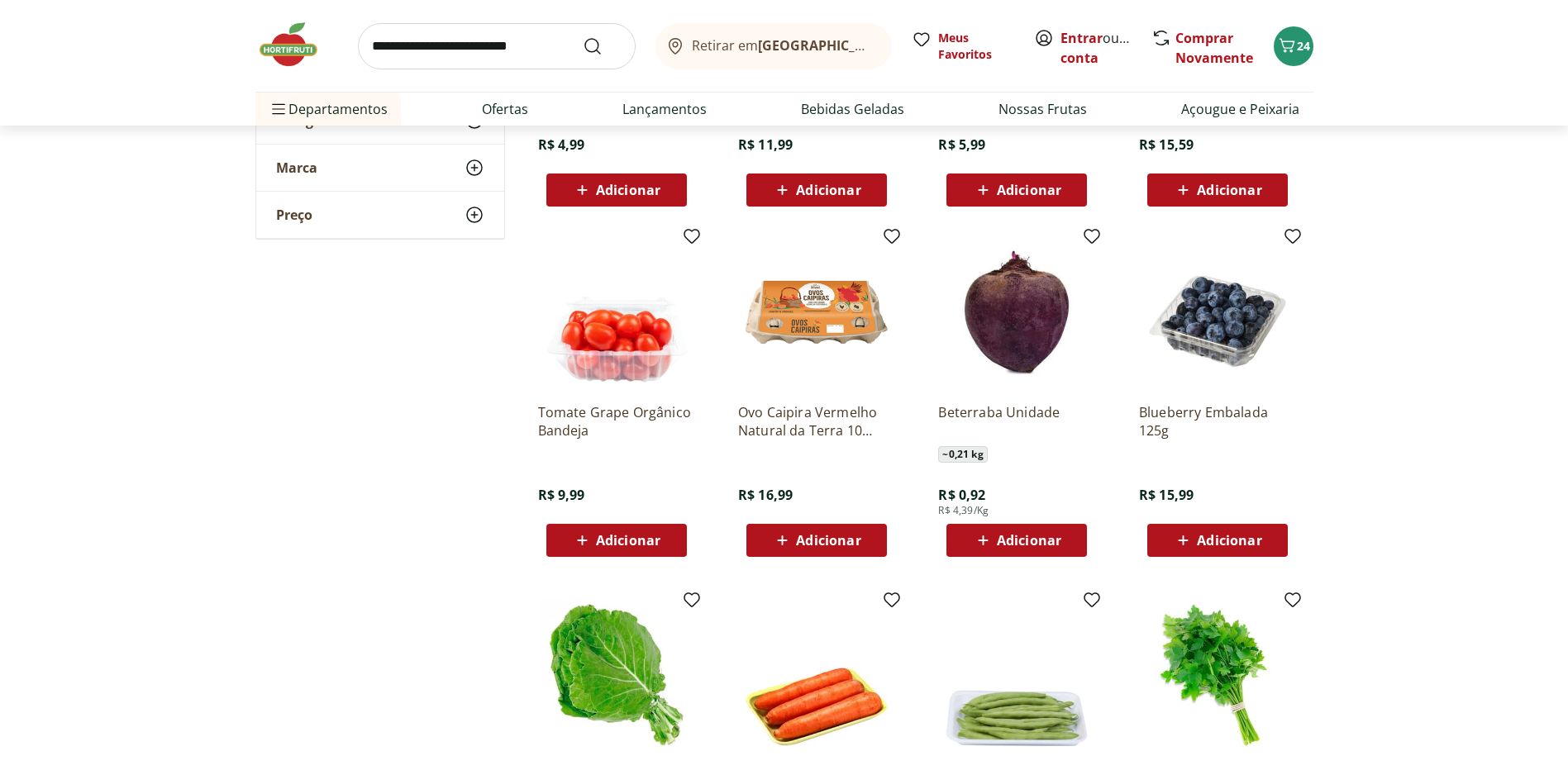
scroll to position [7605, 0]
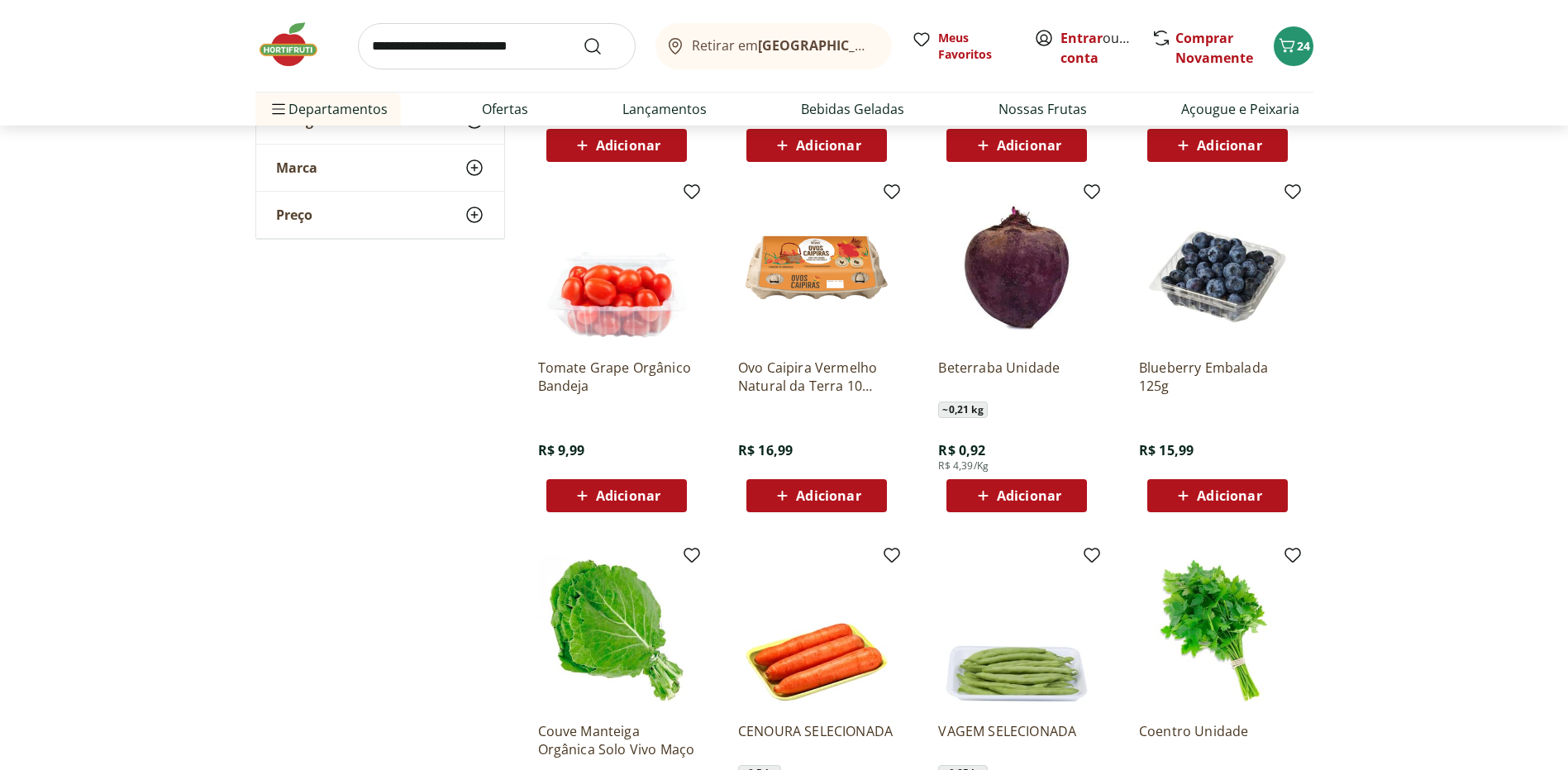
click at [647, 490] on span "Adicionar" at bounding box center [628, 496] width 64 height 14
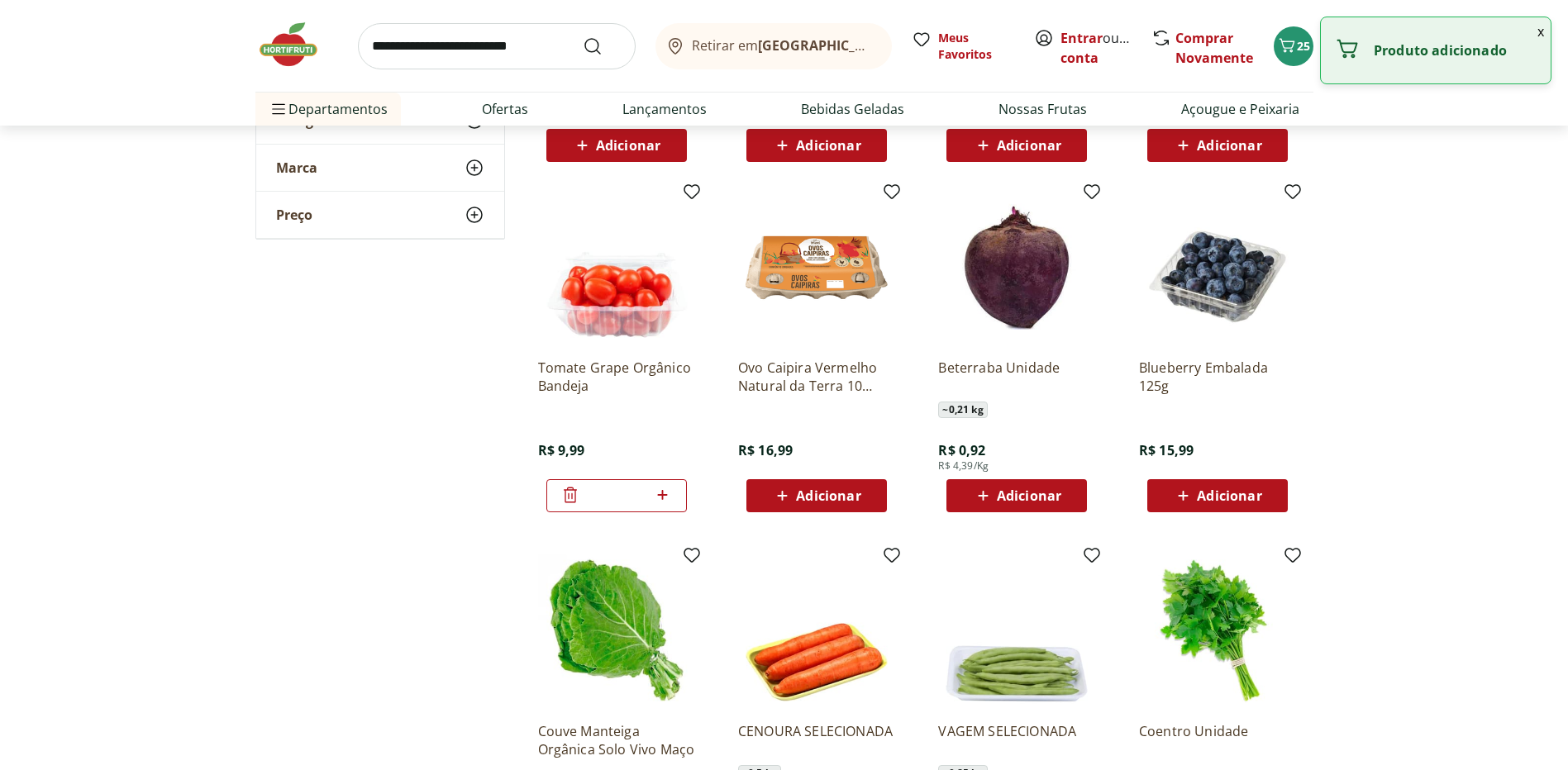
click at [661, 492] on icon at bounding box center [661, 495] width 21 height 20
type input "*"
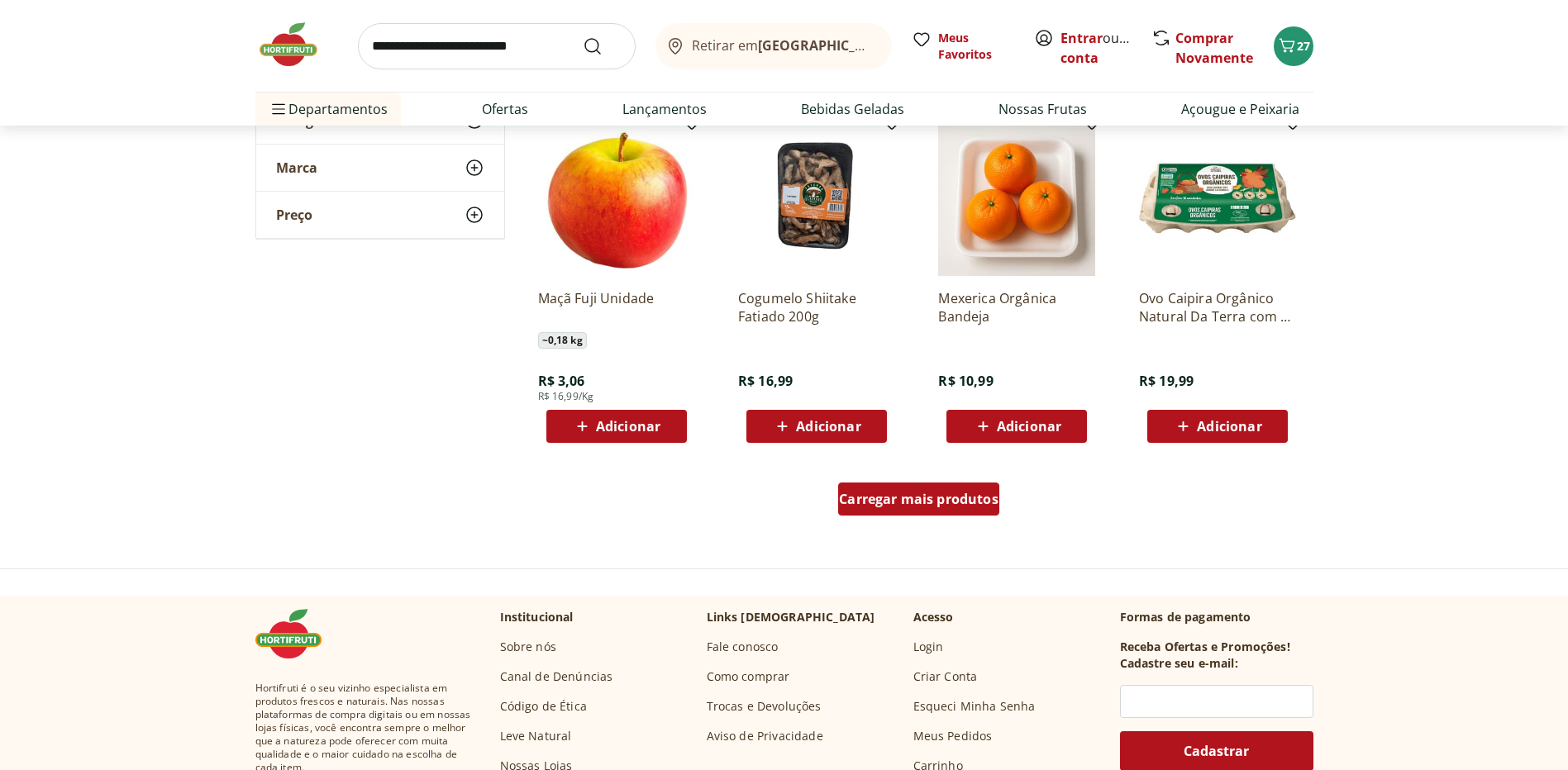
scroll to position [8432, 0]
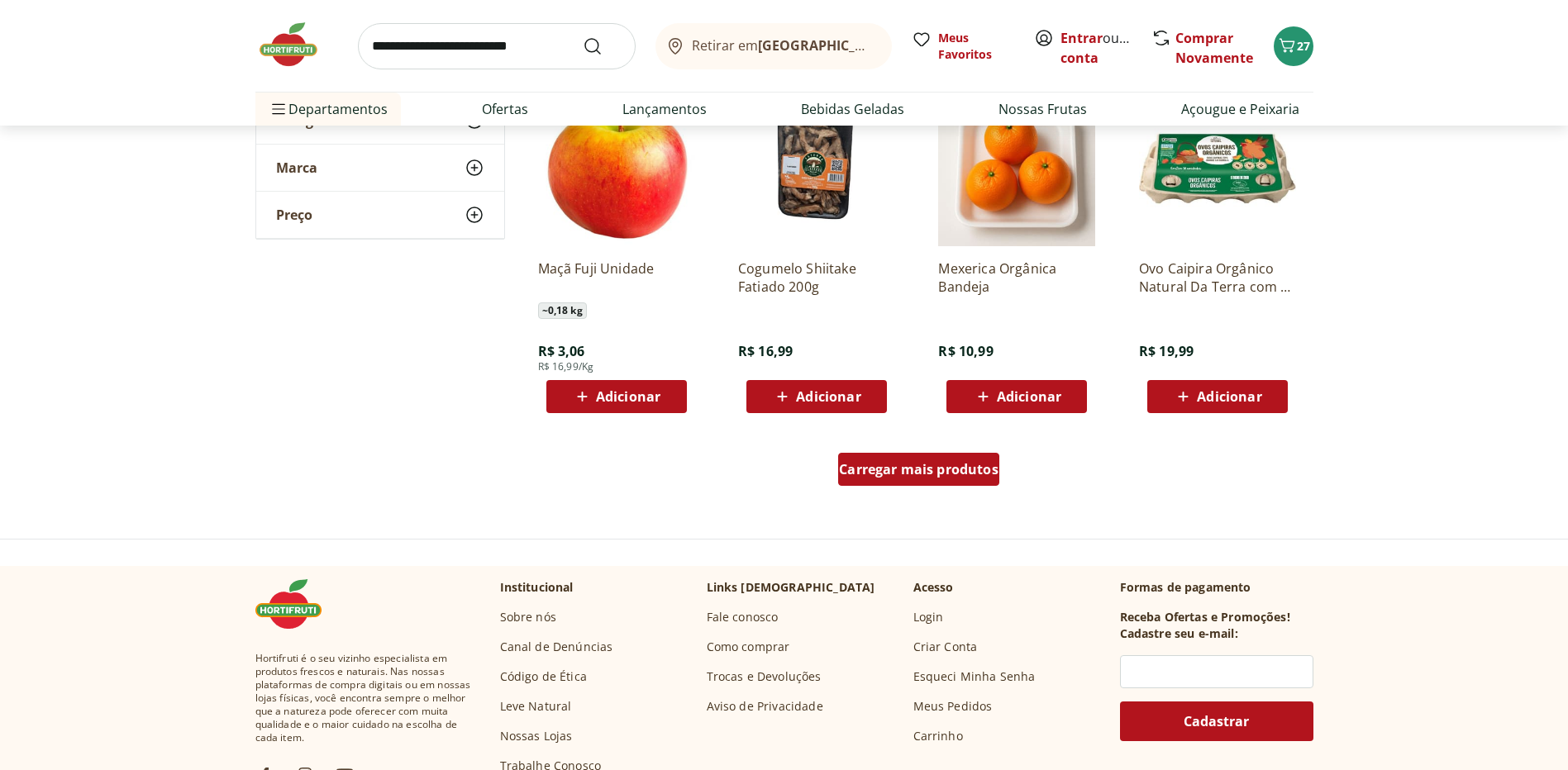
click at [931, 467] on span "Carregar mais produtos" at bounding box center [918, 470] width 159 height 14
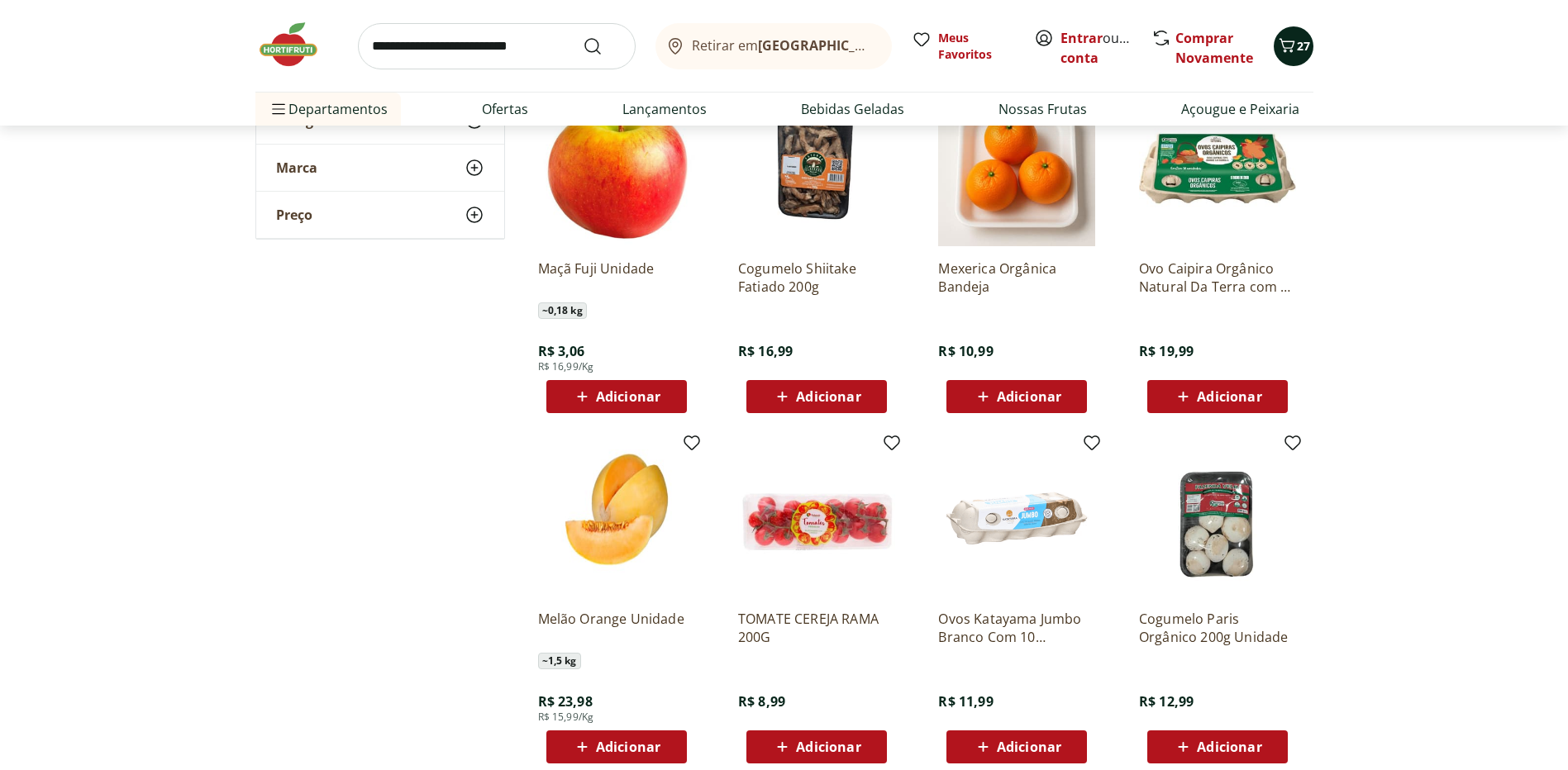
click at [1294, 48] on icon "Carrinho" at bounding box center [1287, 45] width 20 height 20
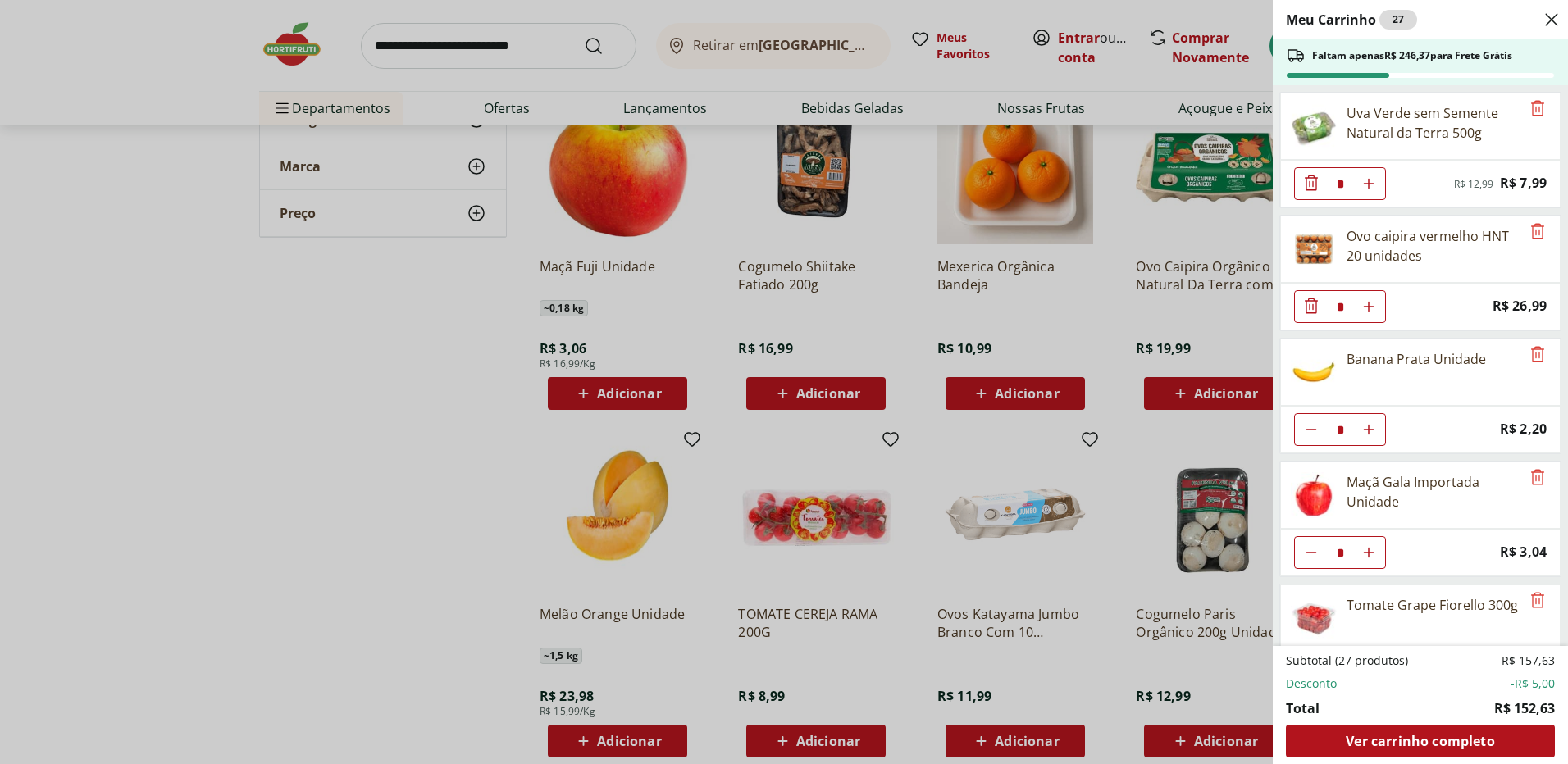
click at [445, 480] on div "Meu Carrinho 27 Faltam apenas R$ 246,37 para Frete Grátis Uva Verde sem Semente…" at bounding box center [784, 382] width 1568 height 764
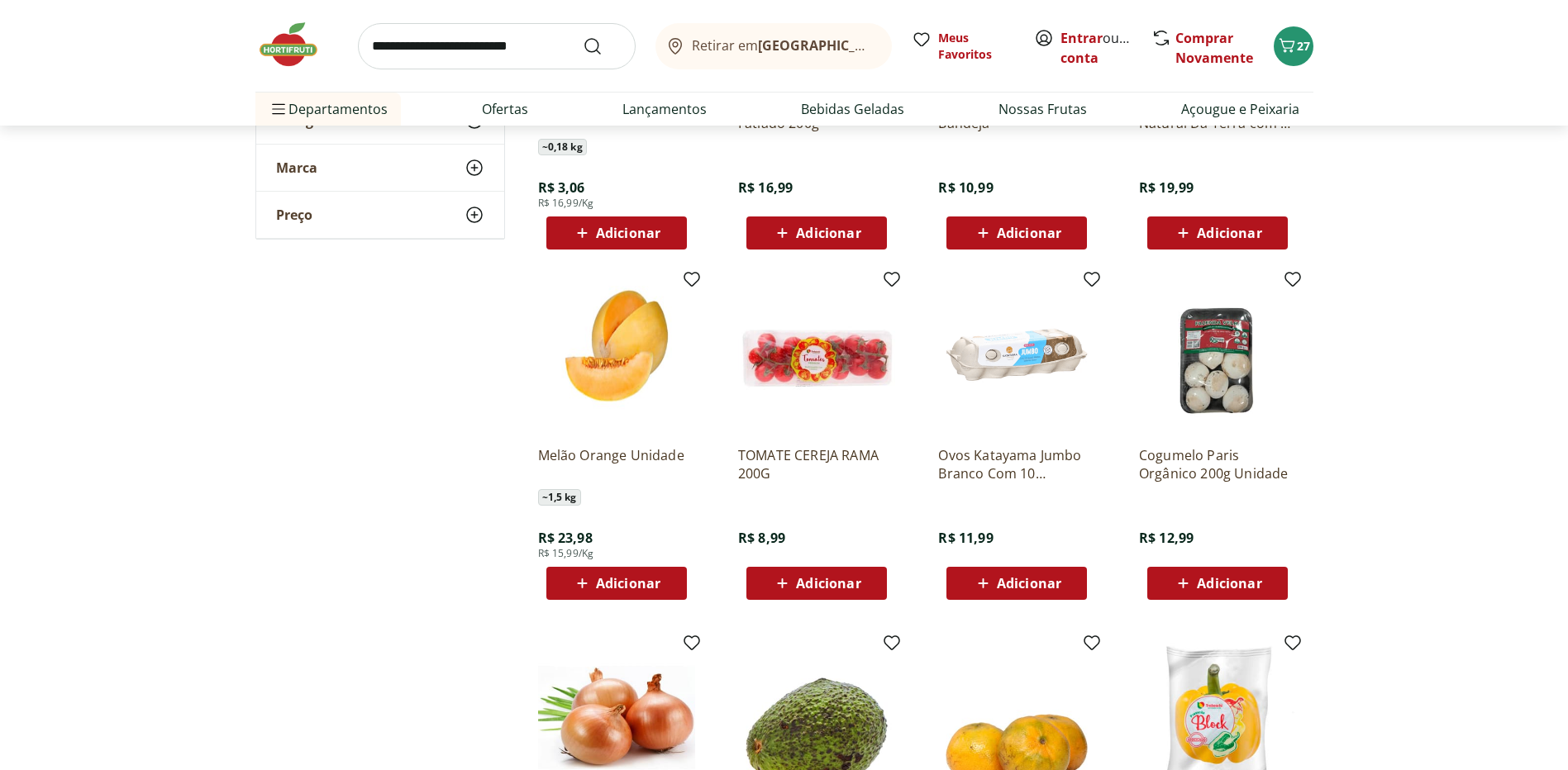
scroll to position [8597, 0]
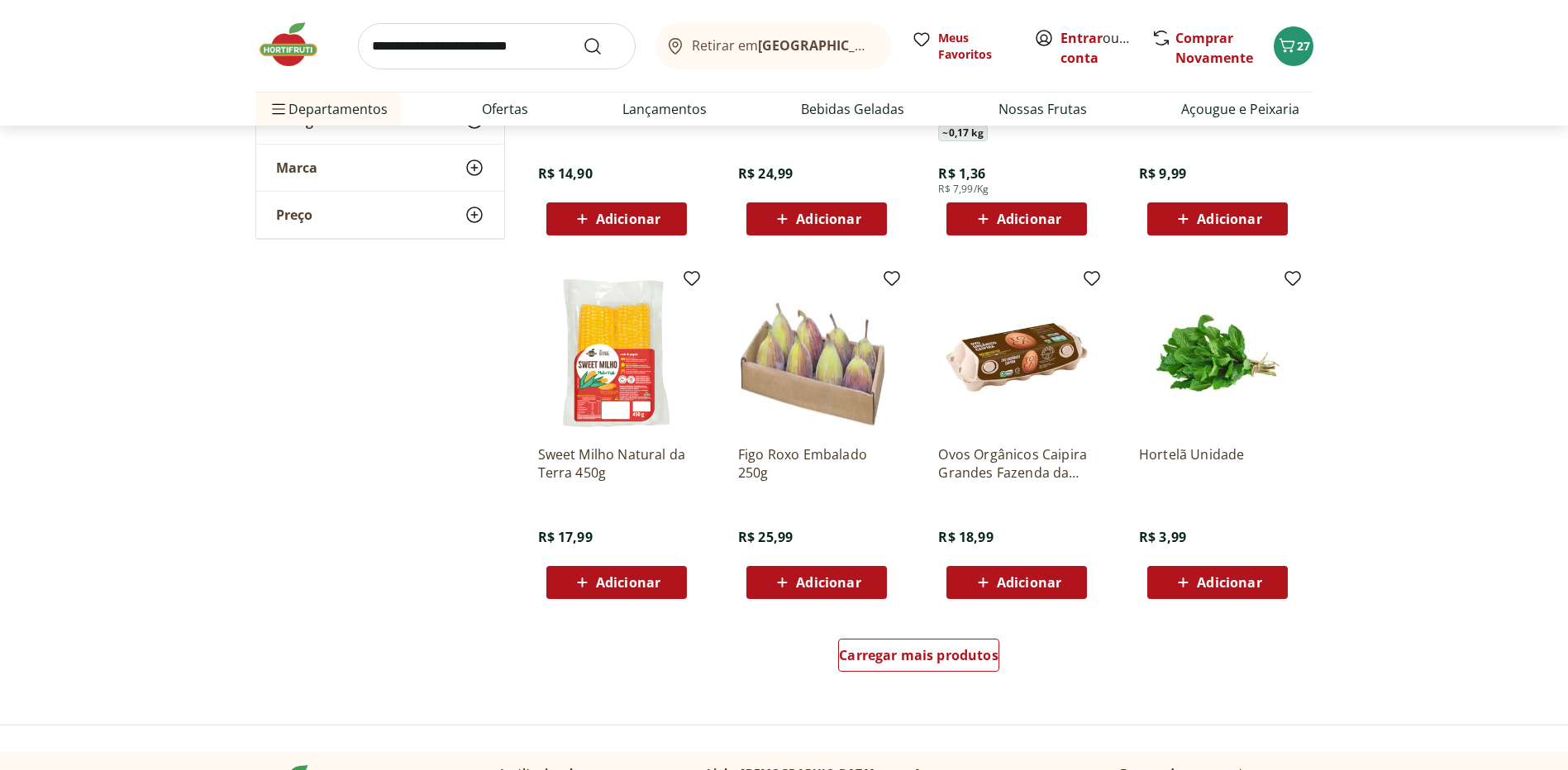
scroll to position [9507, 0]
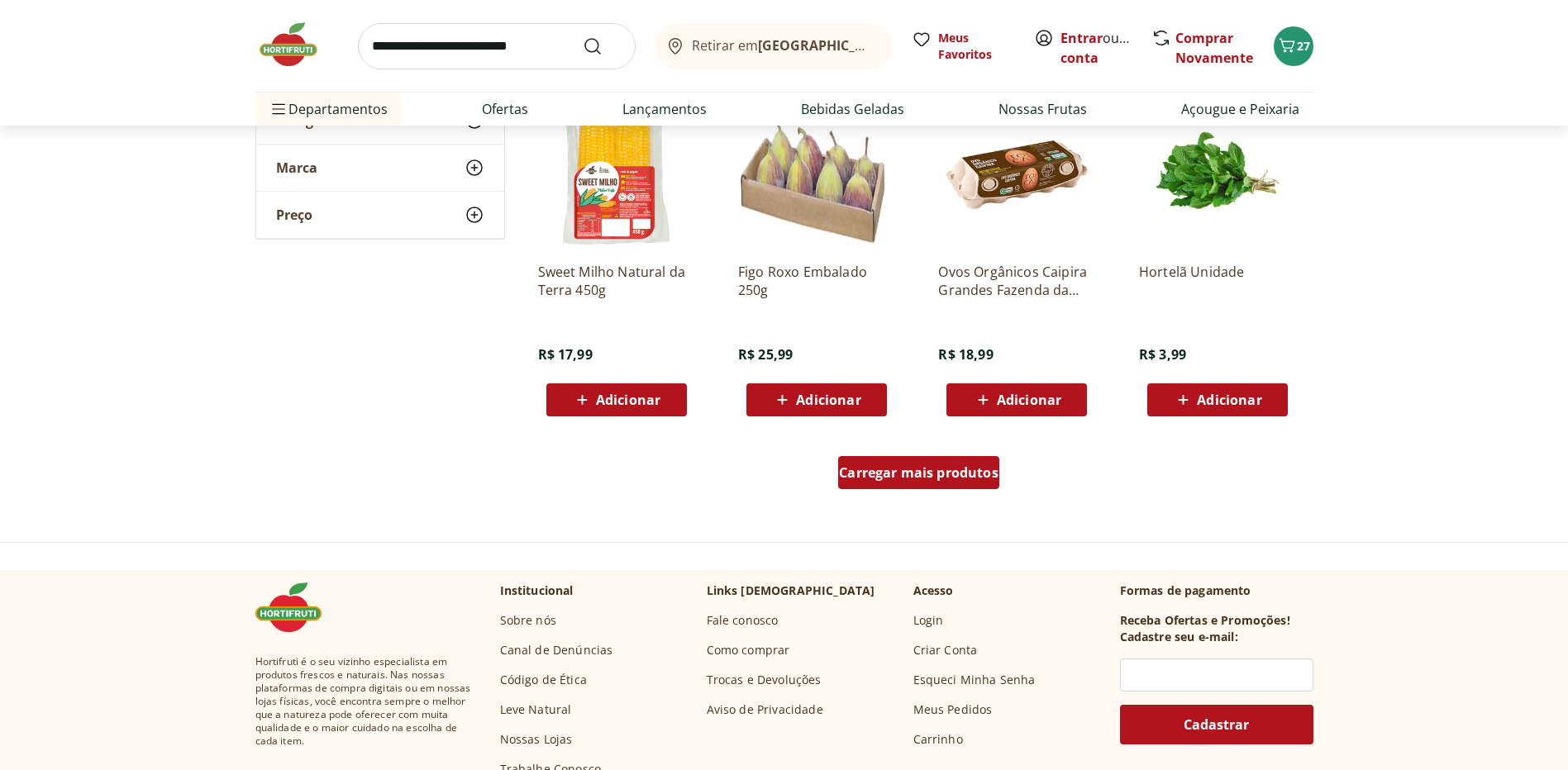
click at [954, 476] on span "Carregar mais produtos" at bounding box center [918, 473] width 159 height 14
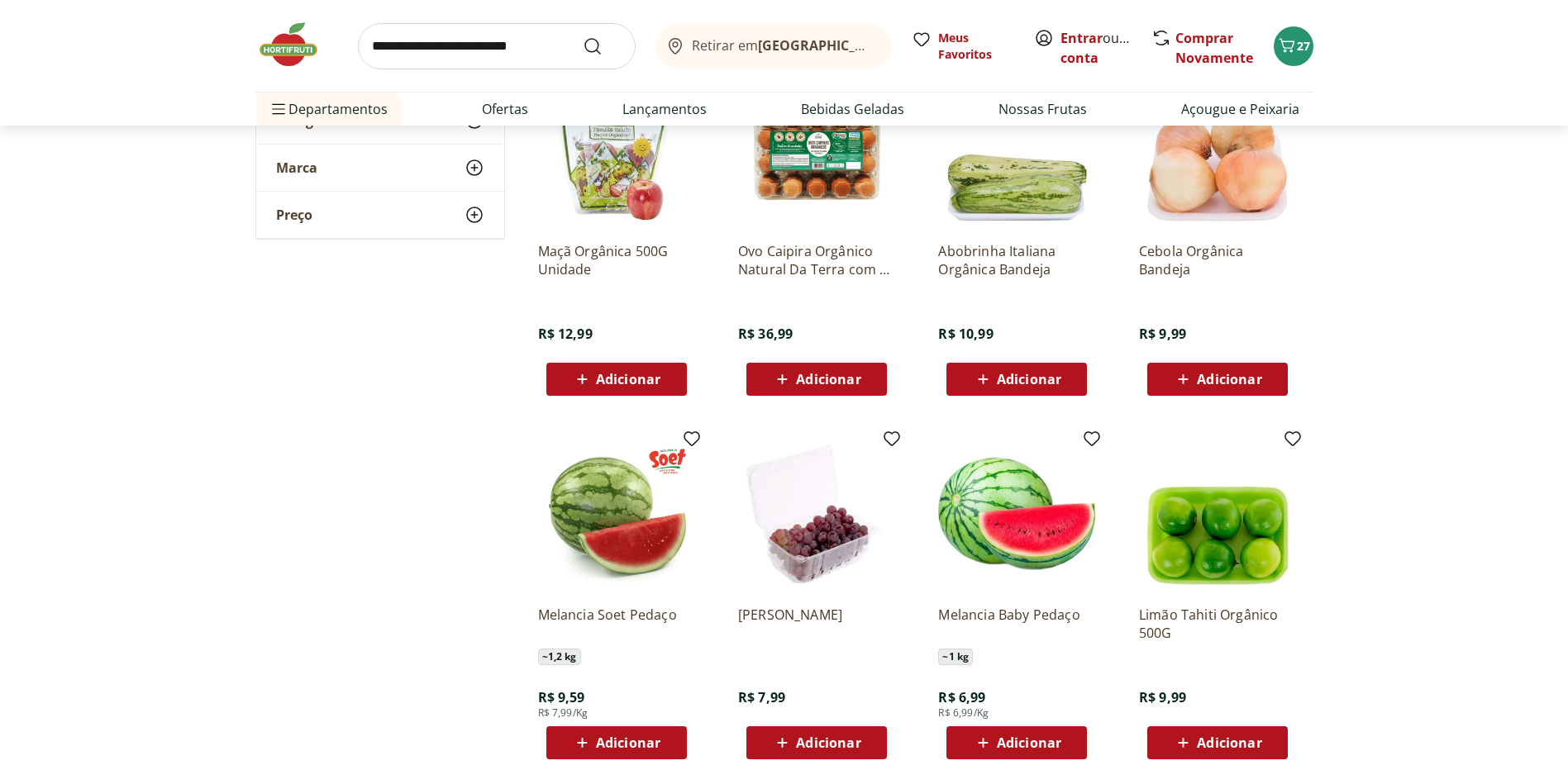
scroll to position [9920, 0]
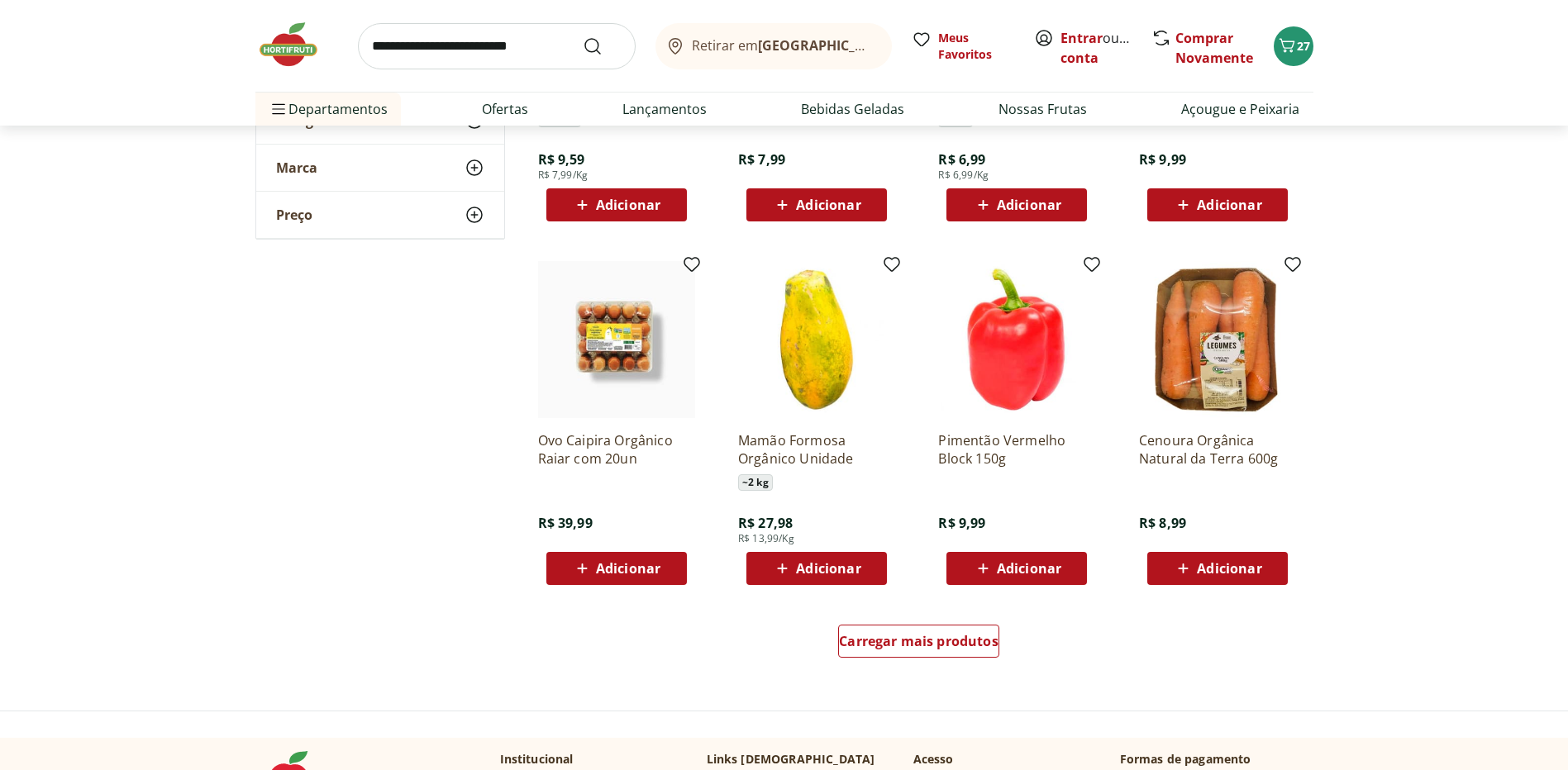
scroll to position [10499, 0]
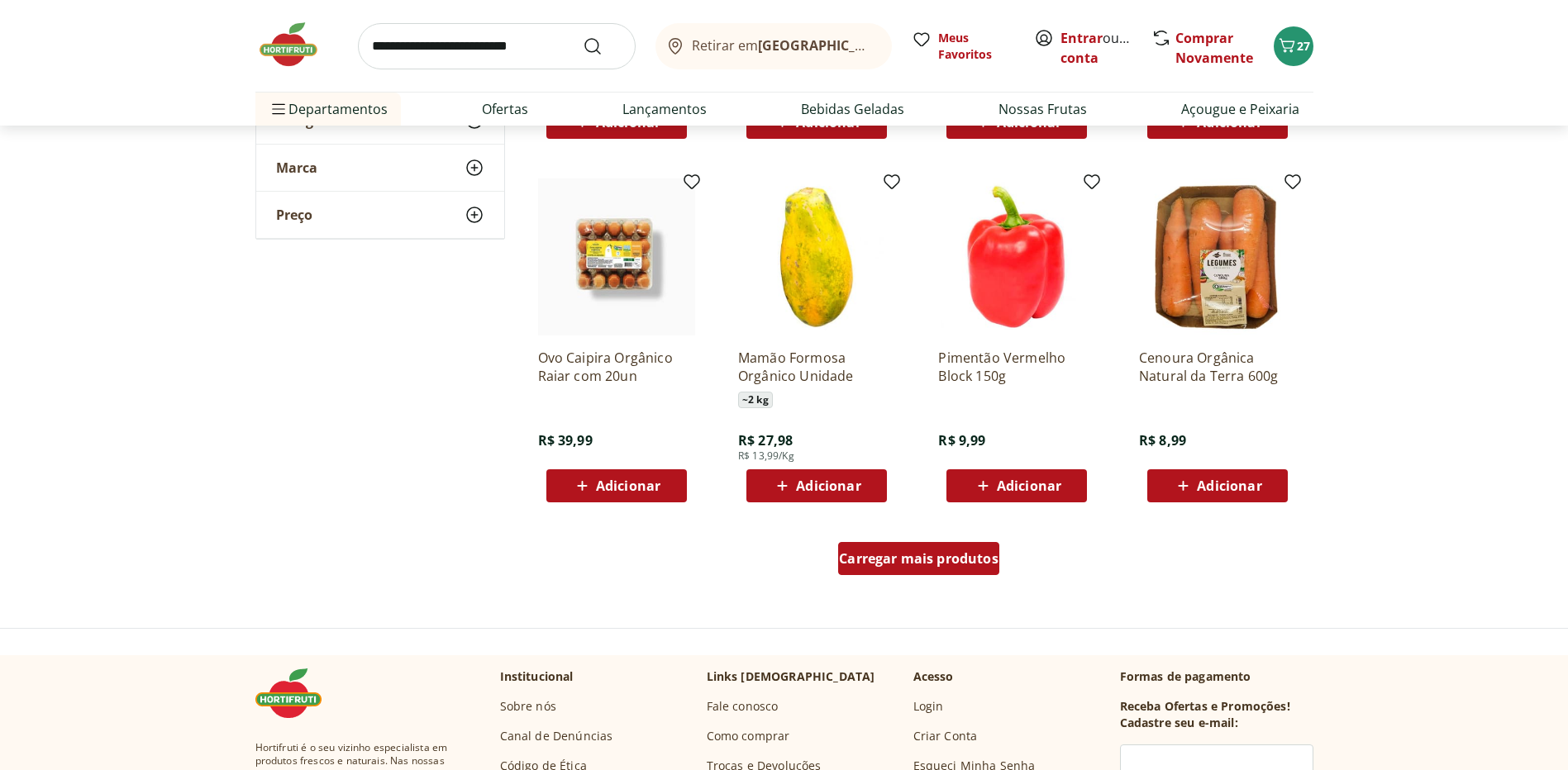
click at [888, 569] on div "Carregar mais produtos" at bounding box center [918, 559] width 161 height 33
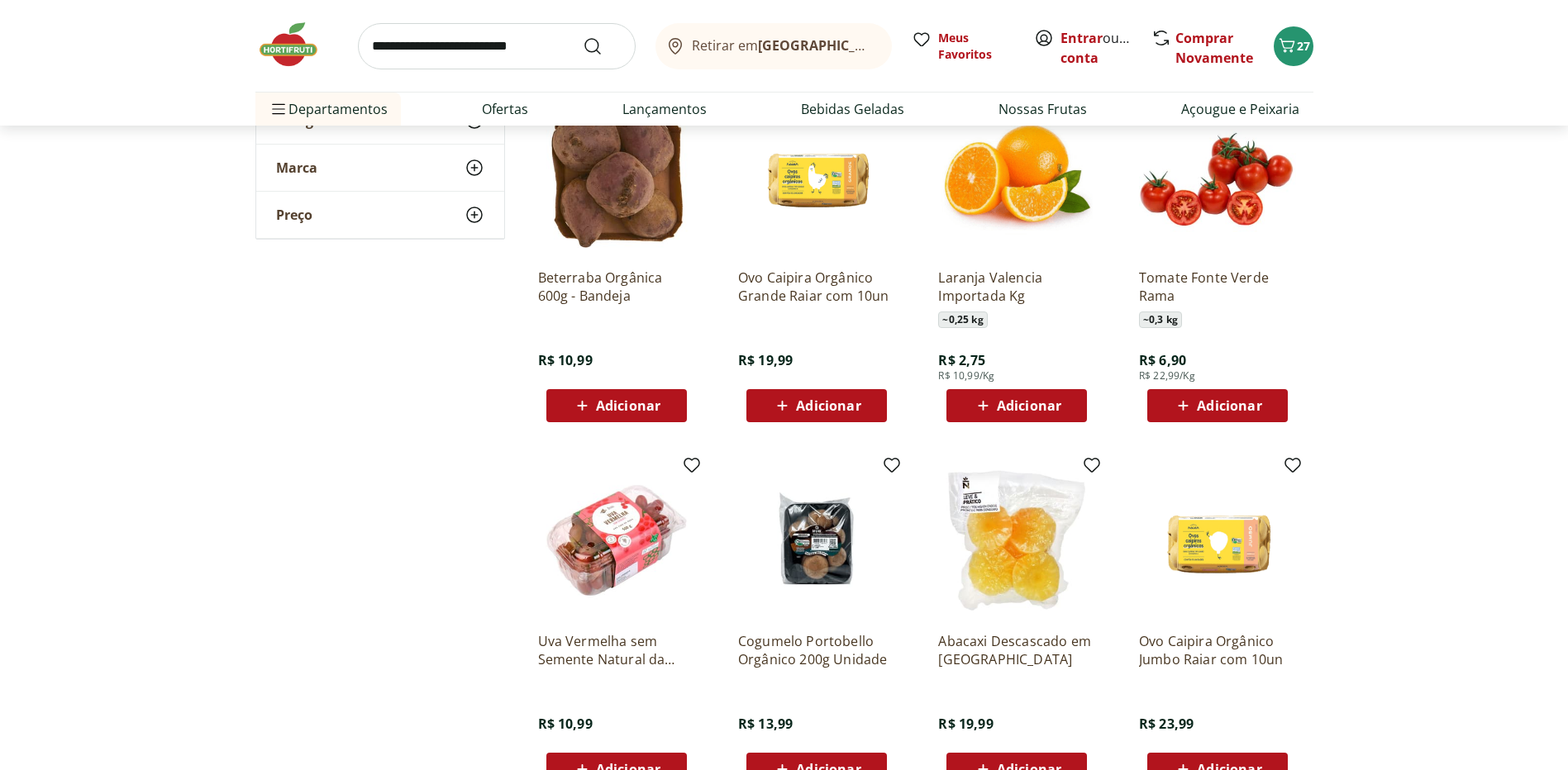
scroll to position [10995, 0]
